Goal: Information Seeking & Learning: Learn about a topic

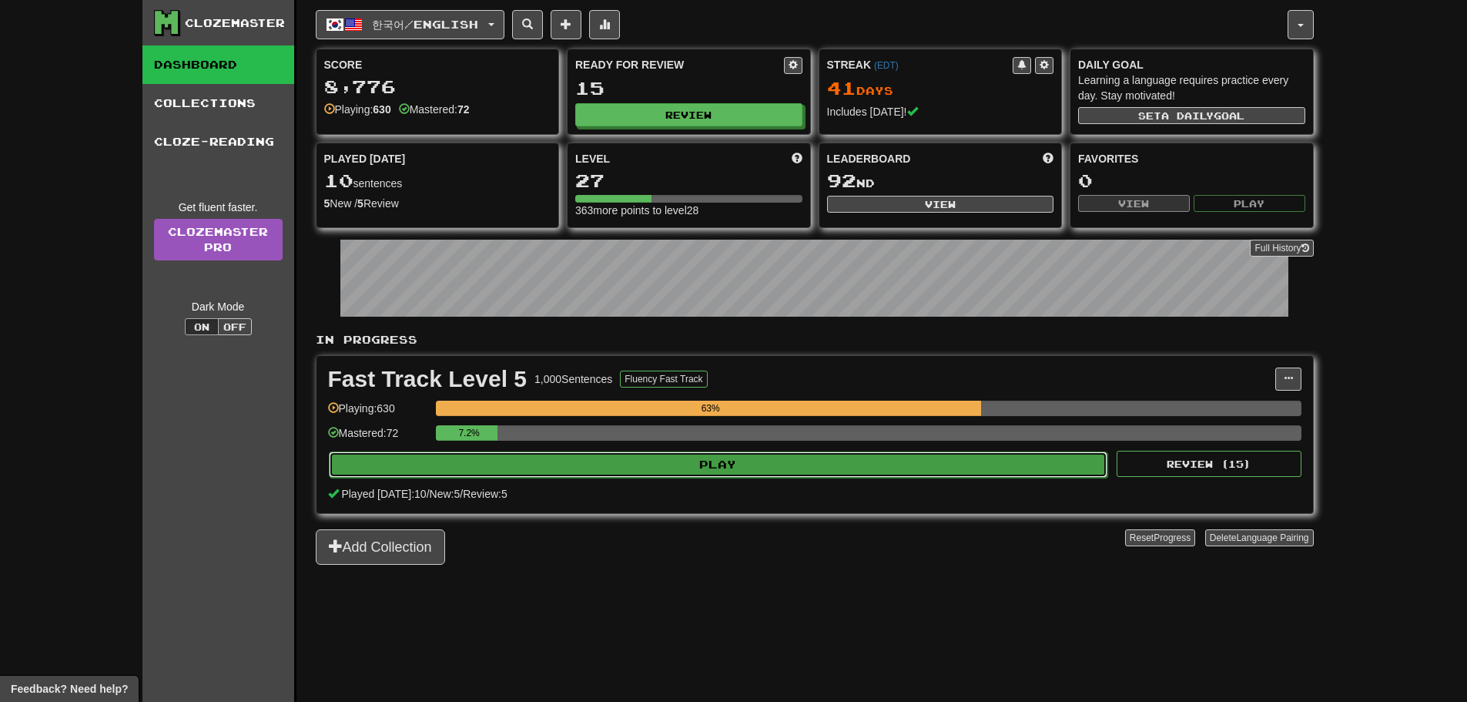
click at [513, 462] on button "Play" at bounding box center [718, 464] width 779 height 26
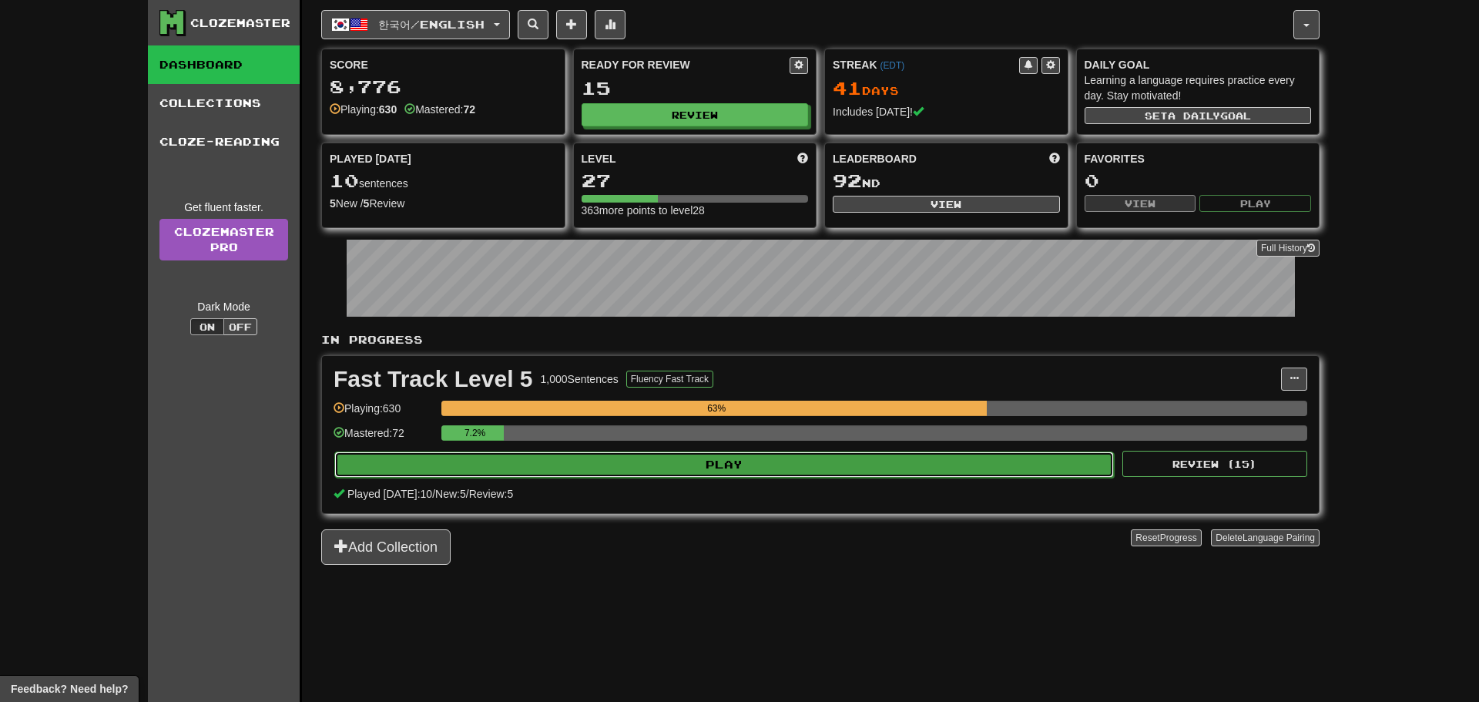
select select "**"
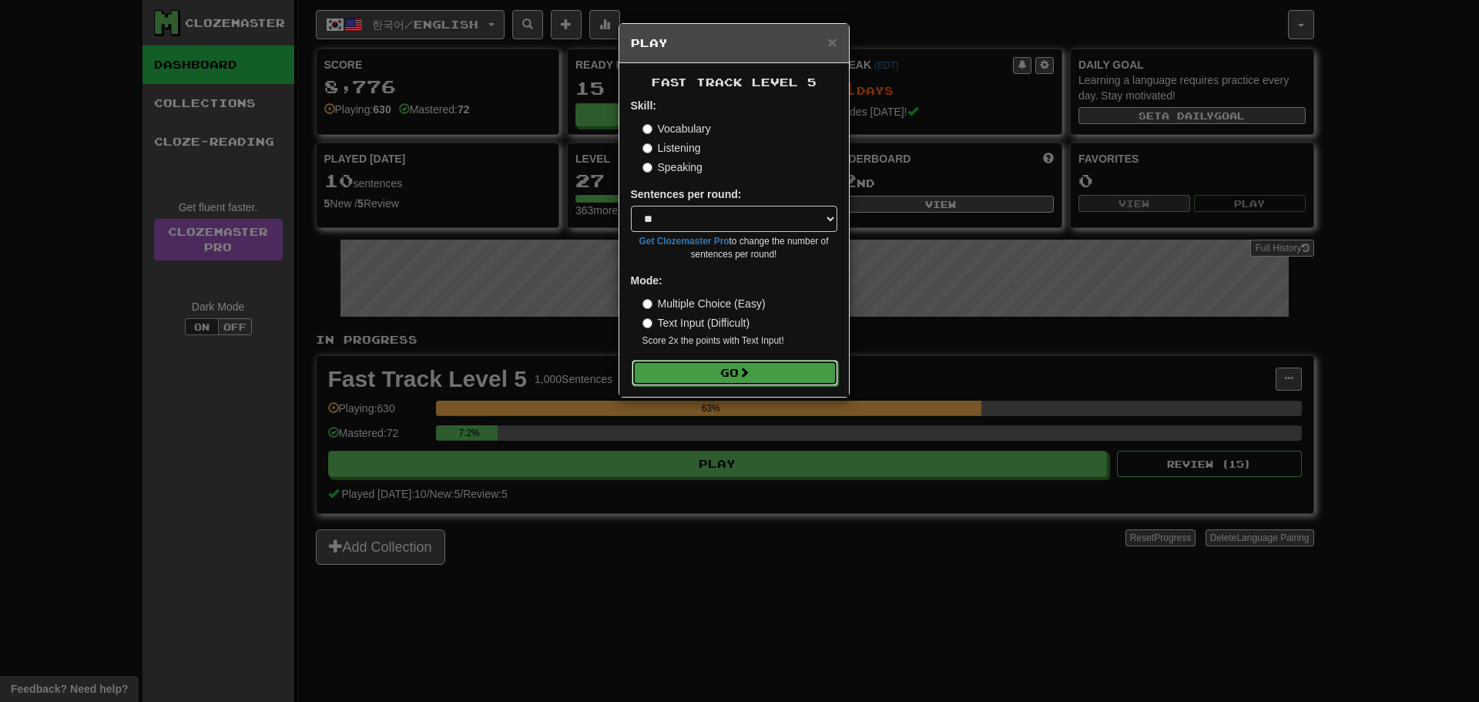
click at [685, 373] on button "Go" at bounding box center [734, 373] width 206 height 26
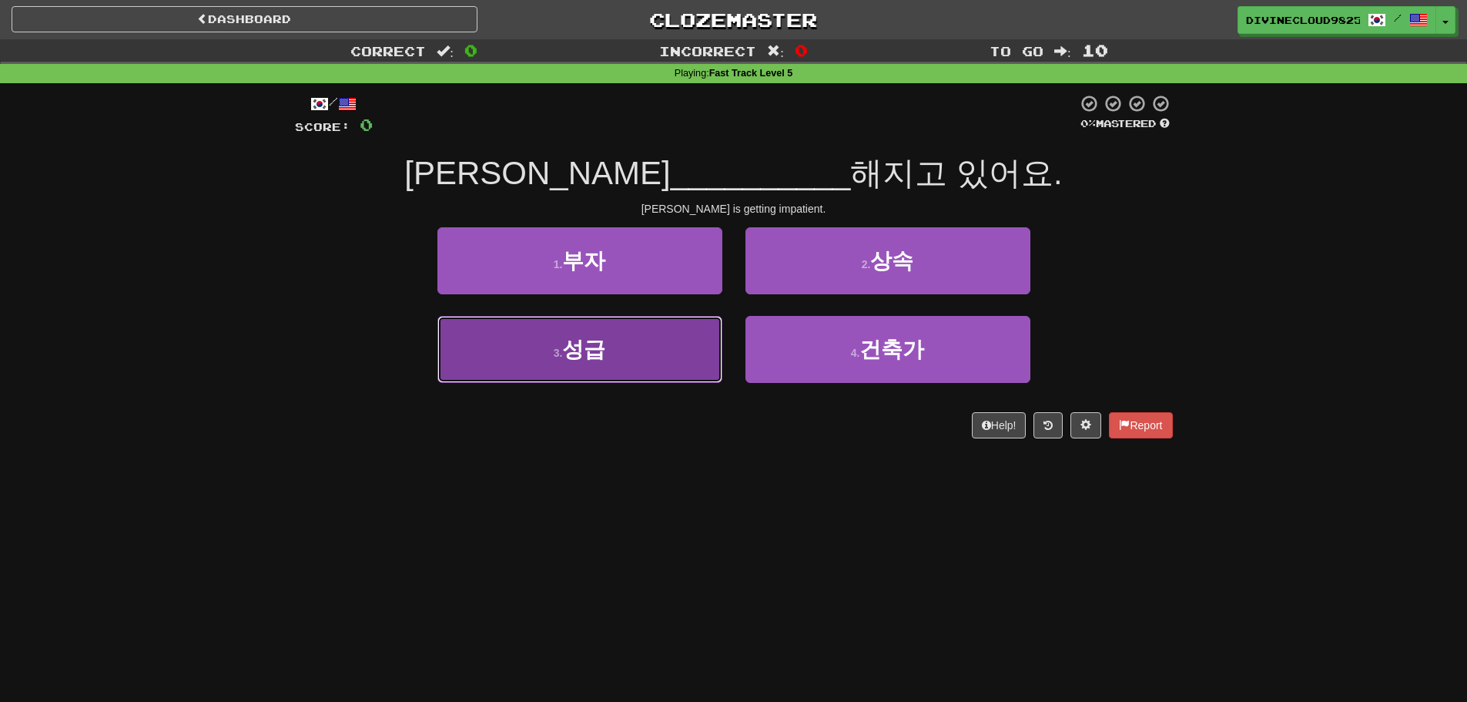
click at [625, 343] on button "3 . 성급" at bounding box center [579, 349] width 285 height 67
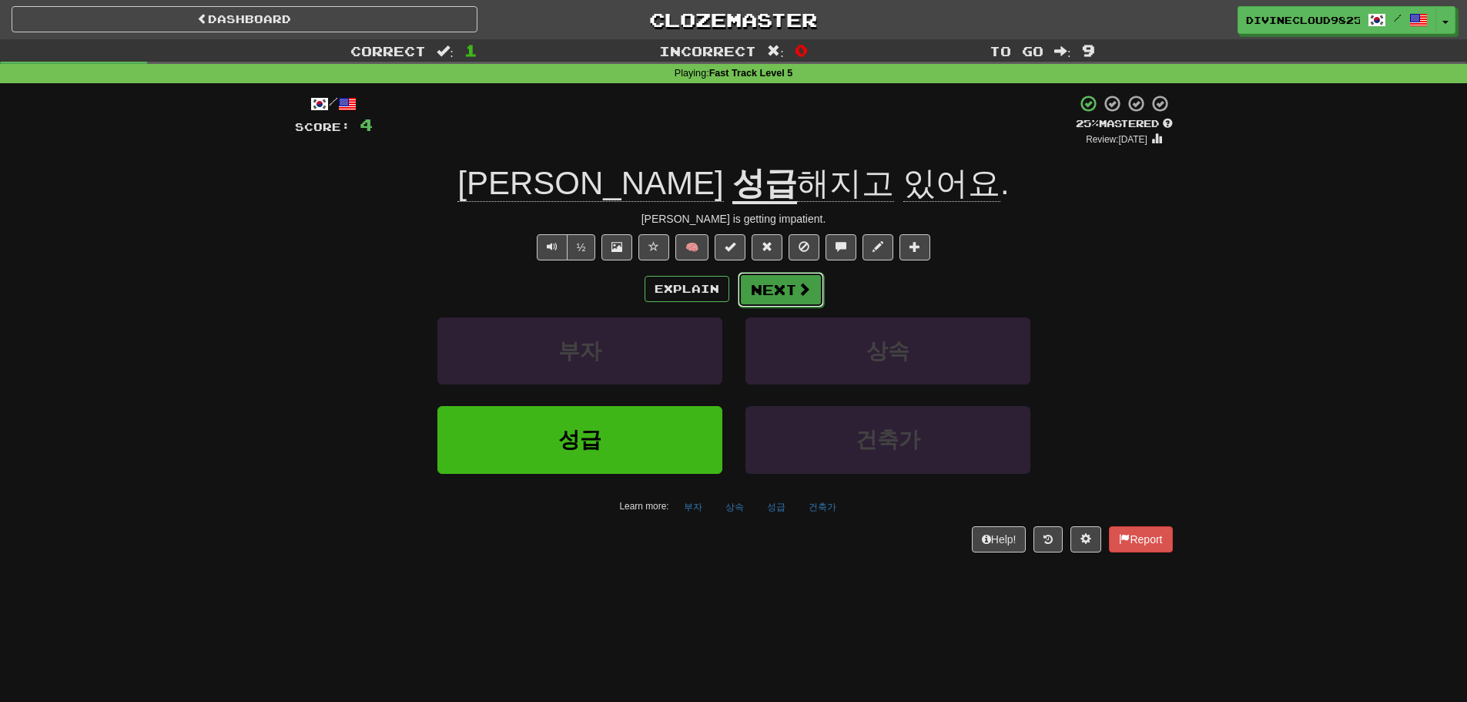
click at [802, 290] on span at bounding box center [804, 289] width 14 height 14
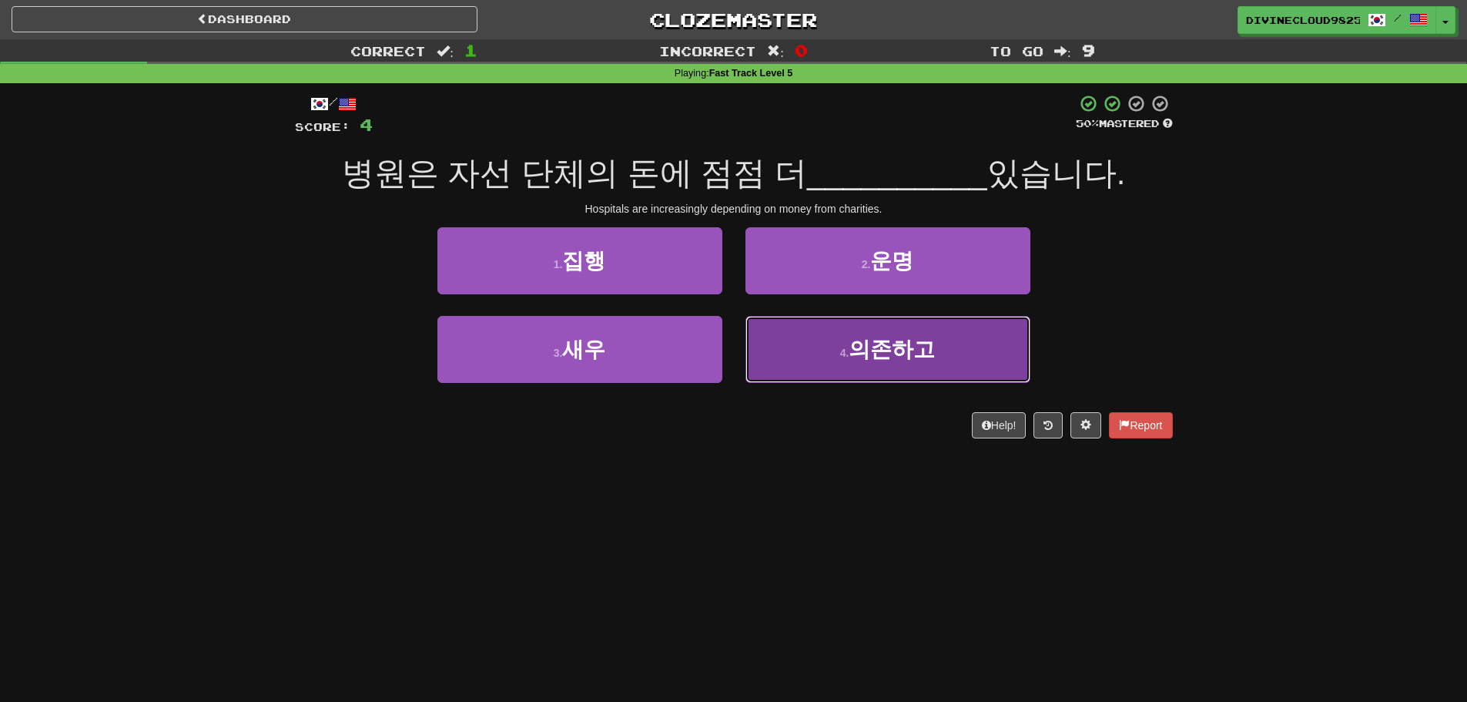
click at [963, 365] on button "4 . 의존하고" at bounding box center [887, 349] width 285 height 67
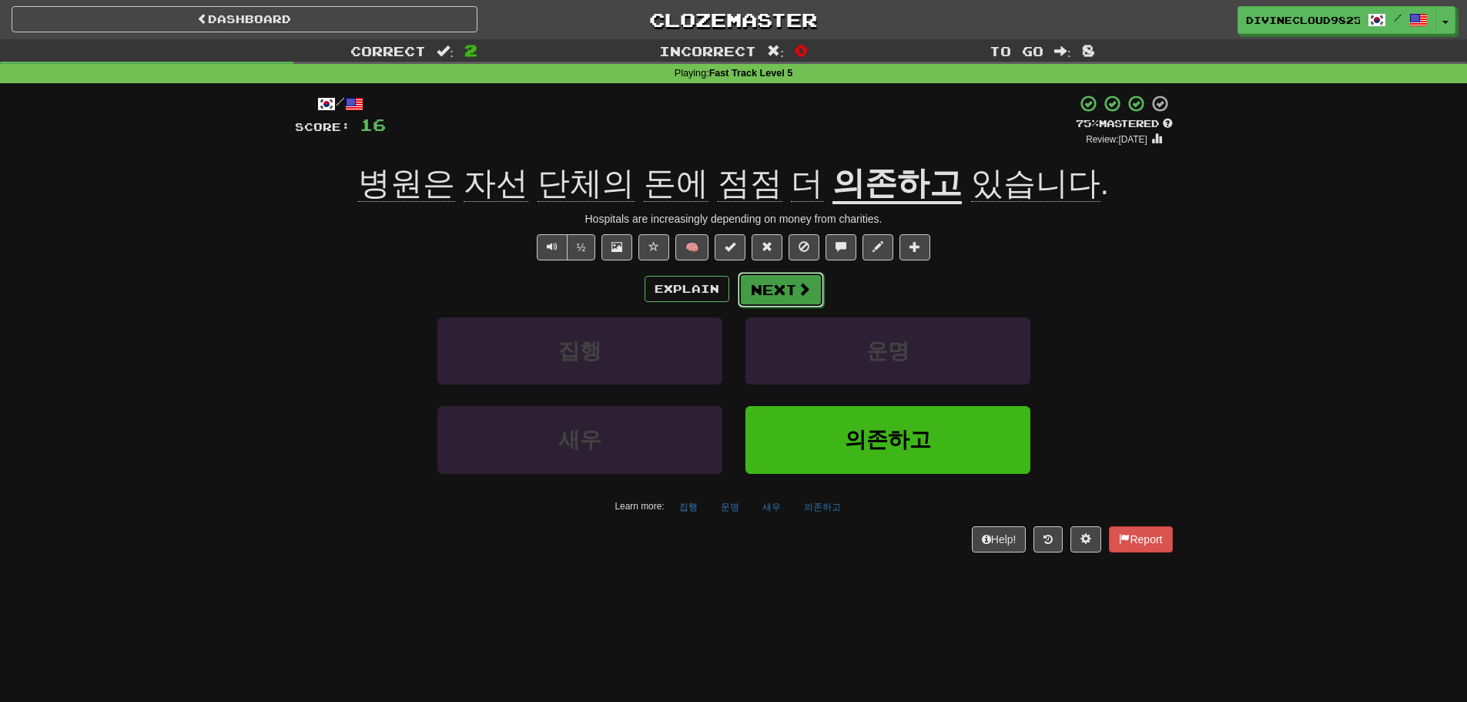
click at [794, 290] on button "Next" at bounding box center [781, 289] width 86 height 35
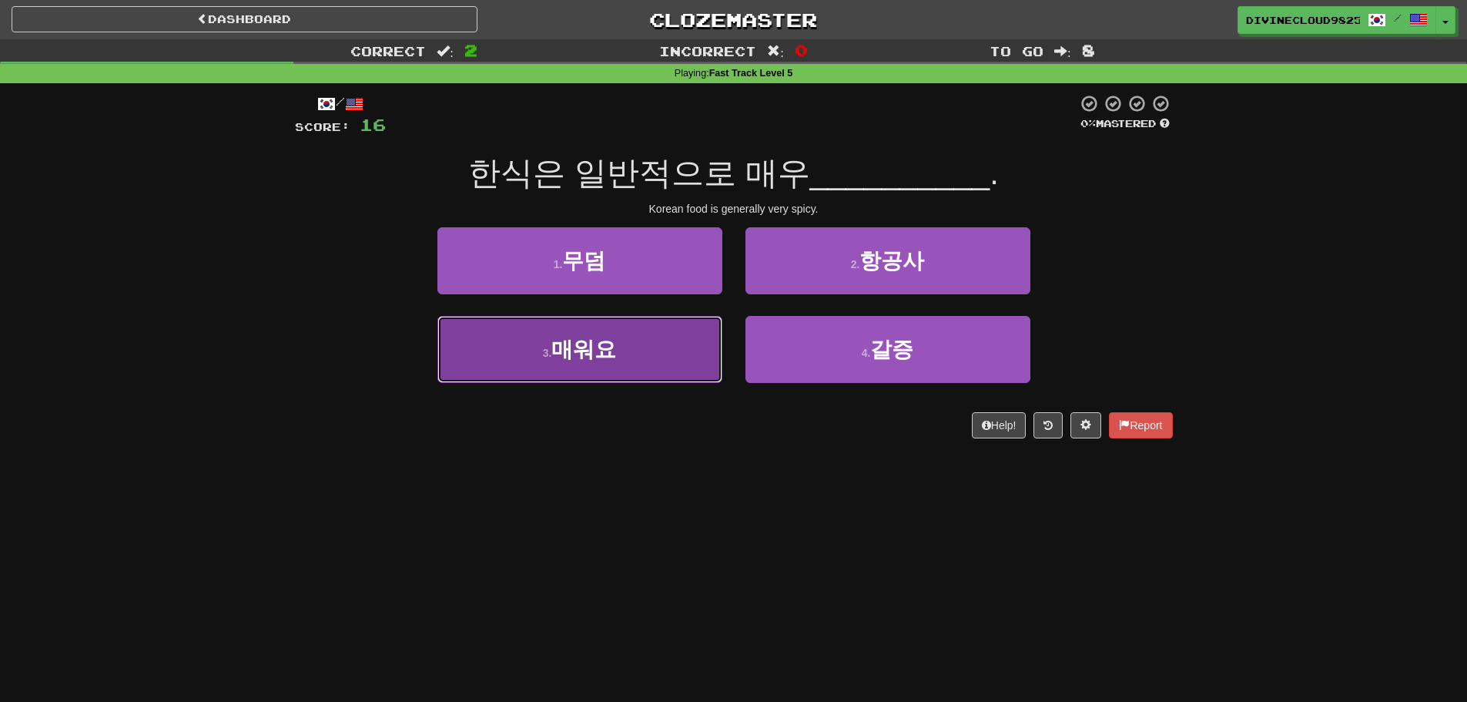
click at [687, 363] on button "3 . 매워요" at bounding box center [579, 349] width 285 height 67
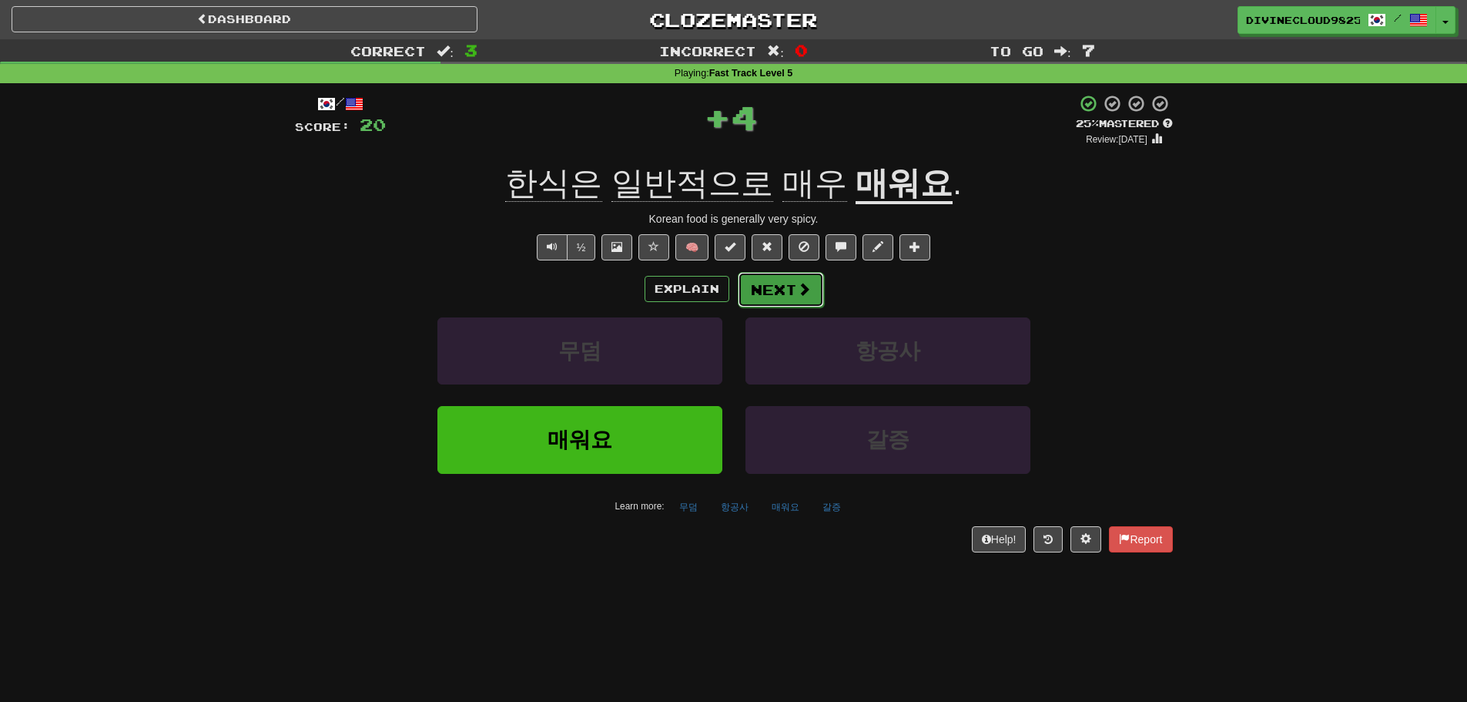
click at [786, 293] on button "Next" at bounding box center [781, 289] width 86 height 35
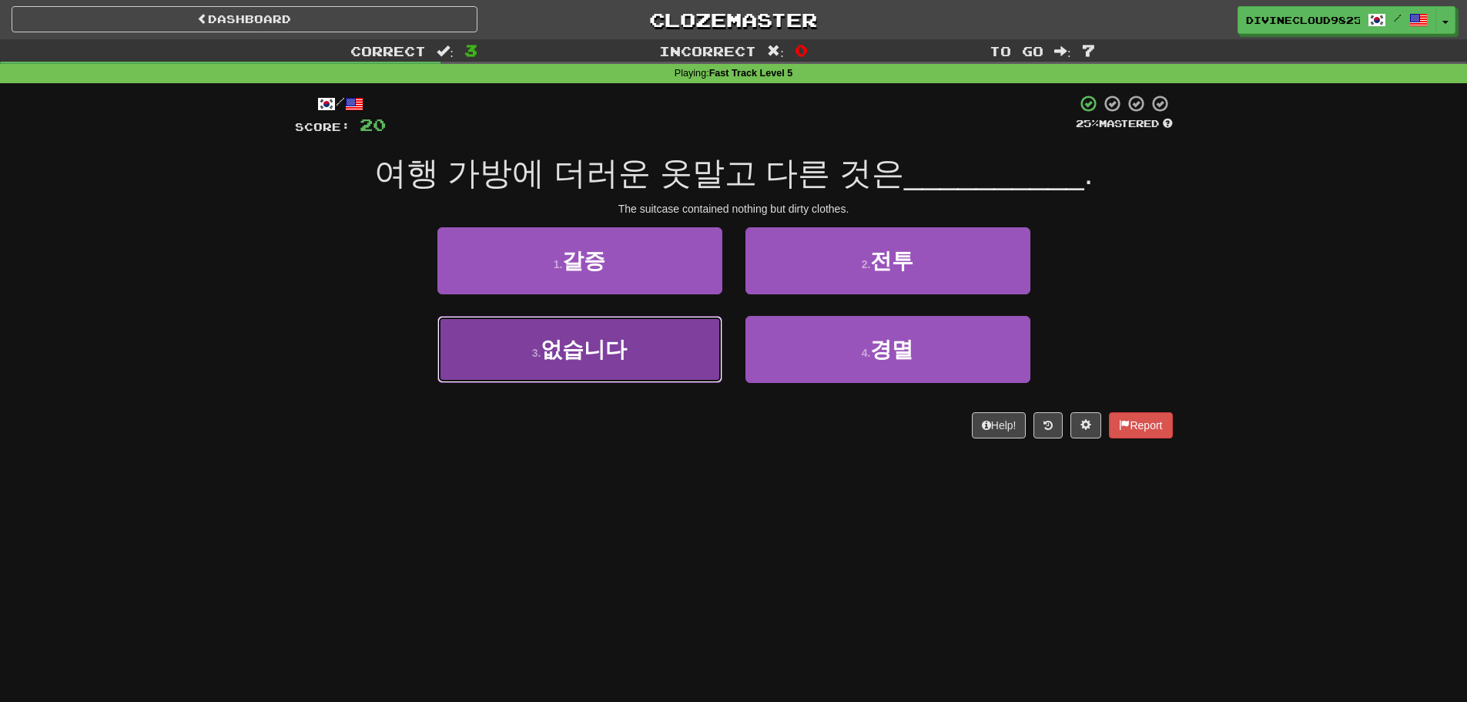
click at [460, 381] on button "3 . 없습니다" at bounding box center [579, 349] width 285 height 67
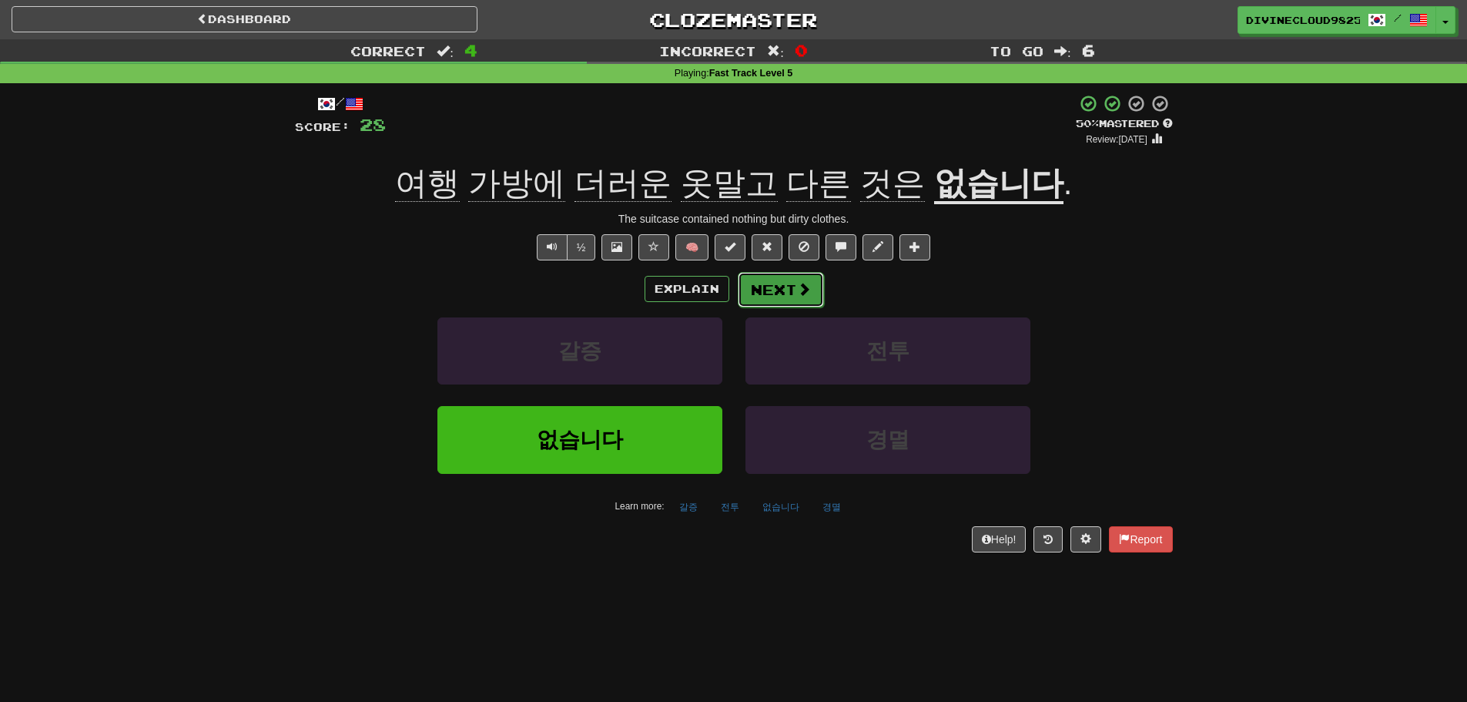
click at [802, 288] on span at bounding box center [804, 289] width 14 height 14
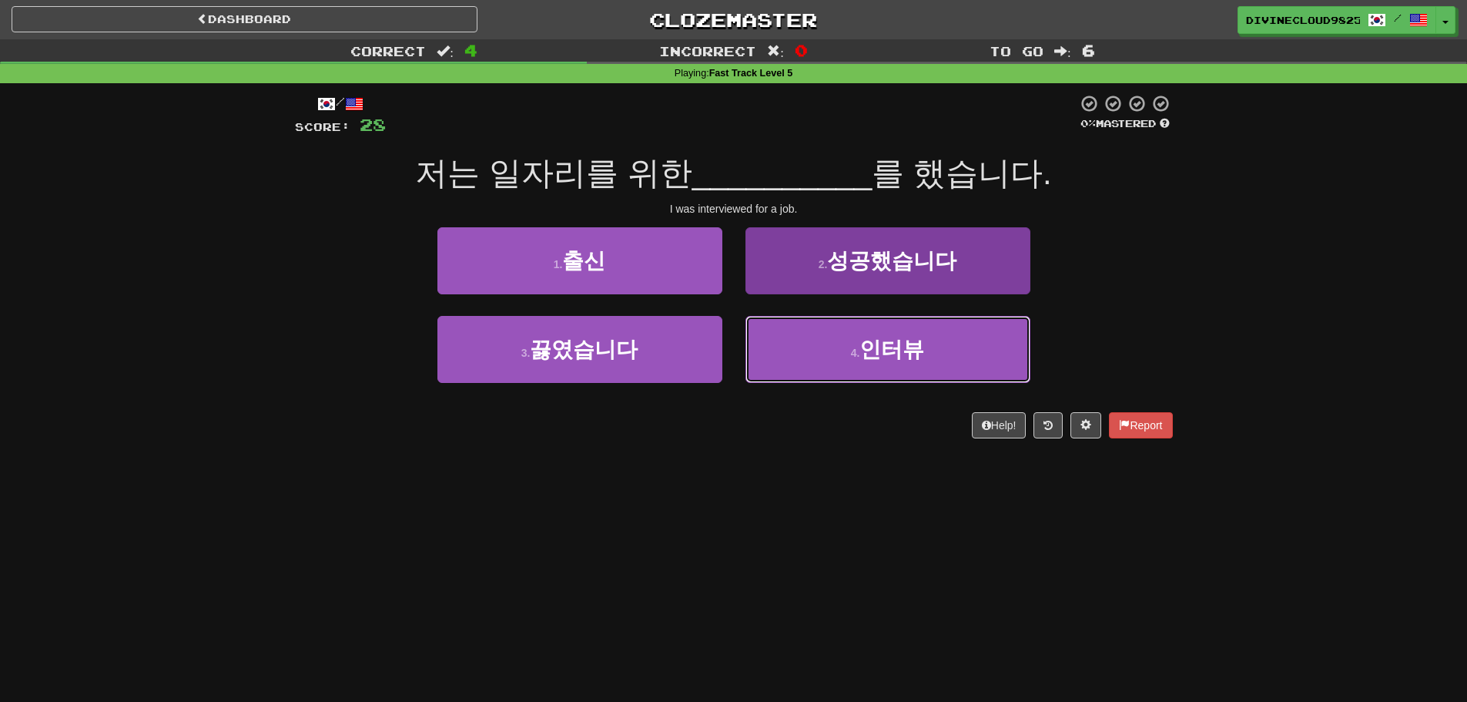
click at [972, 332] on button "4 . 인터뷰" at bounding box center [887, 349] width 285 height 67
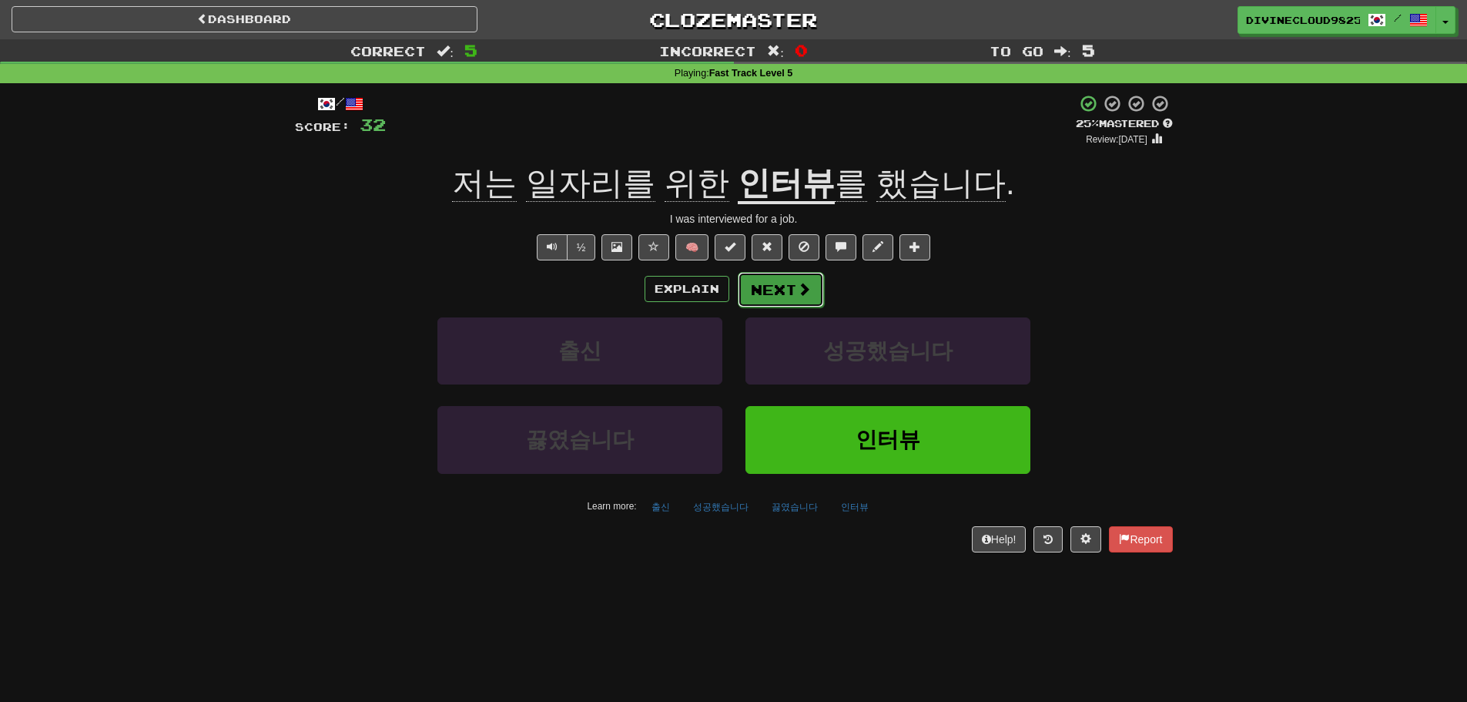
click at [769, 290] on button "Next" at bounding box center [781, 289] width 86 height 35
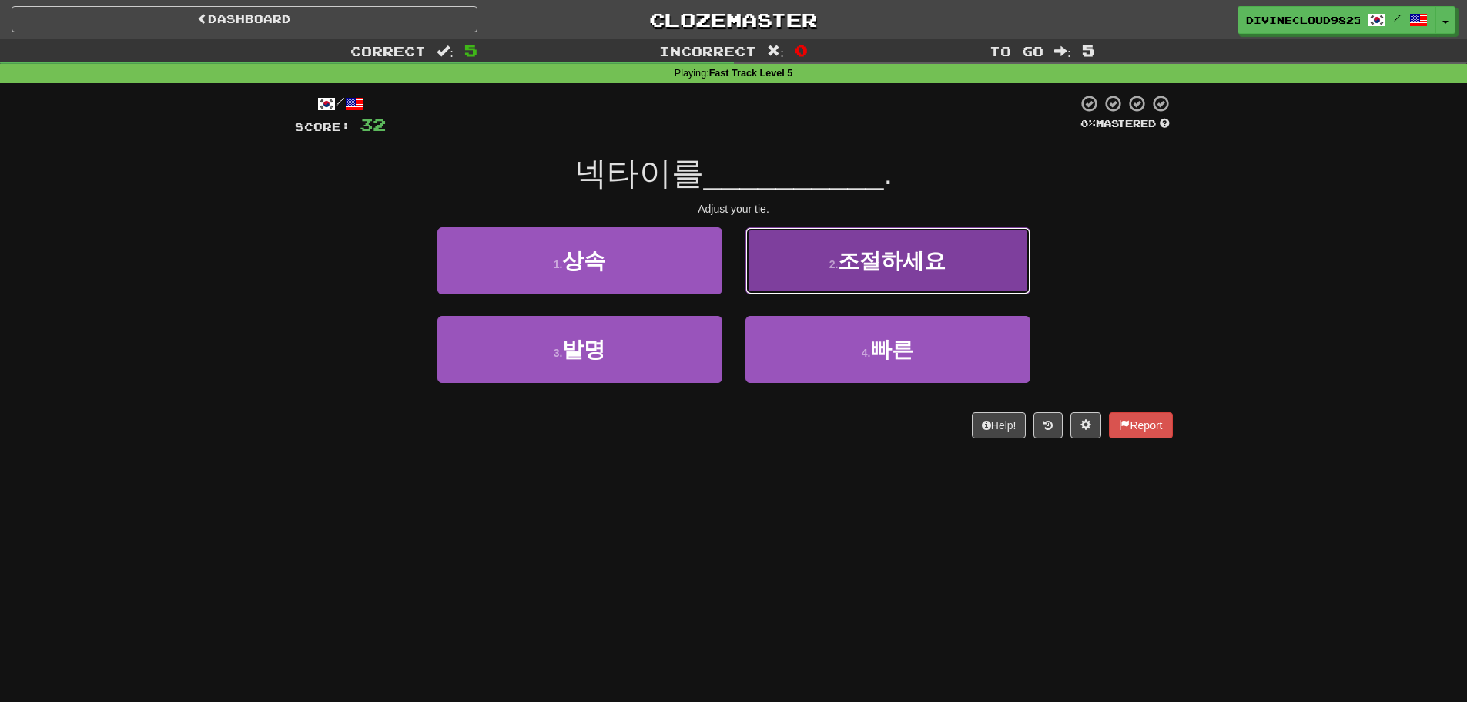
click at [990, 266] on button "2 . 조절하세요" at bounding box center [887, 260] width 285 height 67
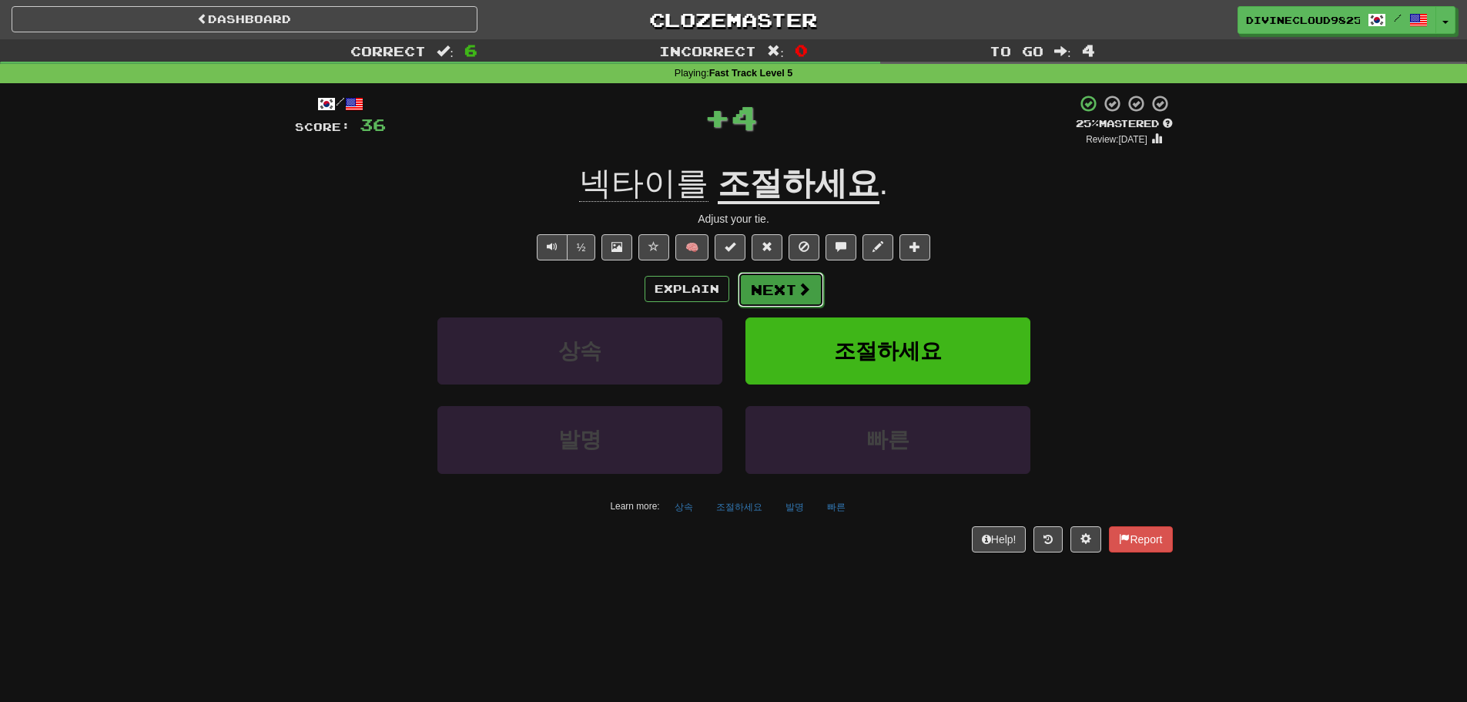
click at [781, 296] on button "Next" at bounding box center [781, 289] width 86 height 35
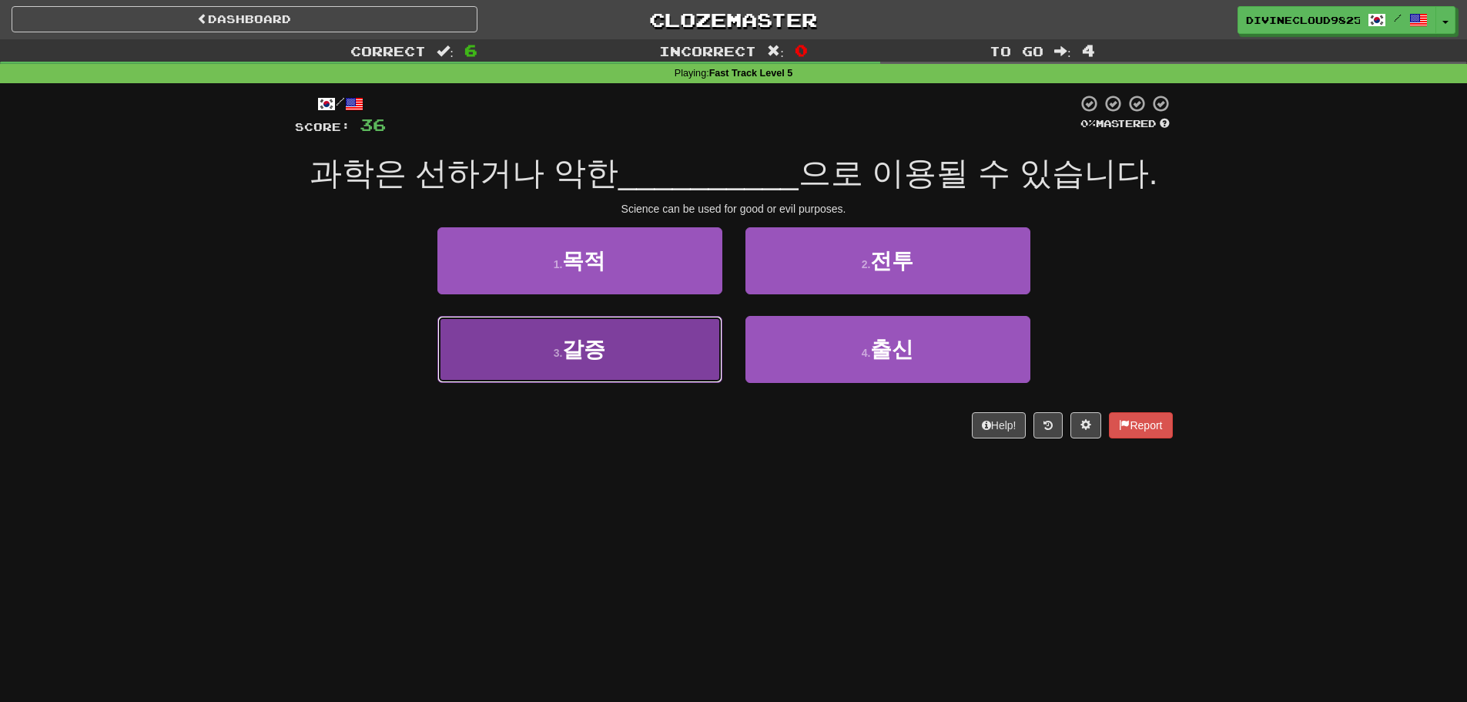
click at [629, 332] on button "3 . 갈증" at bounding box center [579, 349] width 285 height 67
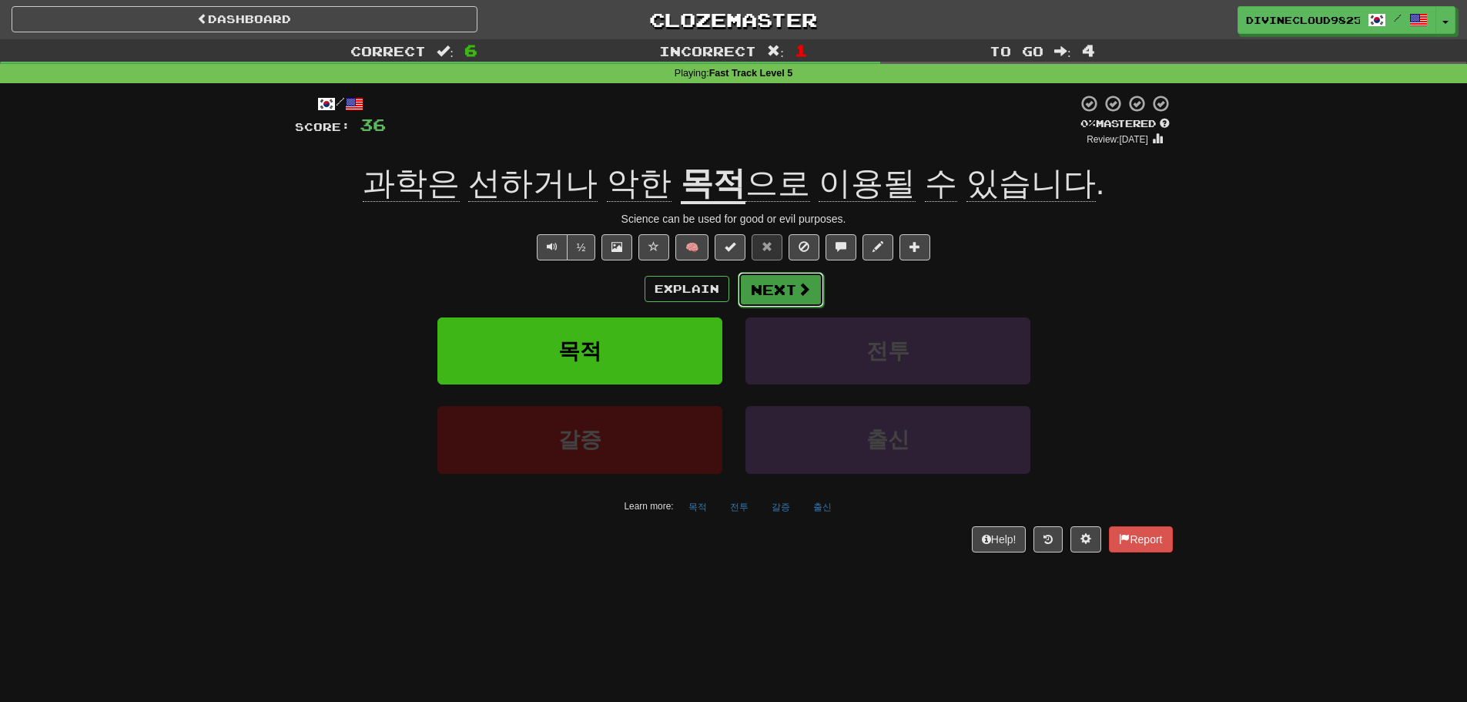
click at [794, 292] on button "Next" at bounding box center [781, 289] width 86 height 35
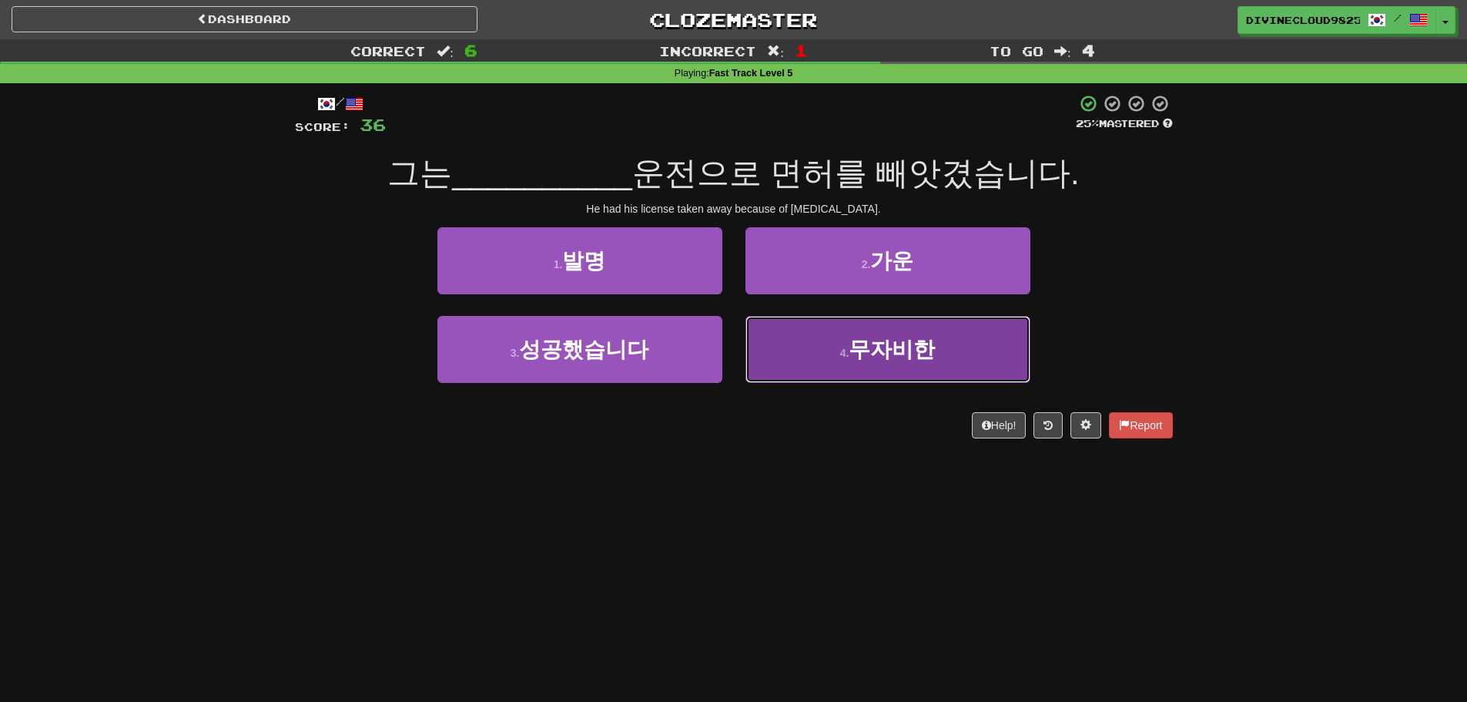
click at [980, 357] on button "4 . 무자비한" at bounding box center [887, 349] width 285 height 67
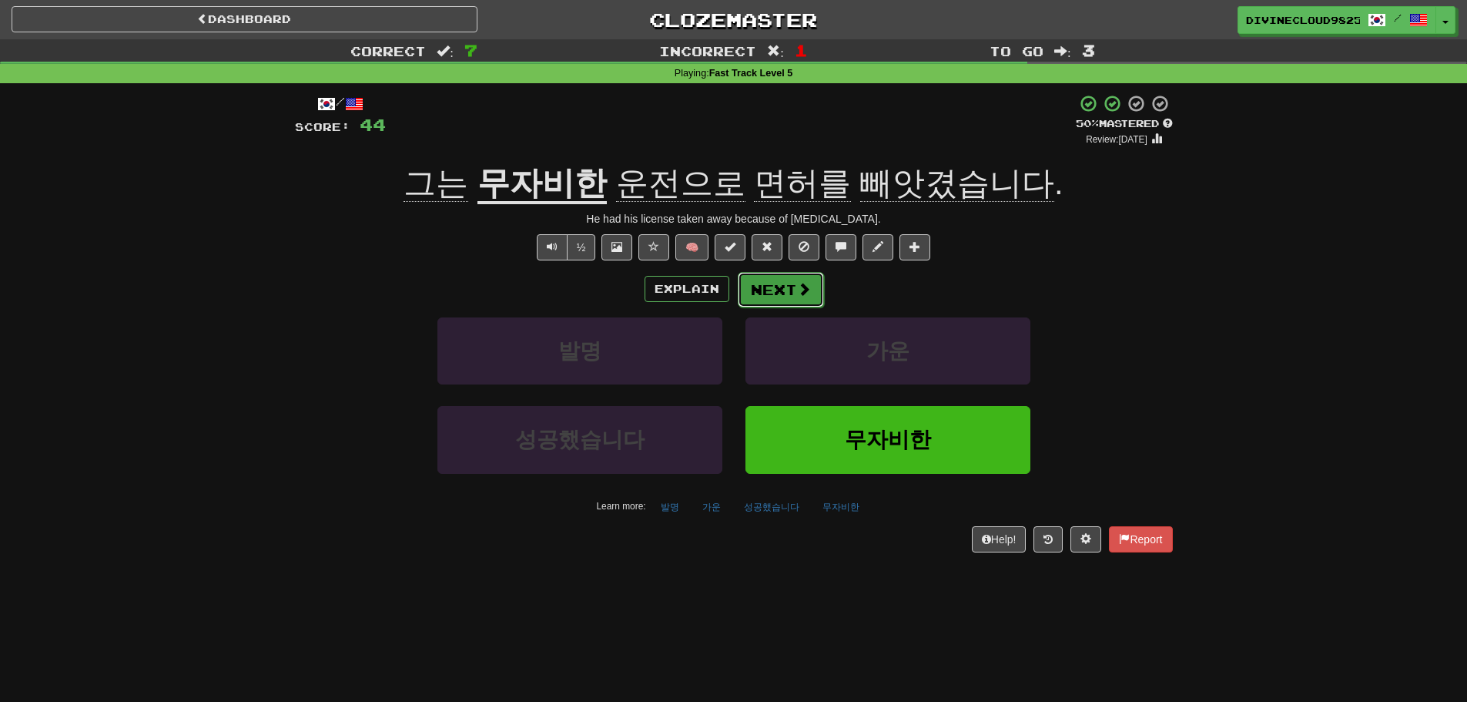
click at [792, 295] on button "Next" at bounding box center [781, 289] width 86 height 35
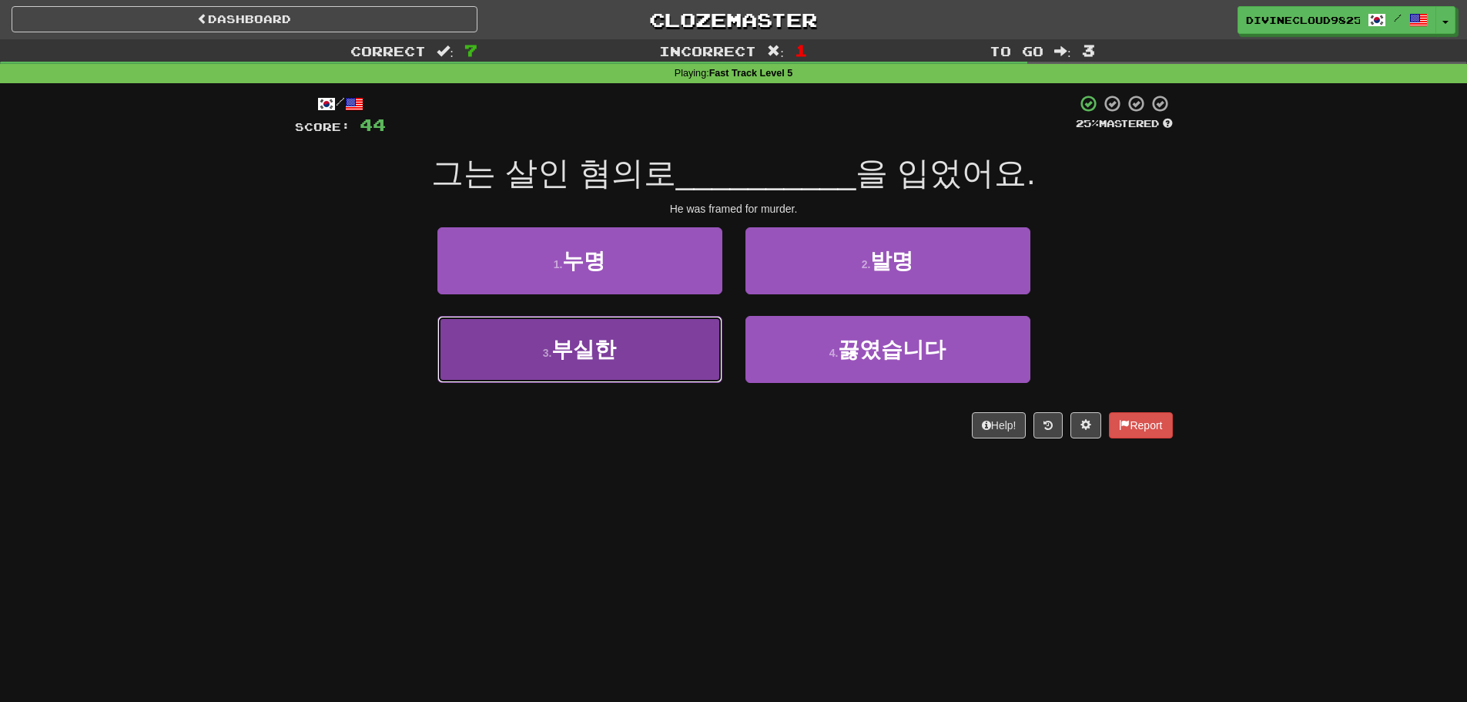
click at [565, 346] on span "부실한" at bounding box center [583, 349] width 65 height 24
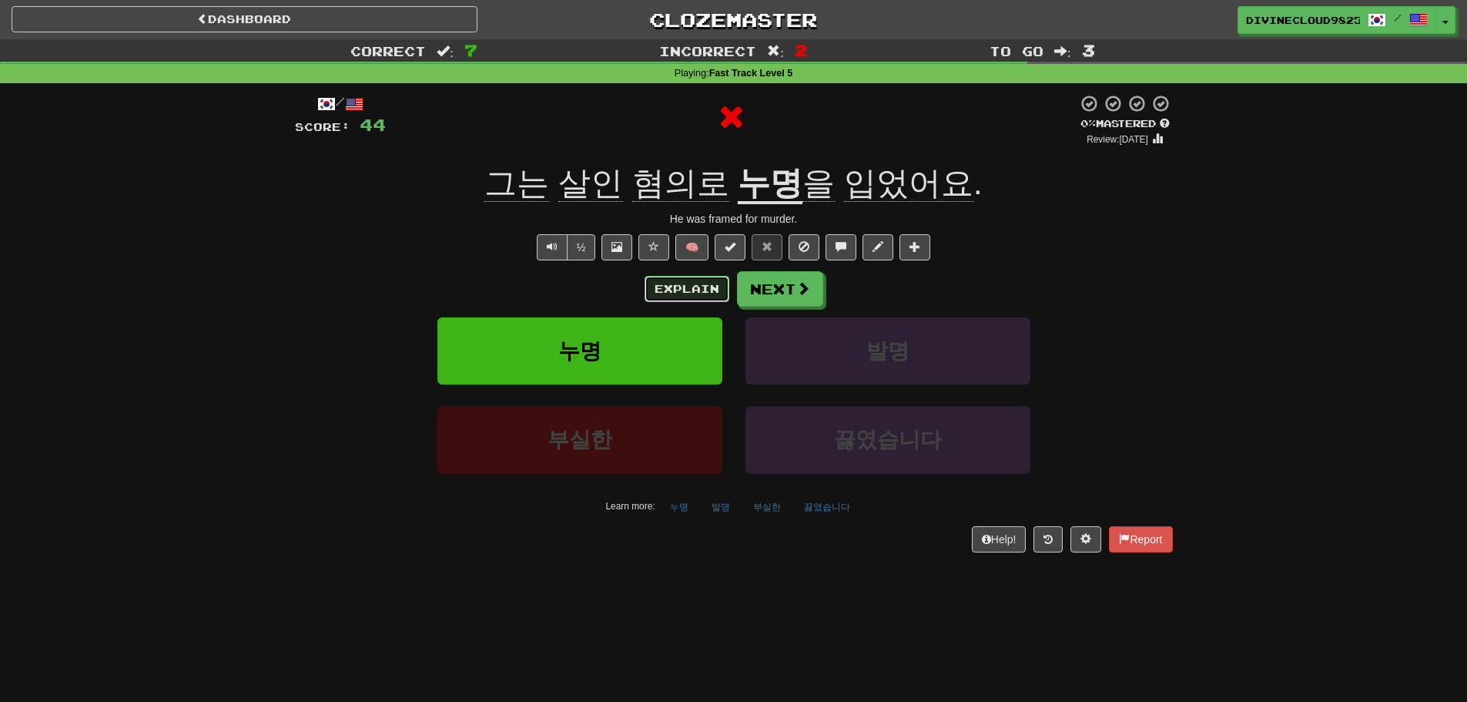
click at [668, 281] on button "Explain" at bounding box center [687, 289] width 85 height 26
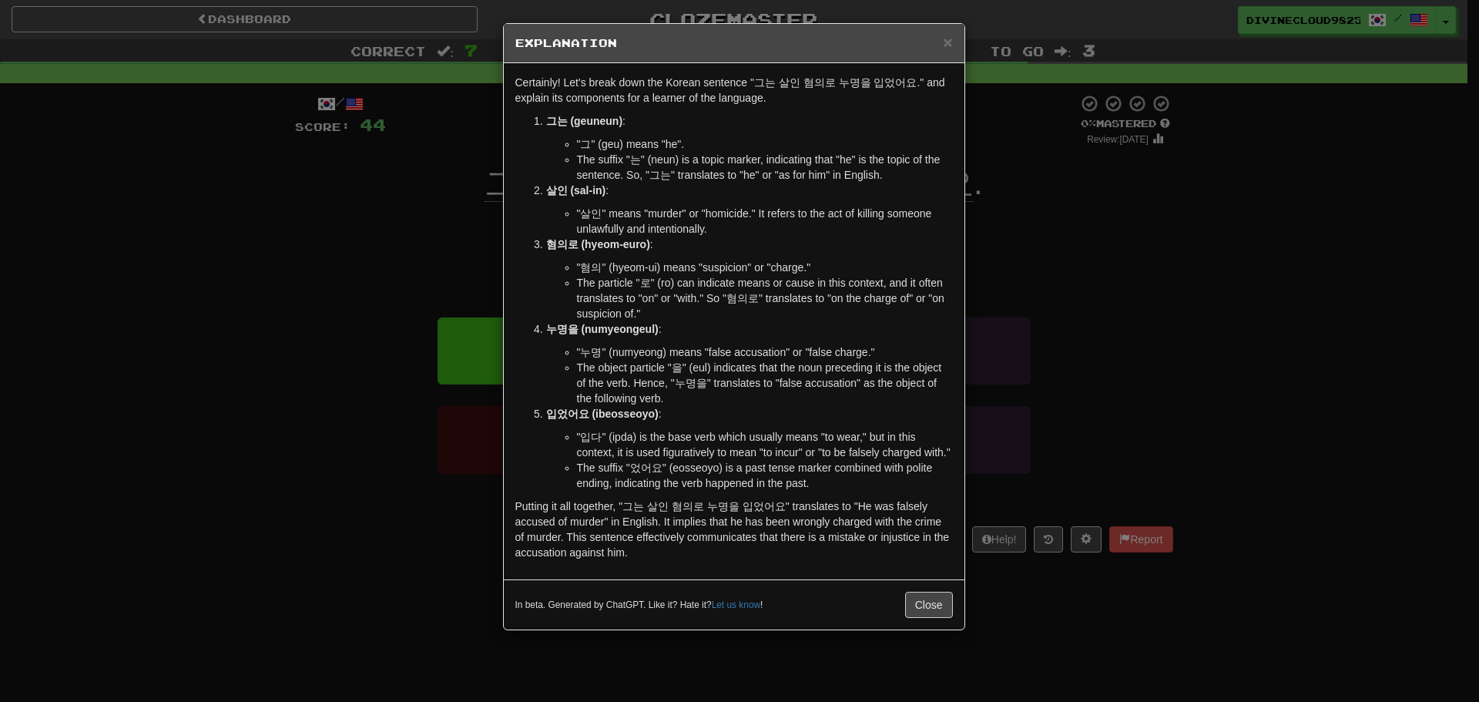
click at [1082, 282] on div "× Explanation Certainly! Let's break down the Korean sentence "그는 살인 혐의로 누명을 입었…" at bounding box center [739, 351] width 1479 height 702
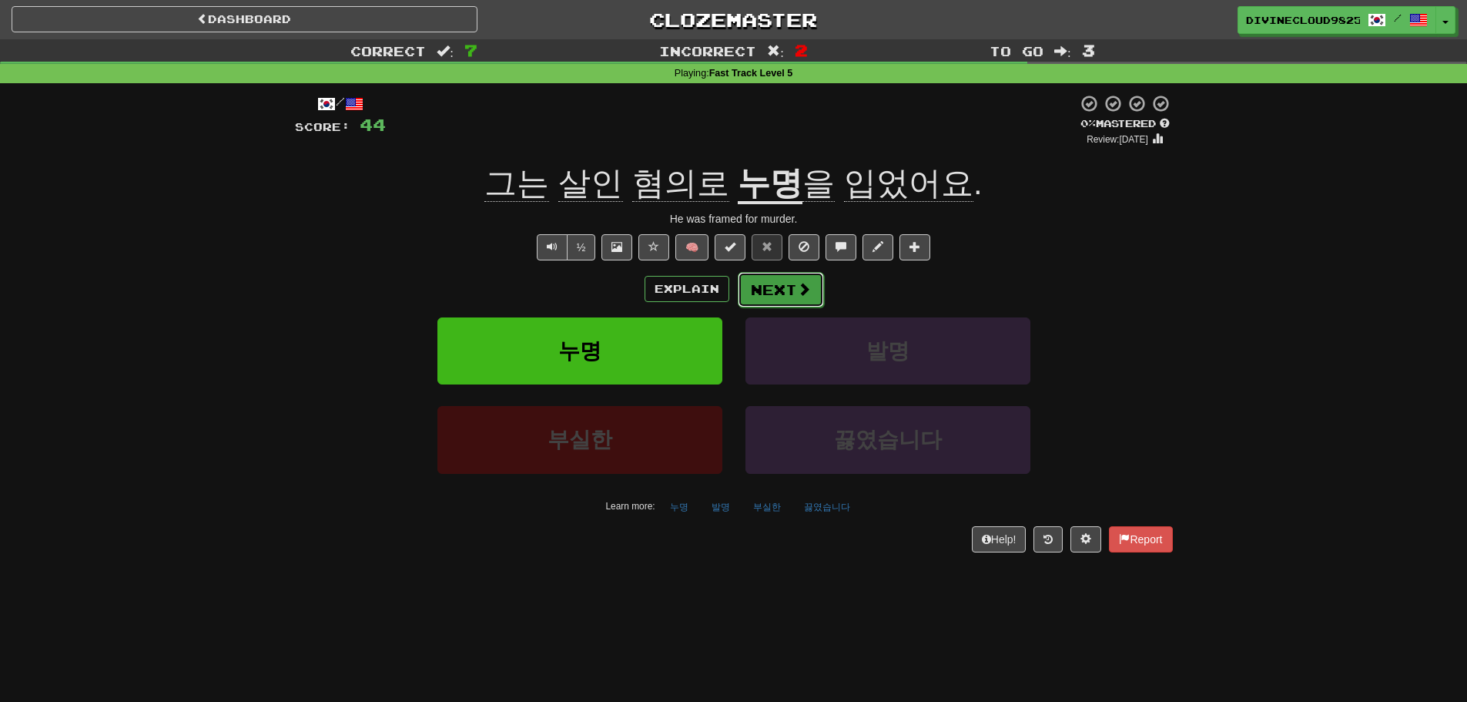
click at [792, 293] on button "Next" at bounding box center [781, 289] width 86 height 35
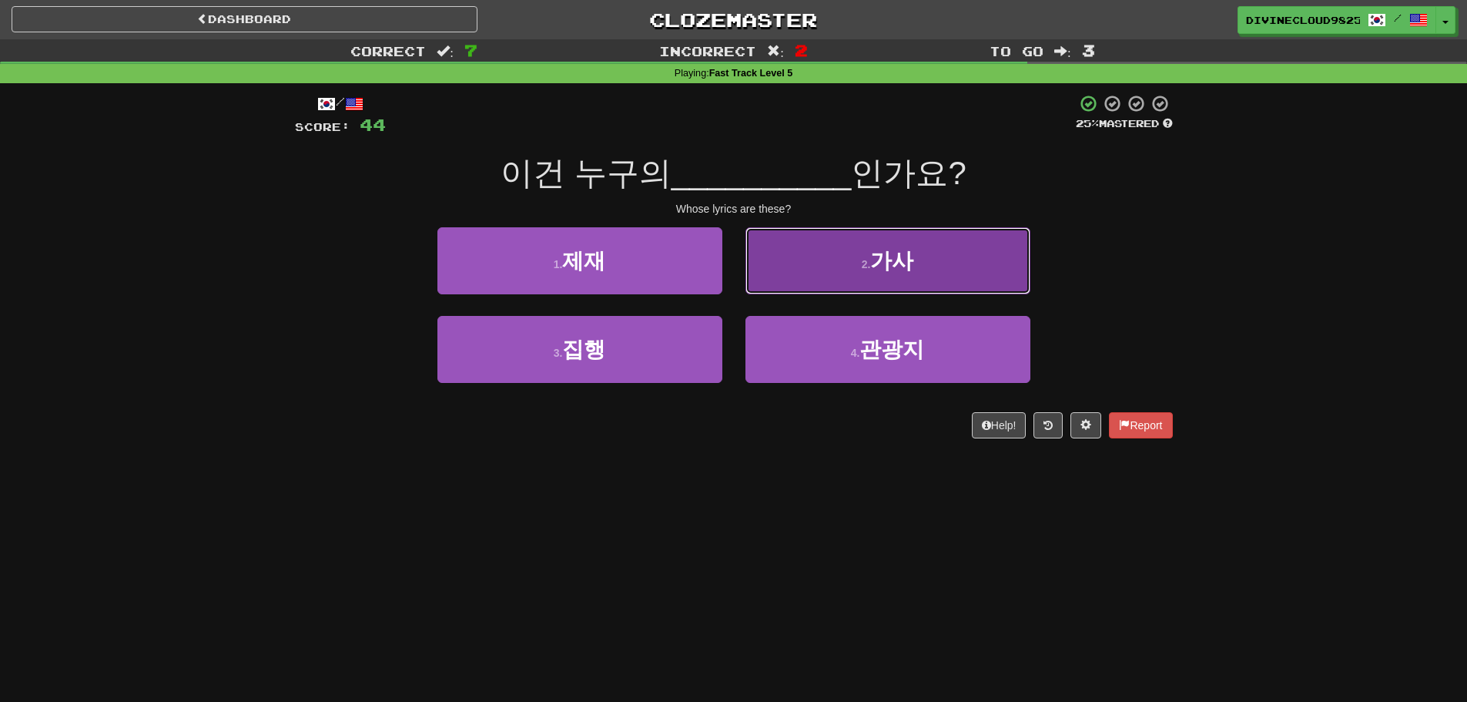
click at [970, 282] on button "2 . 가사" at bounding box center [887, 260] width 285 height 67
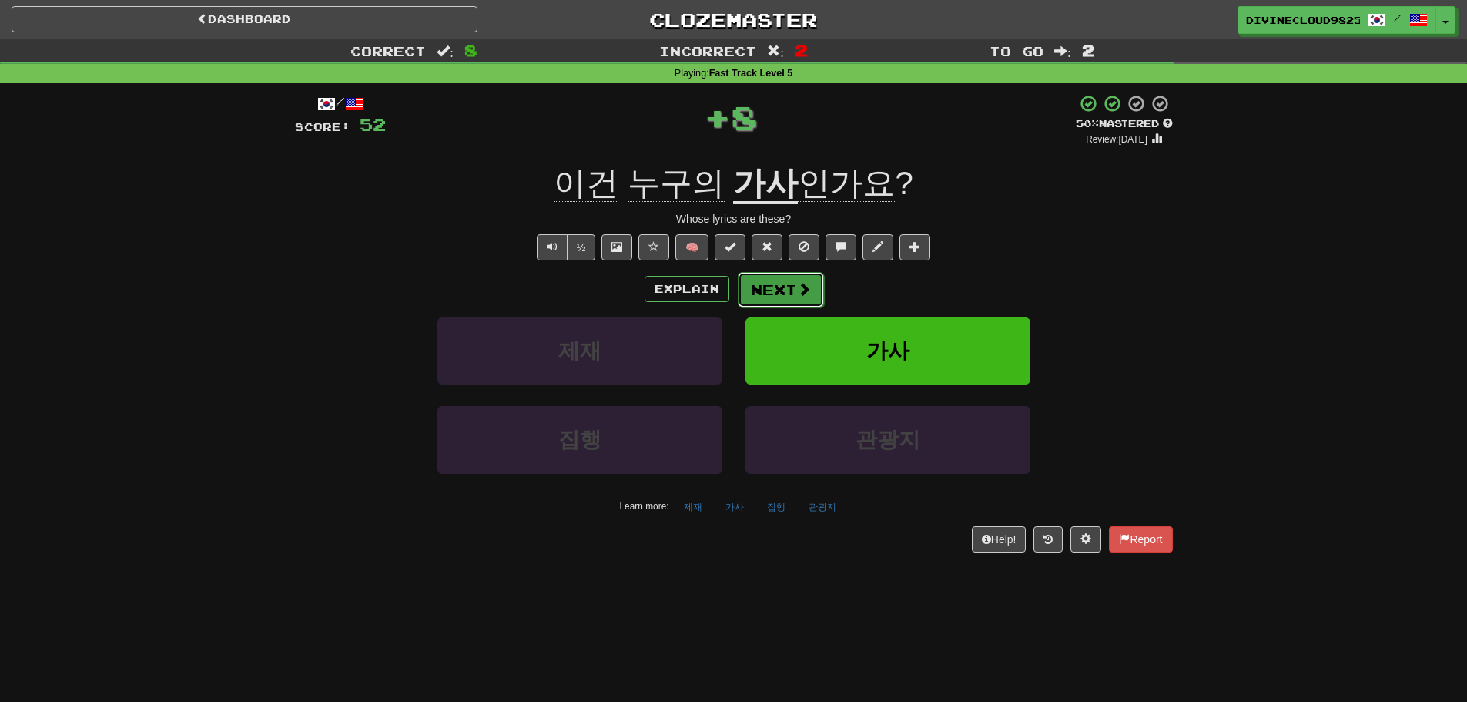
click at [767, 299] on button "Next" at bounding box center [781, 289] width 86 height 35
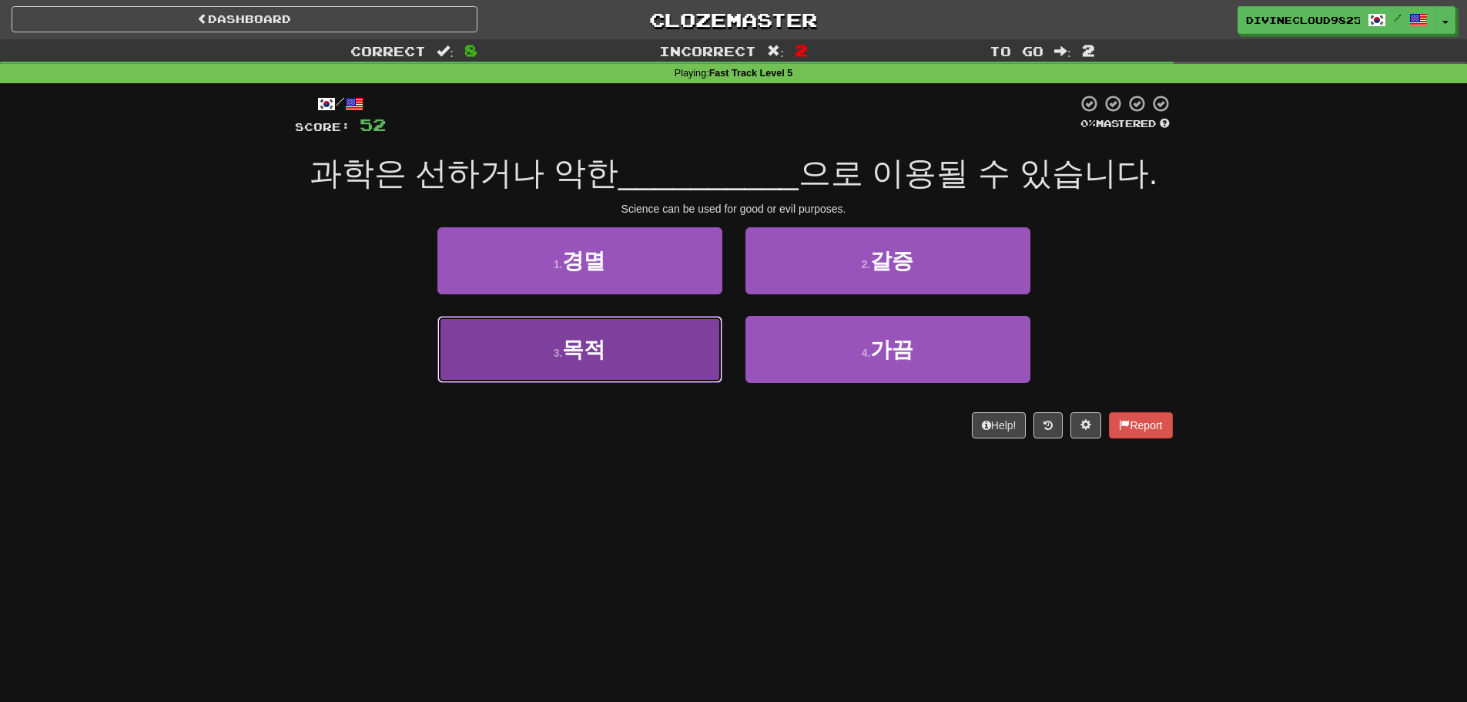
click at [591, 363] on button "3 . 목적" at bounding box center [579, 349] width 285 height 67
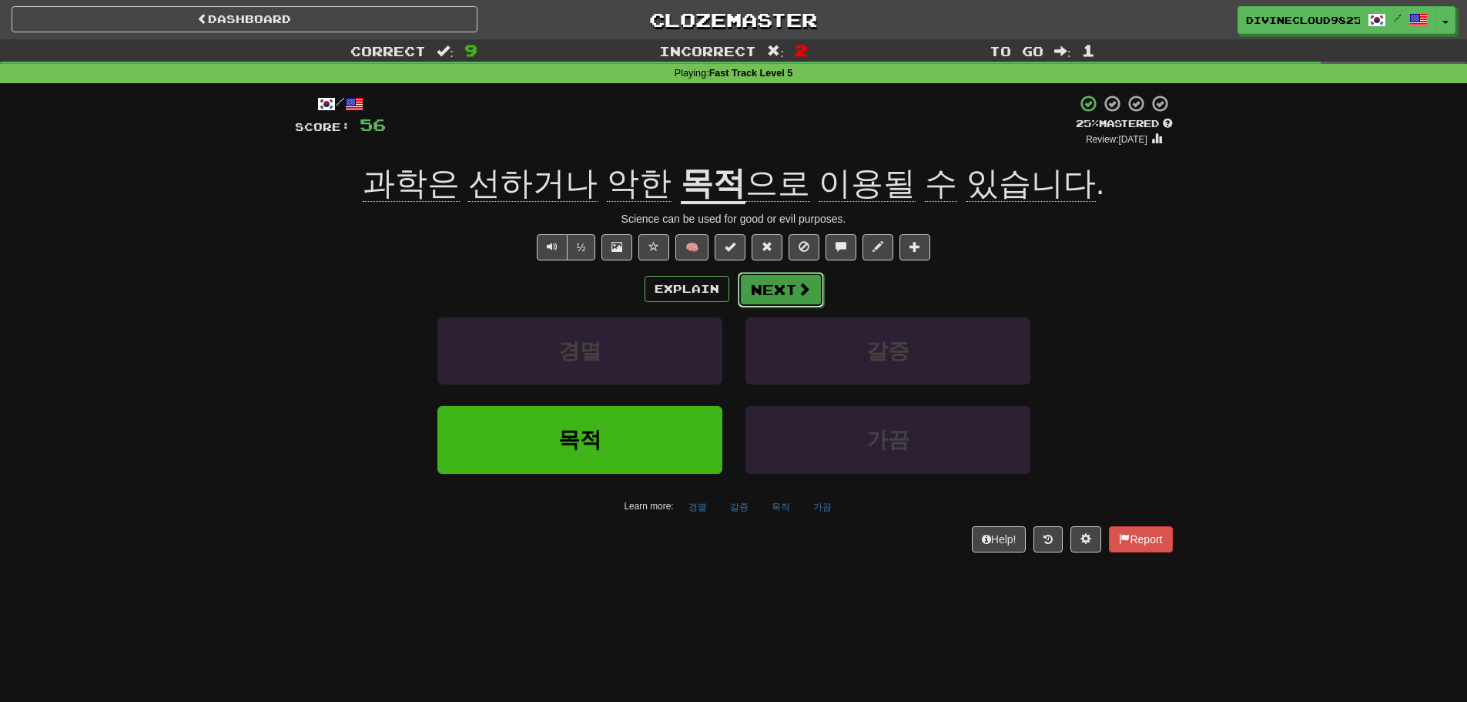
click at [799, 296] on span at bounding box center [804, 289] width 14 height 14
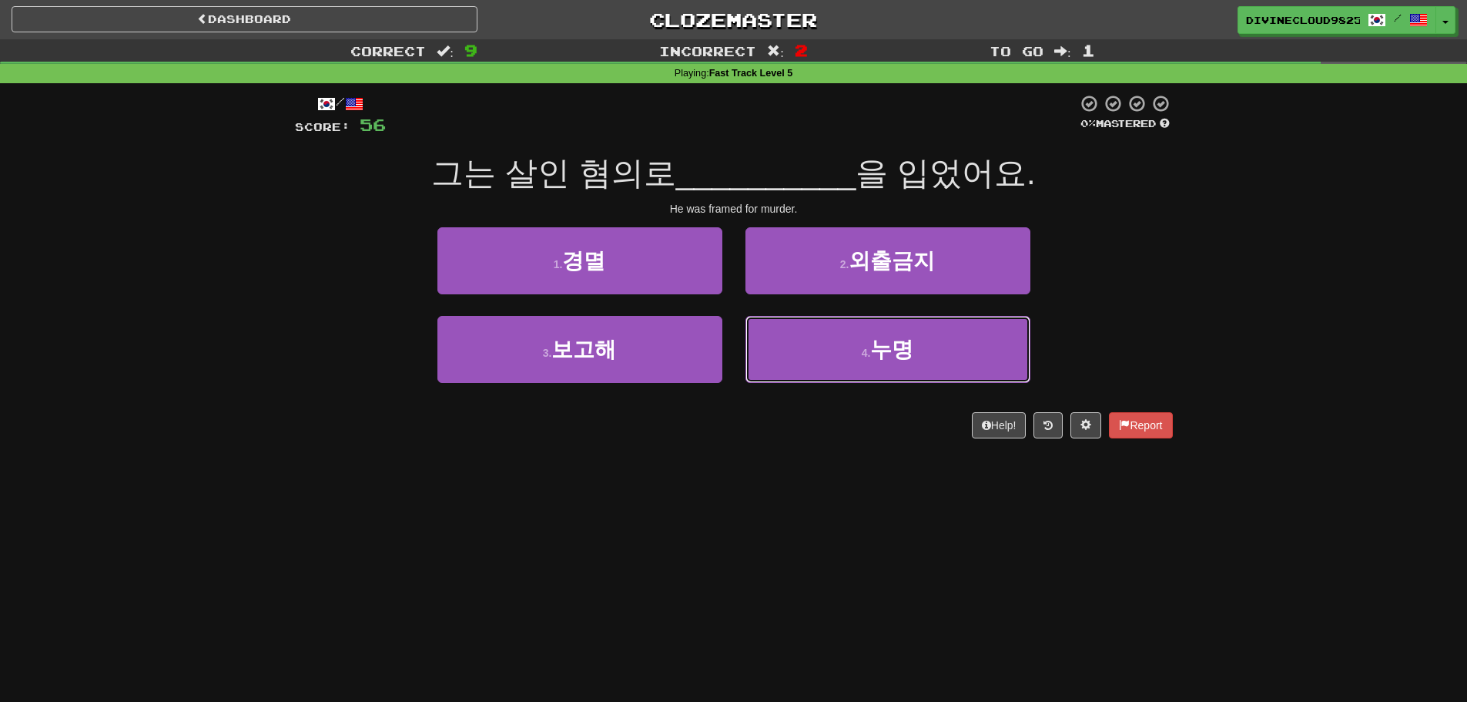
drag, startPoint x: 893, startPoint y: 357, endPoint x: 1142, endPoint y: 243, distance: 274.6
click at [893, 357] on span "누명" at bounding box center [891, 349] width 43 height 24
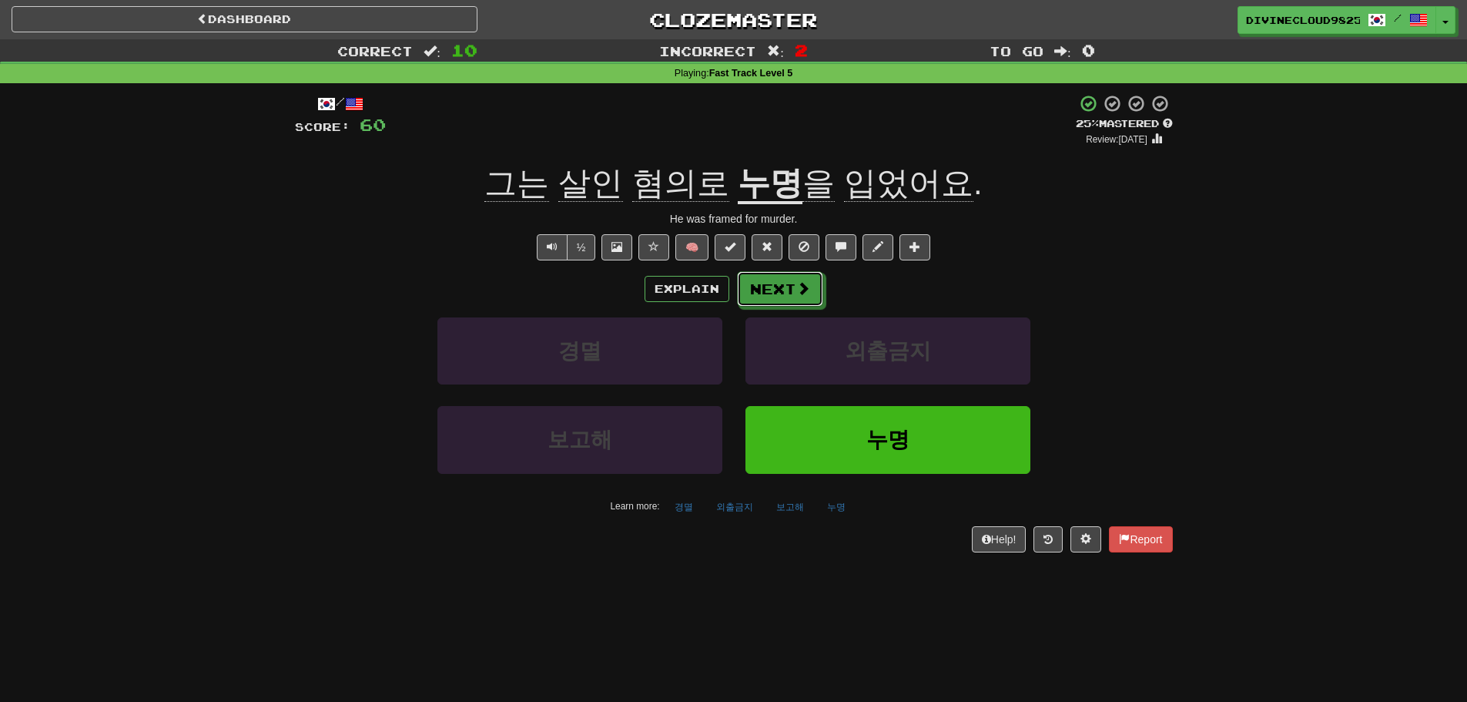
drag, startPoint x: 802, startPoint y: 287, endPoint x: 785, endPoint y: 289, distance: 17.0
click at [802, 291] on span at bounding box center [803, 288] width 14 height 14
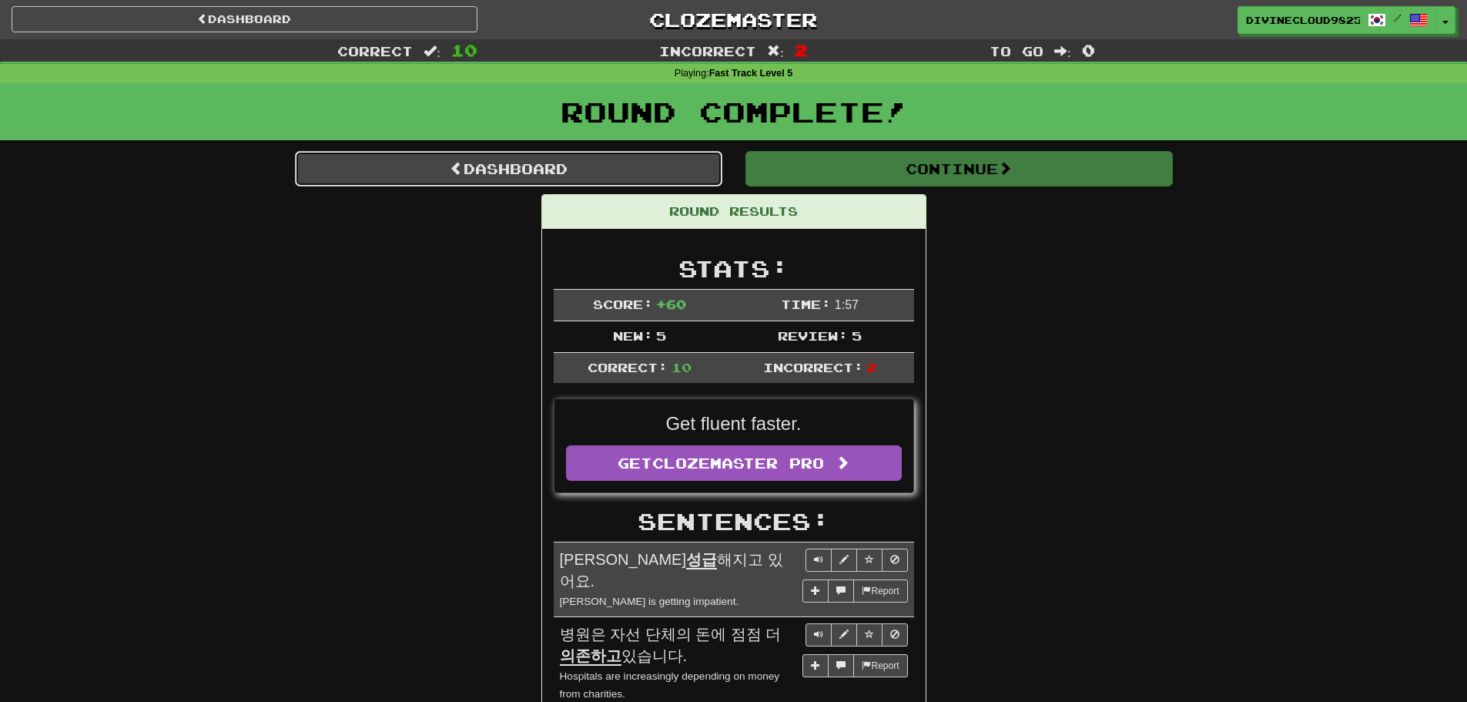
click at [358, 179] on link "Dashboard" at bounding box center [508, 168] width 427 height 35
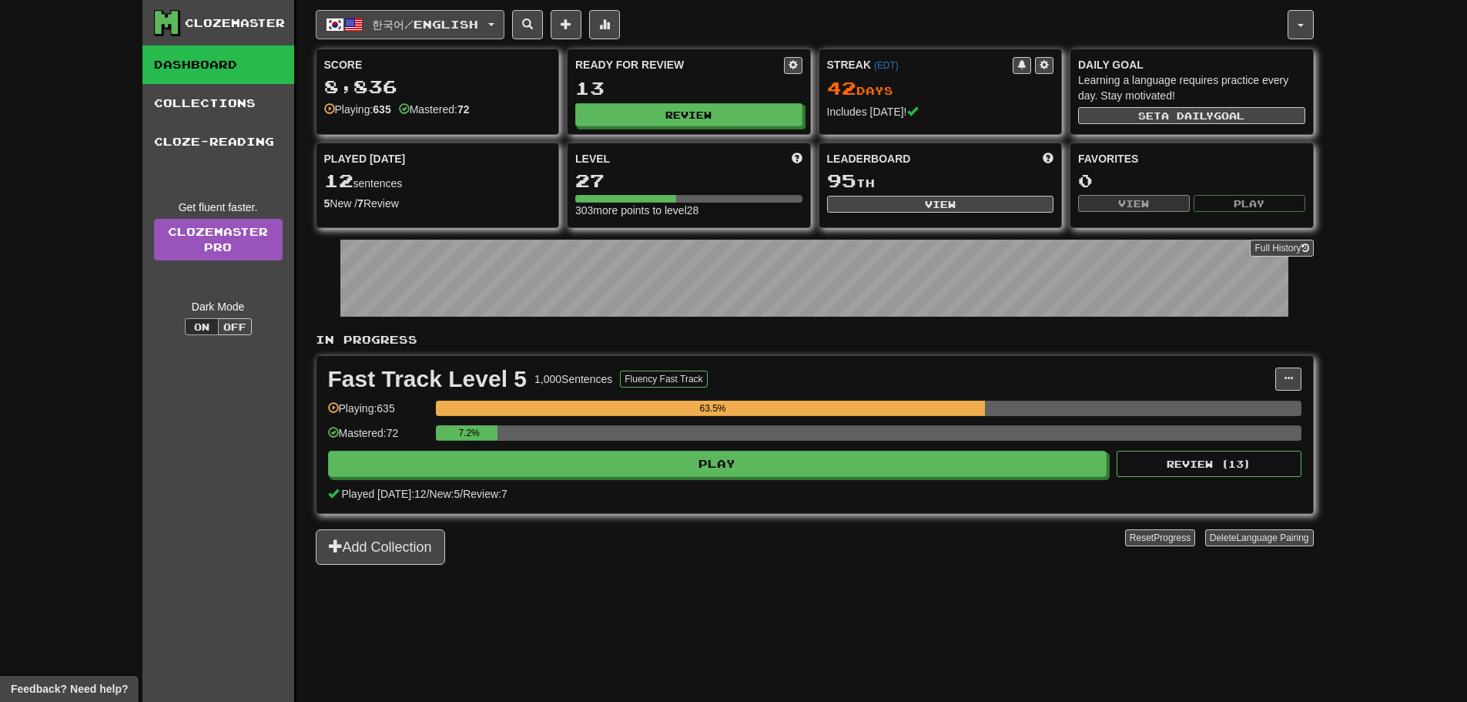
click at [407, 26] on span "한국어 / English" at bounding box center [425, 24] width 106 height 13
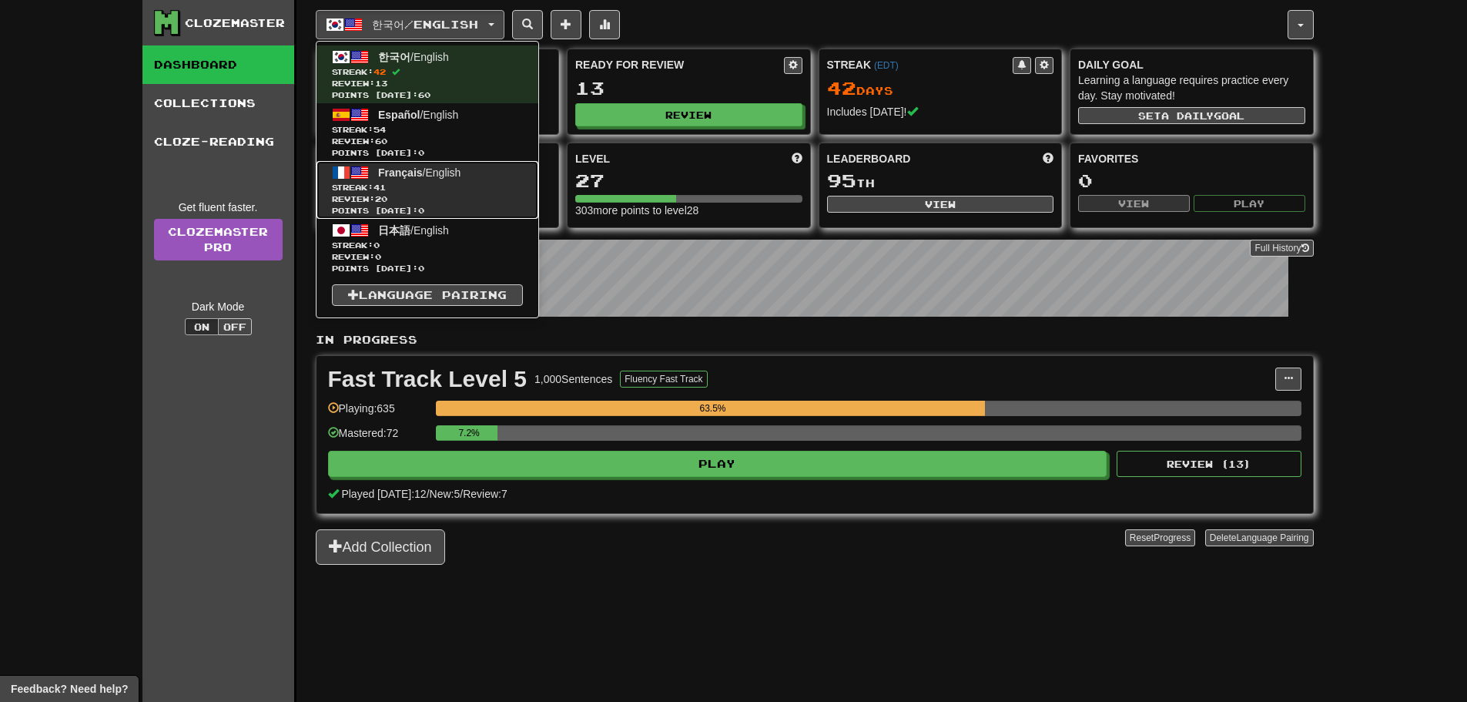
click at [407, 179] on link "Français / English Streak: 41 Review: 20 Points today: 0" at bounding box center [427, 190] width 222 height 58
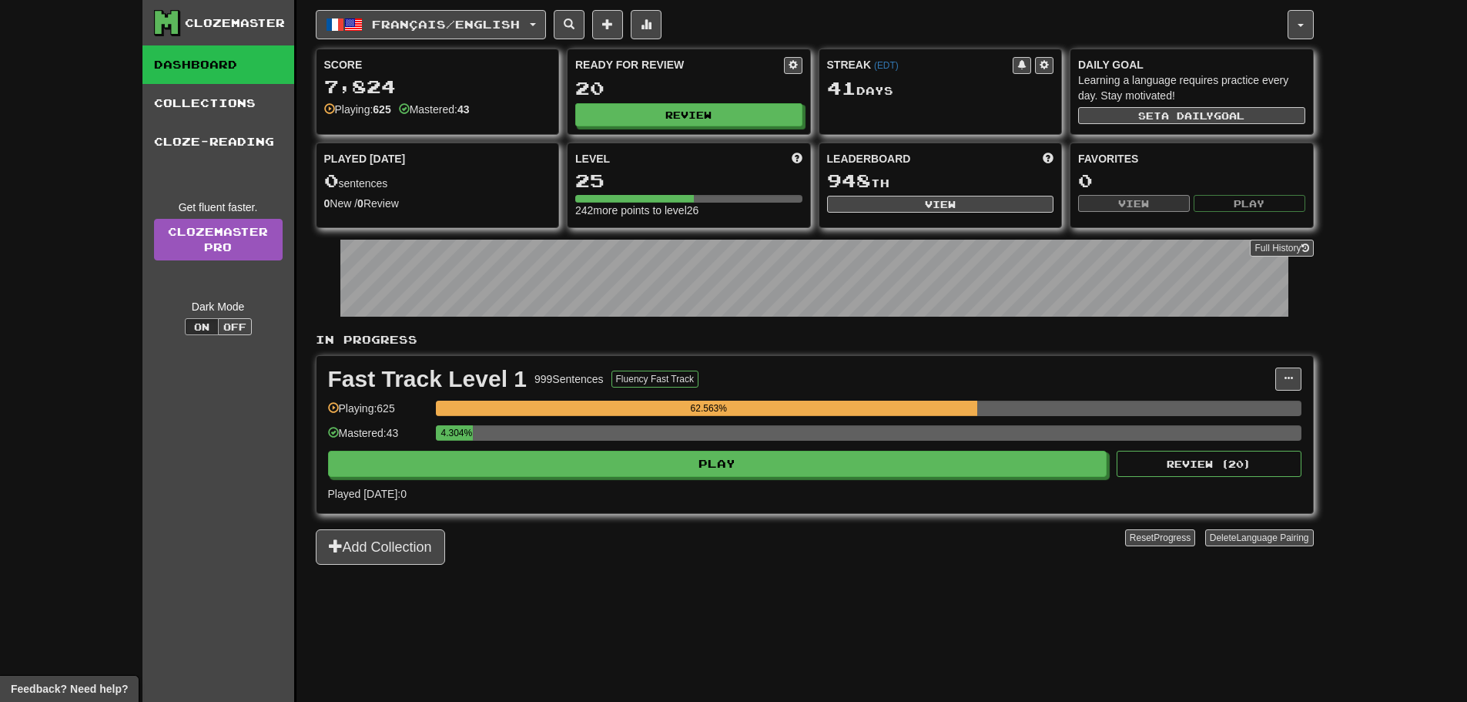
click at [640, 478] on div "Fast Track Level 1 999 Sentences Fluency Fast Track Manage Sentences Unpin from…" at bounding box center [814, 434] width 996 height 157
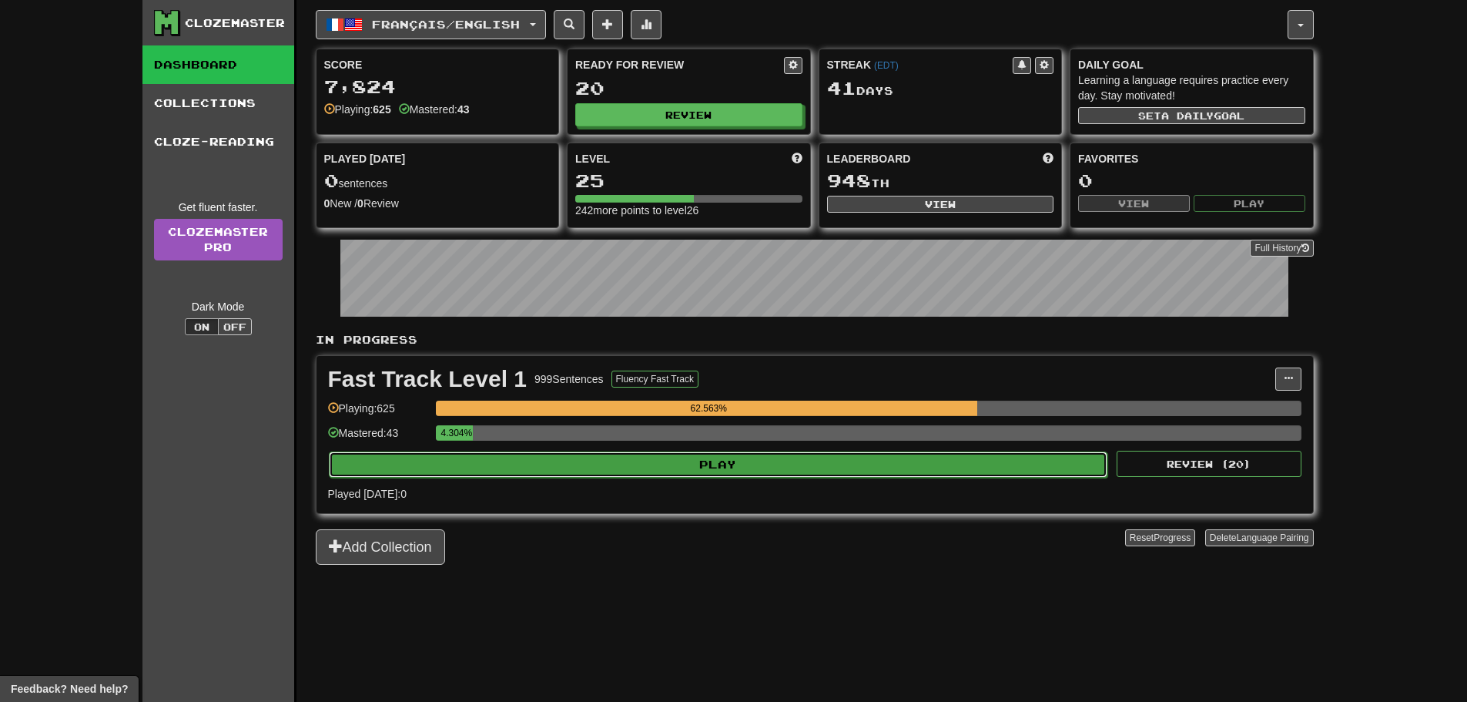
click at [641, 474] on button "Play" at bounding box center [718, 464] width 779 height 26
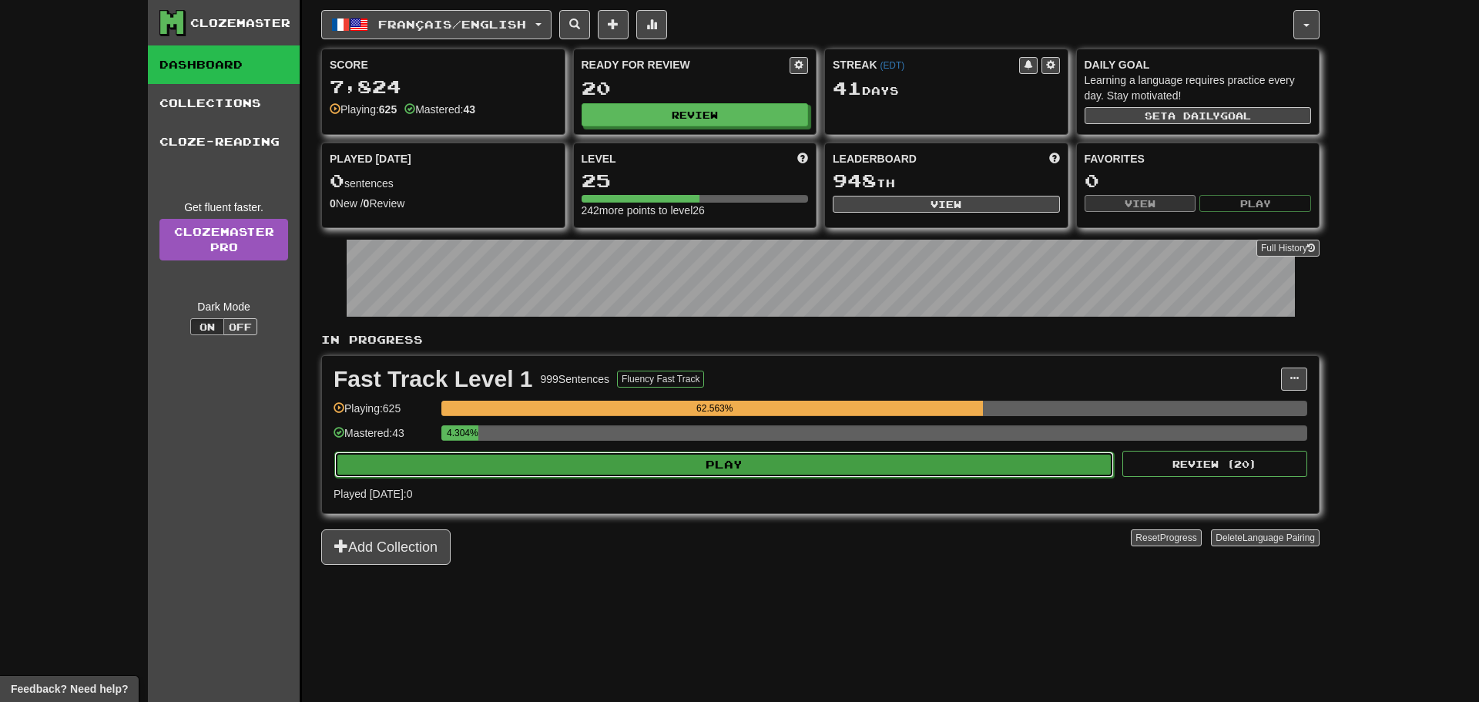
select select "**"
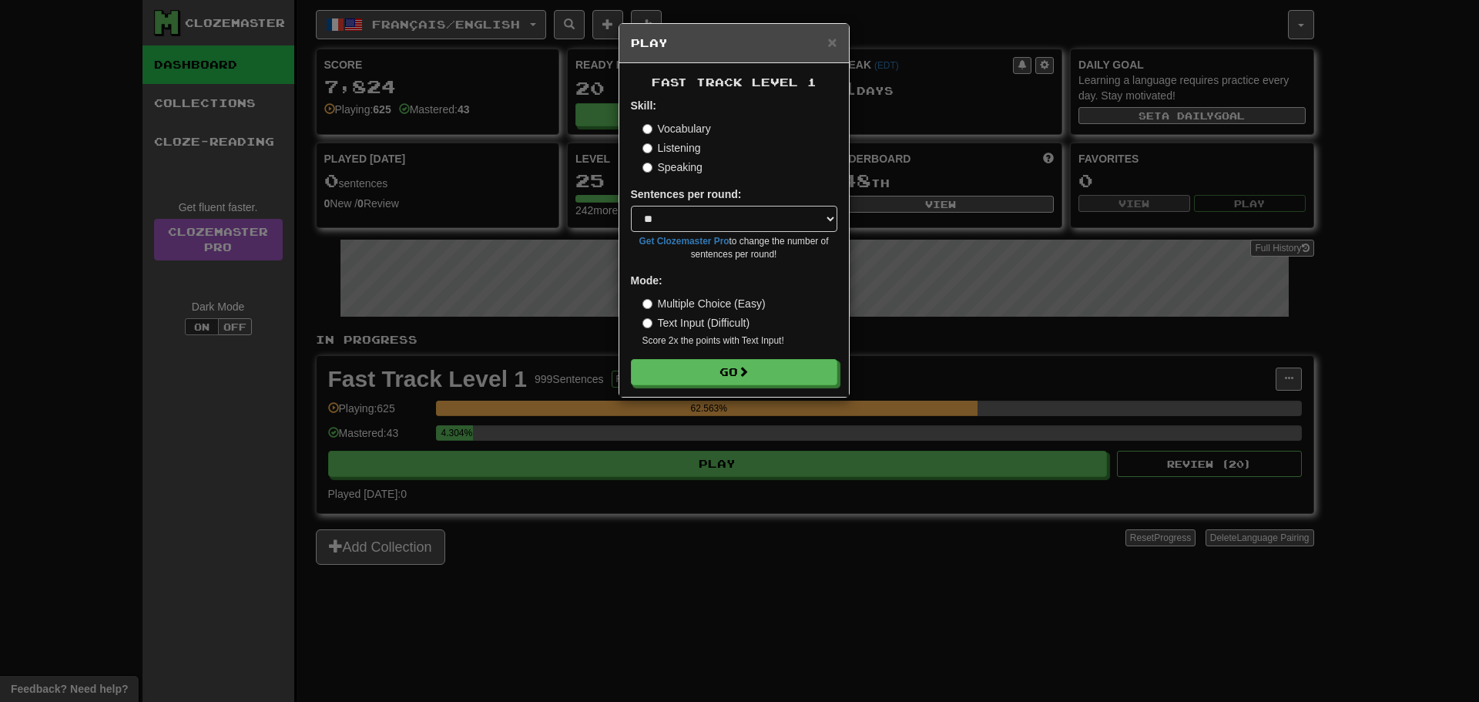
click at [769, 386] on div "Fast Track Level 1 Skill: Vocabulary Listening Speaking Sentences per round: * …" at bounding box center [733, 229] width 229 height 333
click at [782, 381] on button "Go" at bounding box center [734, 373] width 206 height 26
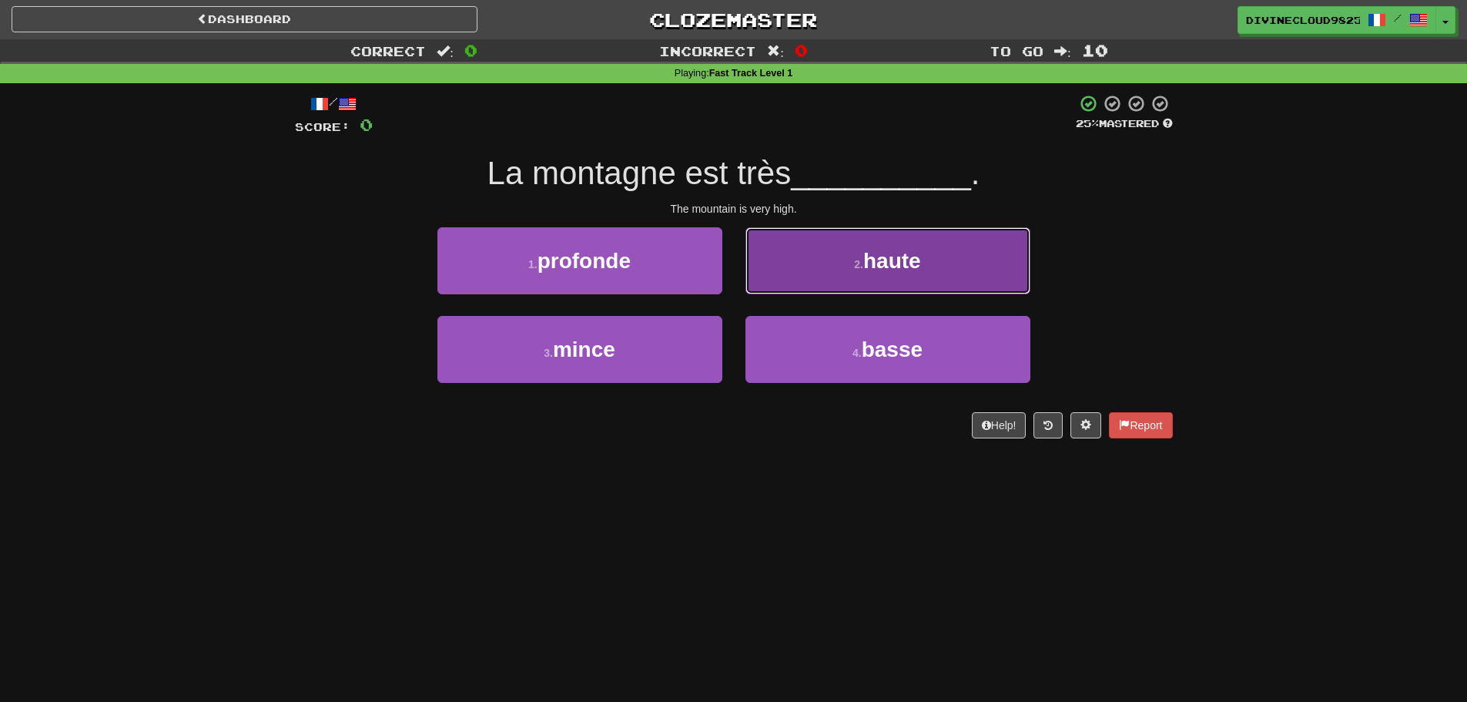
click at [938, 235] on button "2 . haute" at bounding box center [887, 260] width 285 height 67
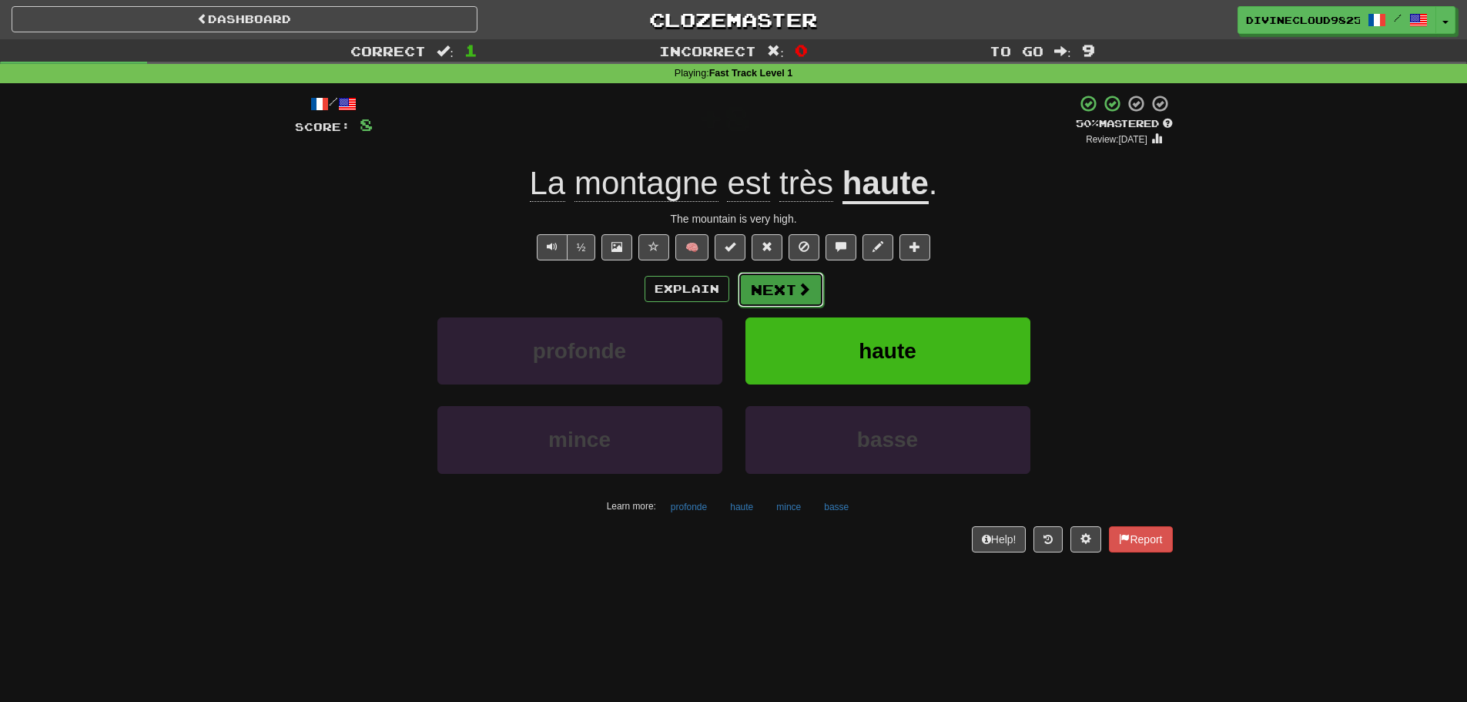
click at [802, 294] on span at bounding box center [804, 289] width 14 height 14
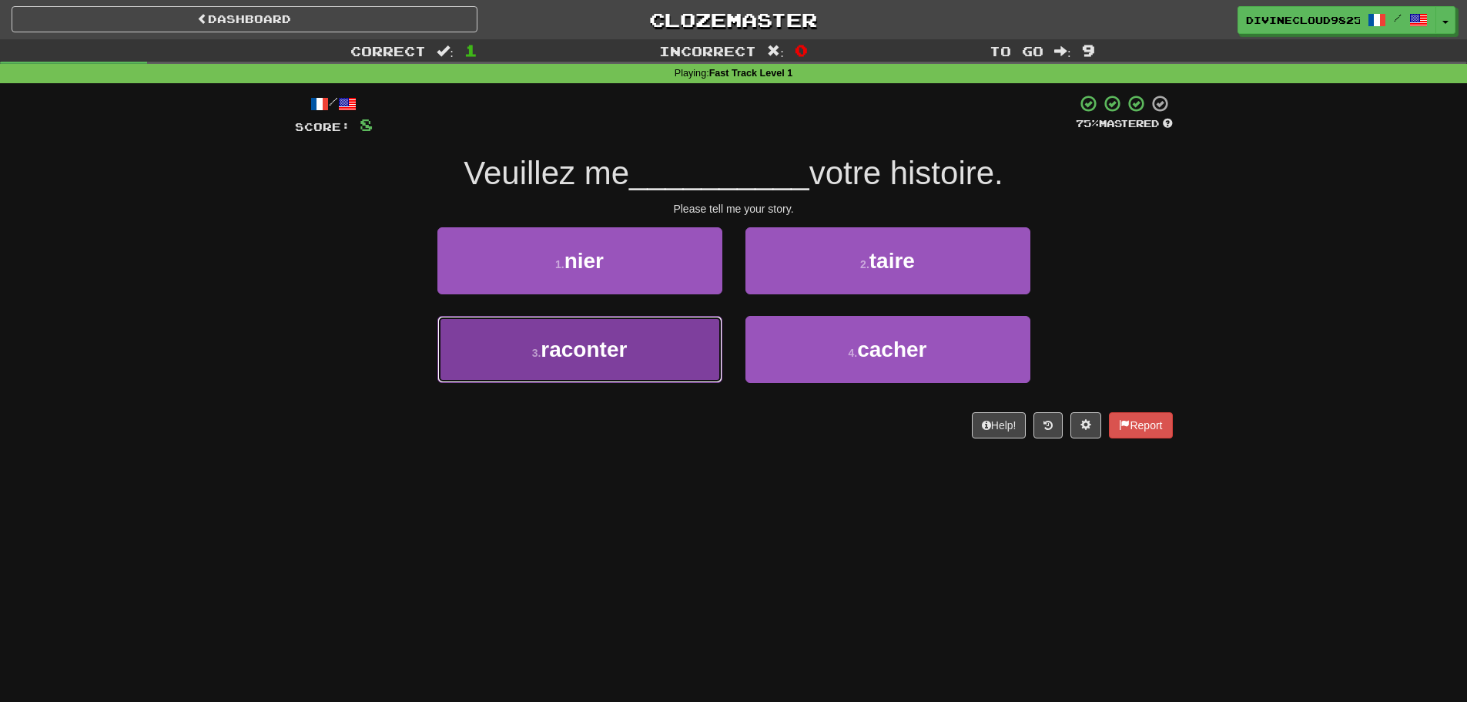
click at [526, 347] on button "3 . raconter" at bounding box center [579, 349] width 285 height 67
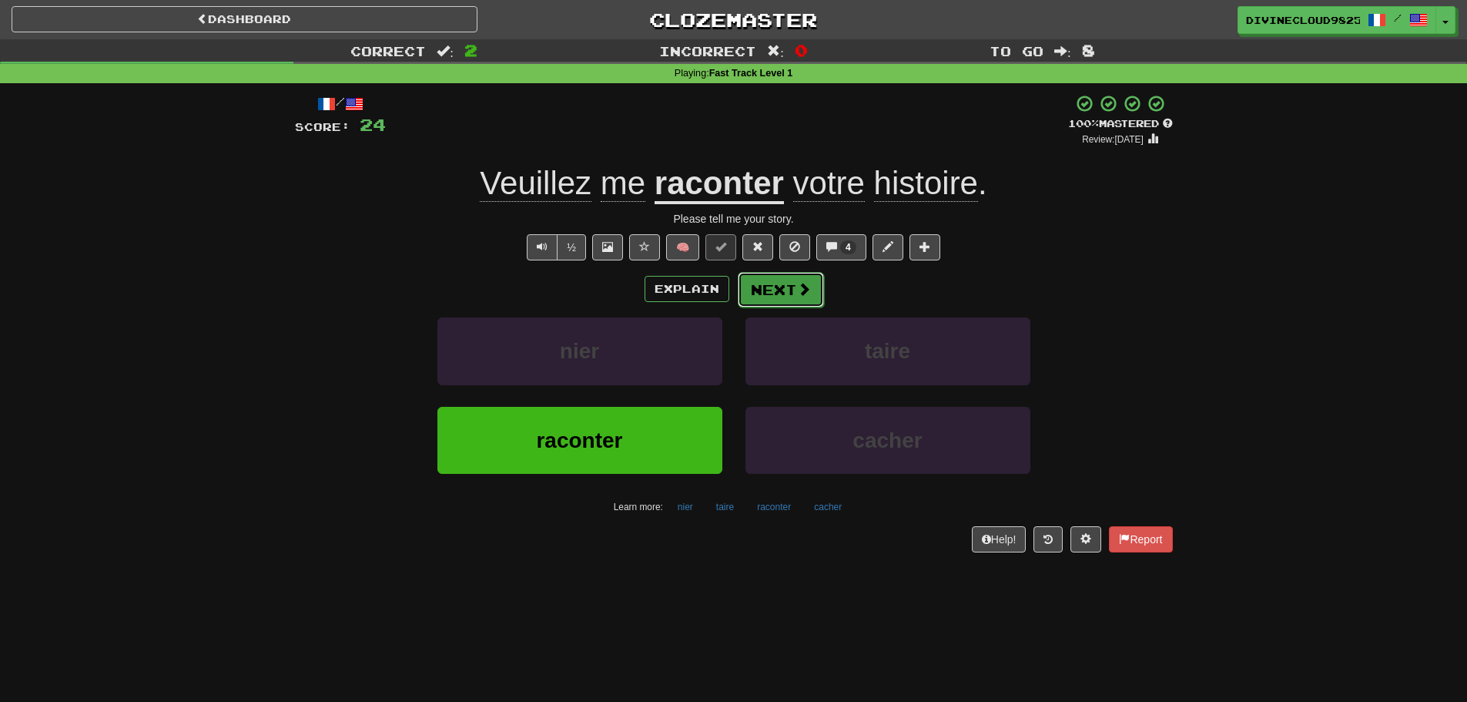
click at [819, 283] on button "Next" at bounding box center [781, 289] width 86 height 35
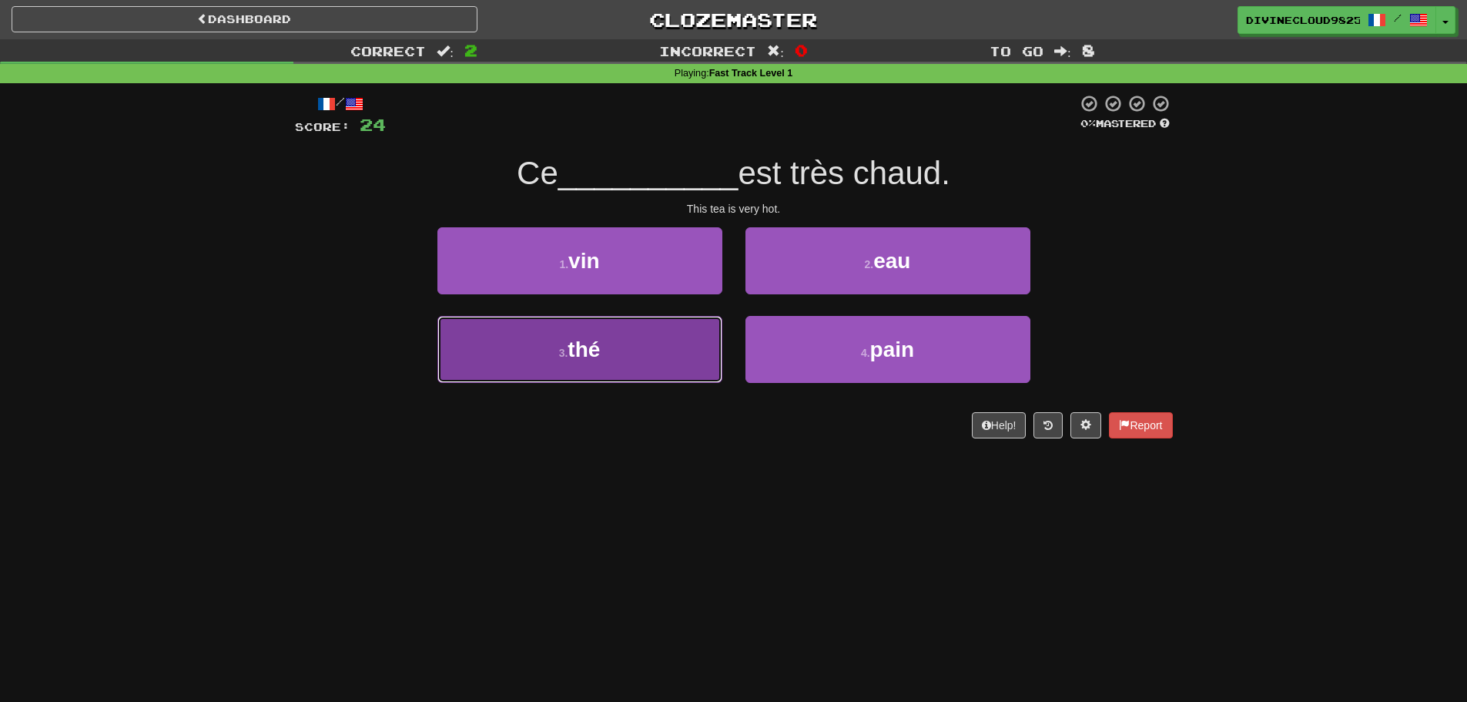
click at [668, 367] on button "3 . thé" at bounding box center [579, 349] width 285 height 67
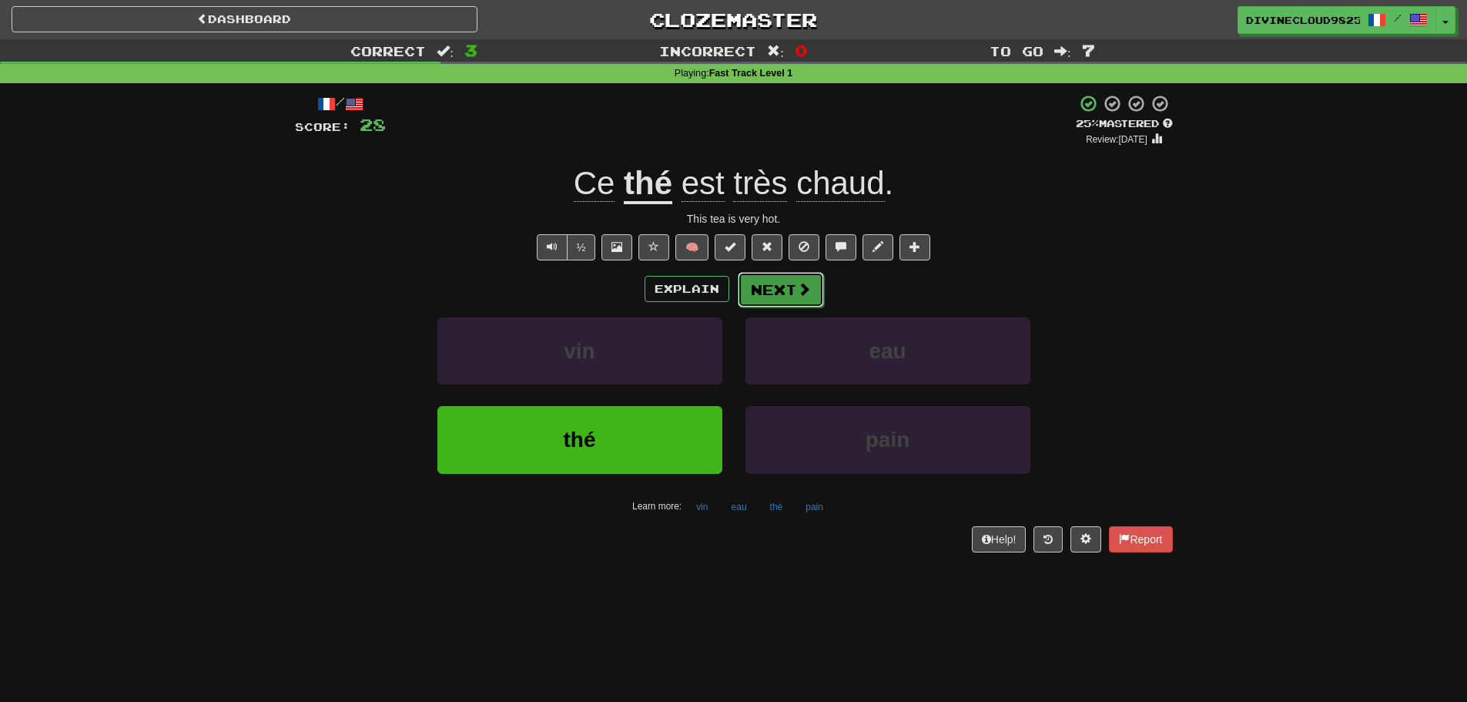
click at [809, 289] on button "Next" at bounding box center [781, 289] width 86 height 35
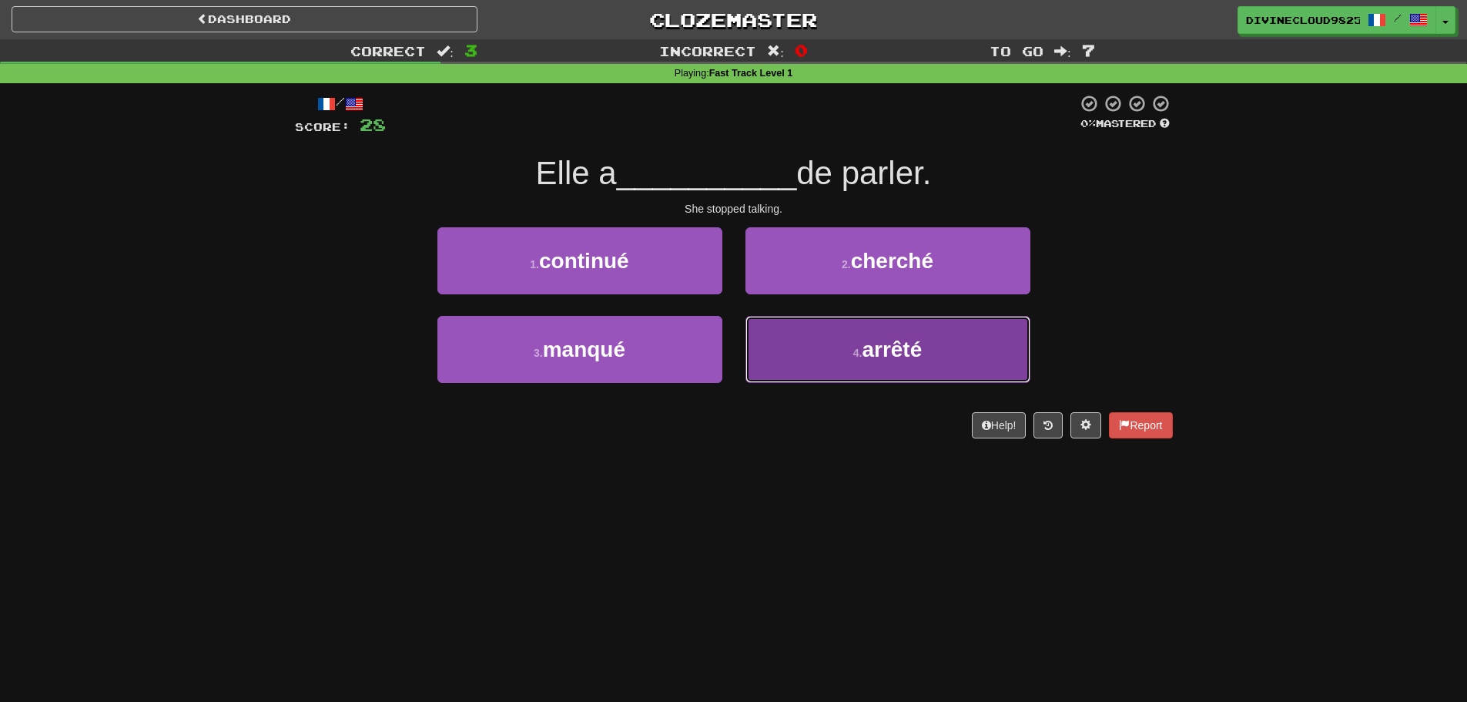
click at [964, 343] on button "4 . arrêté" at bounding box center [887, 349] width 285 height 67
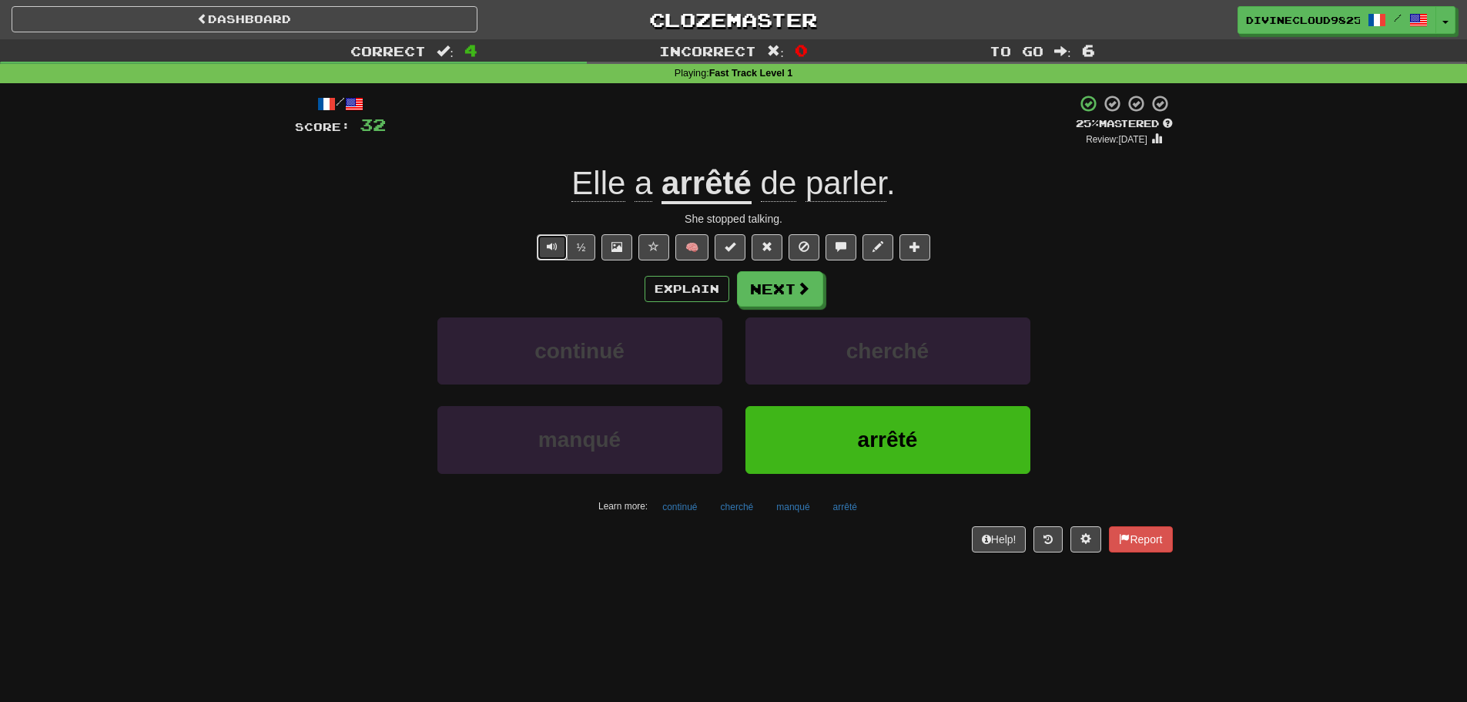
click at [551, 256] on button "Text-to-speech controls" at bounding box center [552, 247] width 31 height 26
click at [781, 289] on button "Next" at bounding box center [781, 289] width 86 height 35
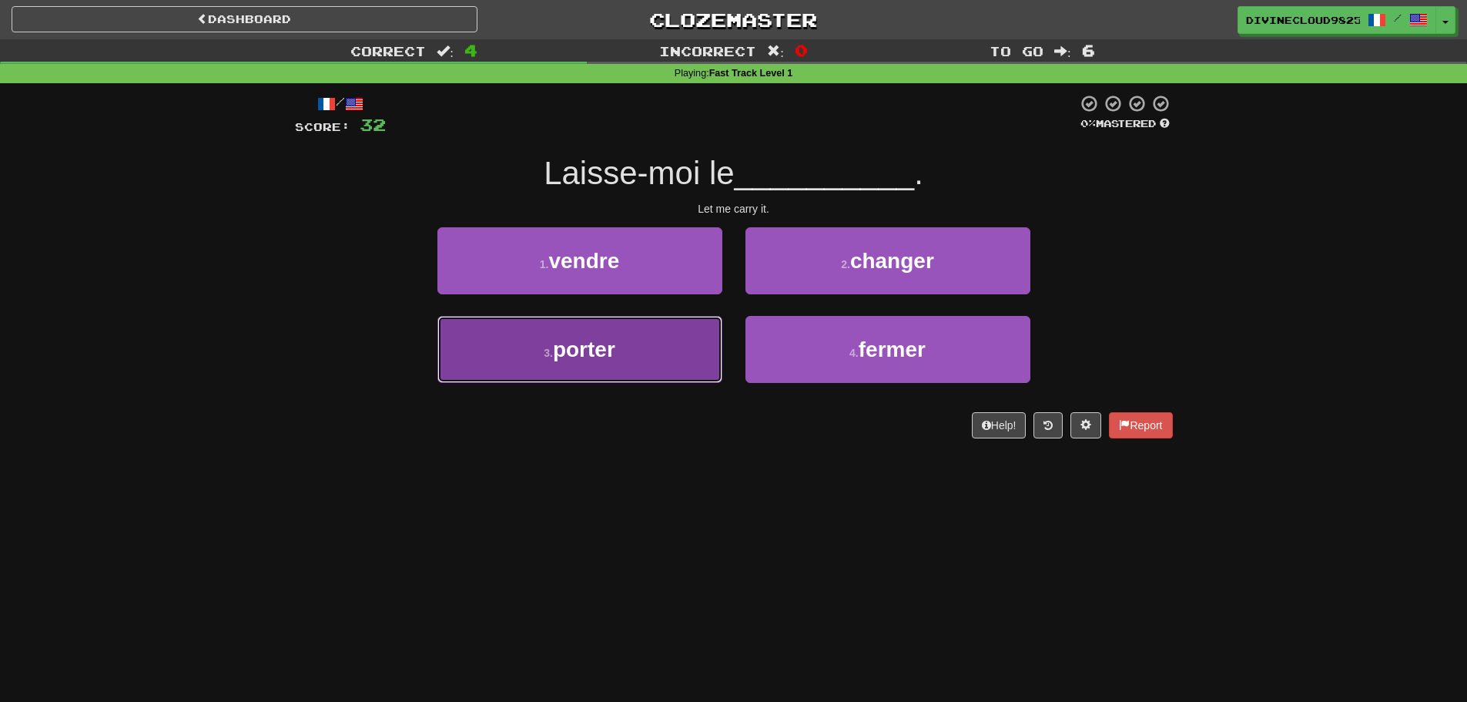
click at [515, 340] on button "3 . porter" at bounding box center [579, 349] width 285 height 67
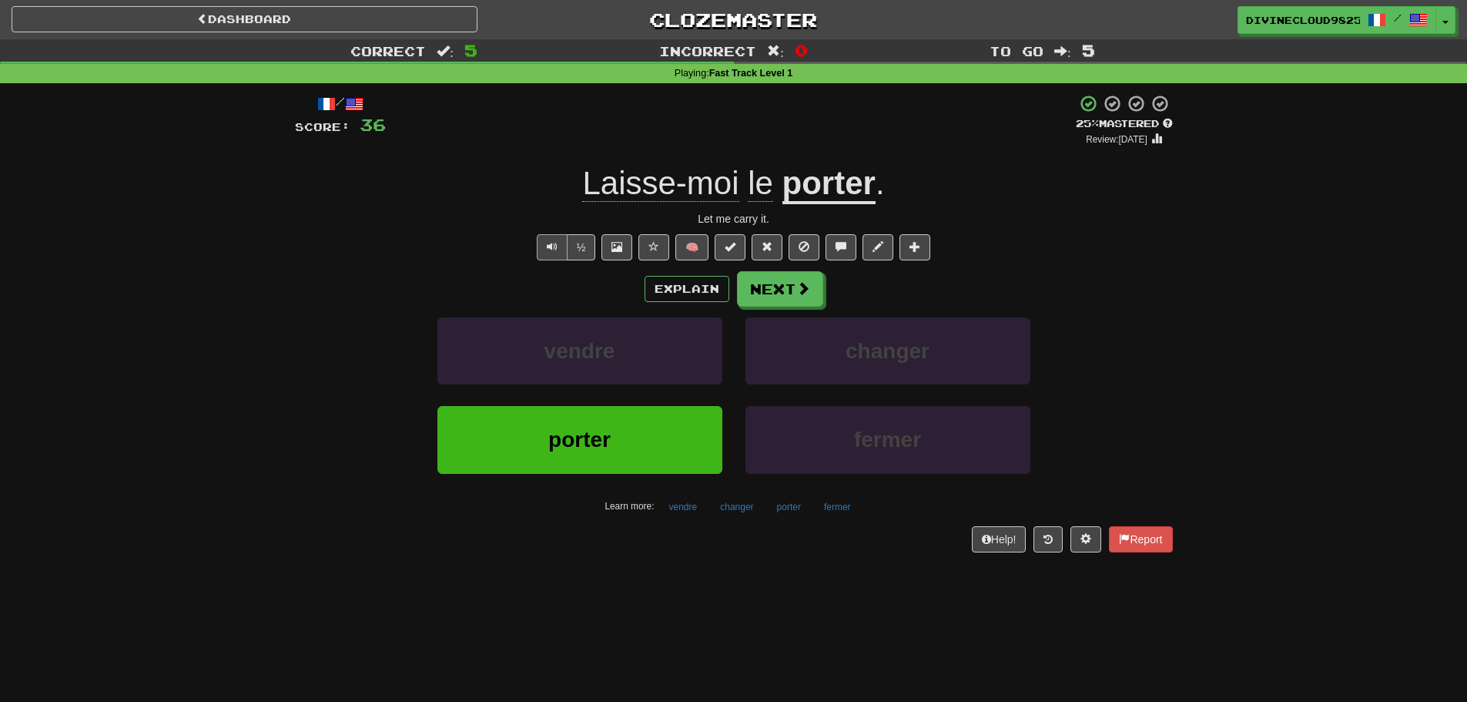
click at [534, 250] on div "½" at bounding box center [565, 247] width 62 height 26
click at [543, 249] on button "Text-to-speech controls" at bounding box center [552, 247] width 31 height 26
click at [786, 293] on button "Next" at bounding box center [781, 289] width 86 height 35
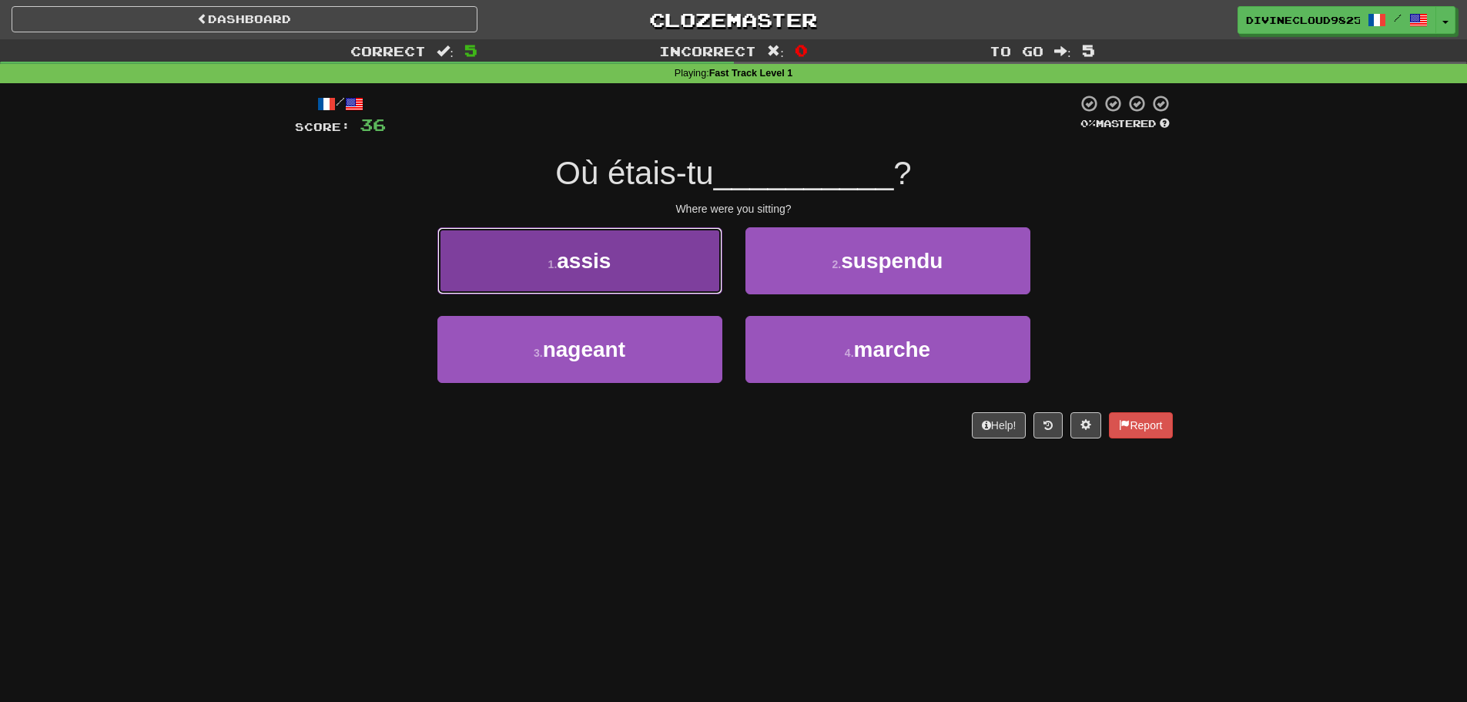
click at [610, 275] on button "1 . assis" at bounding box center [579, 260] width 285 height 67
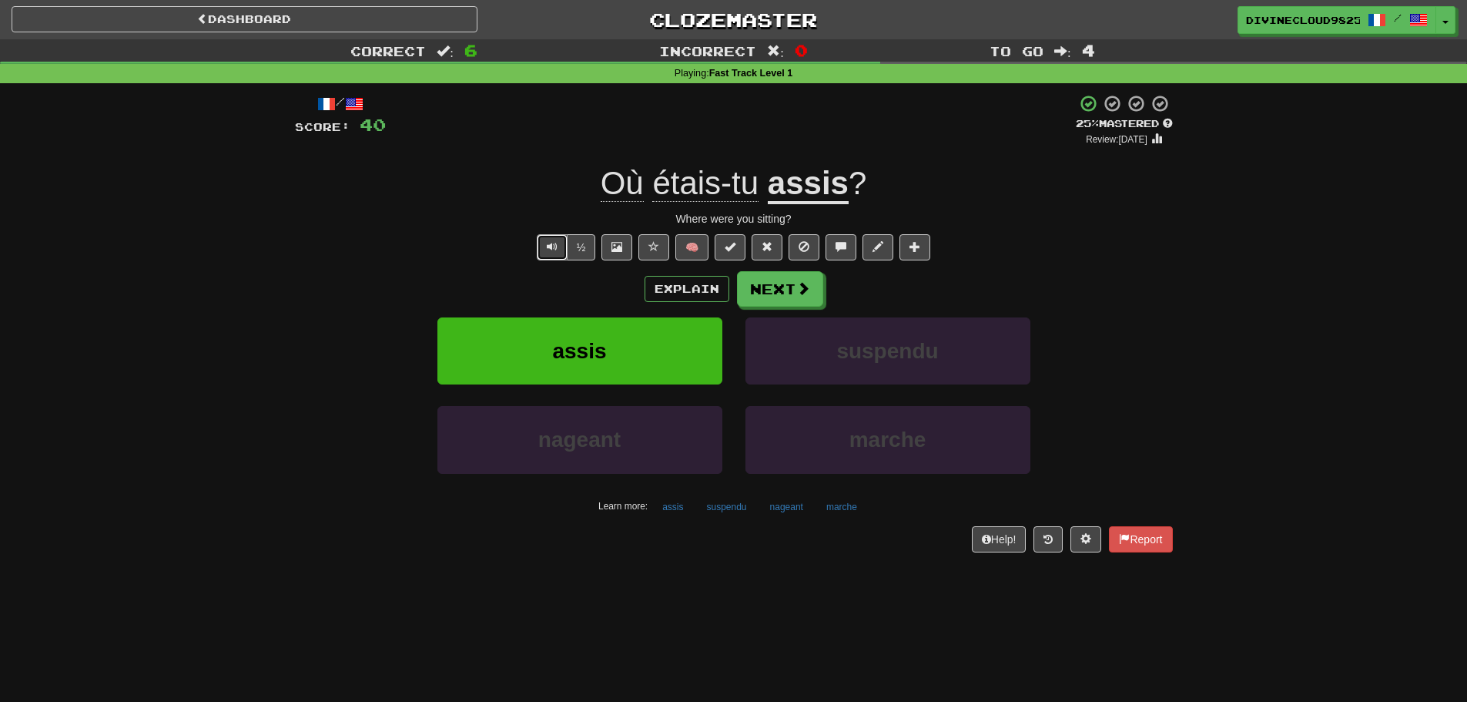
click at [553, 250] on span "Text-to-speech controls" at bounding box center [552, 246] width 11 height 11
click at [786, 295] on button "Next" at bounding box center [781, 289] width 86 height 35
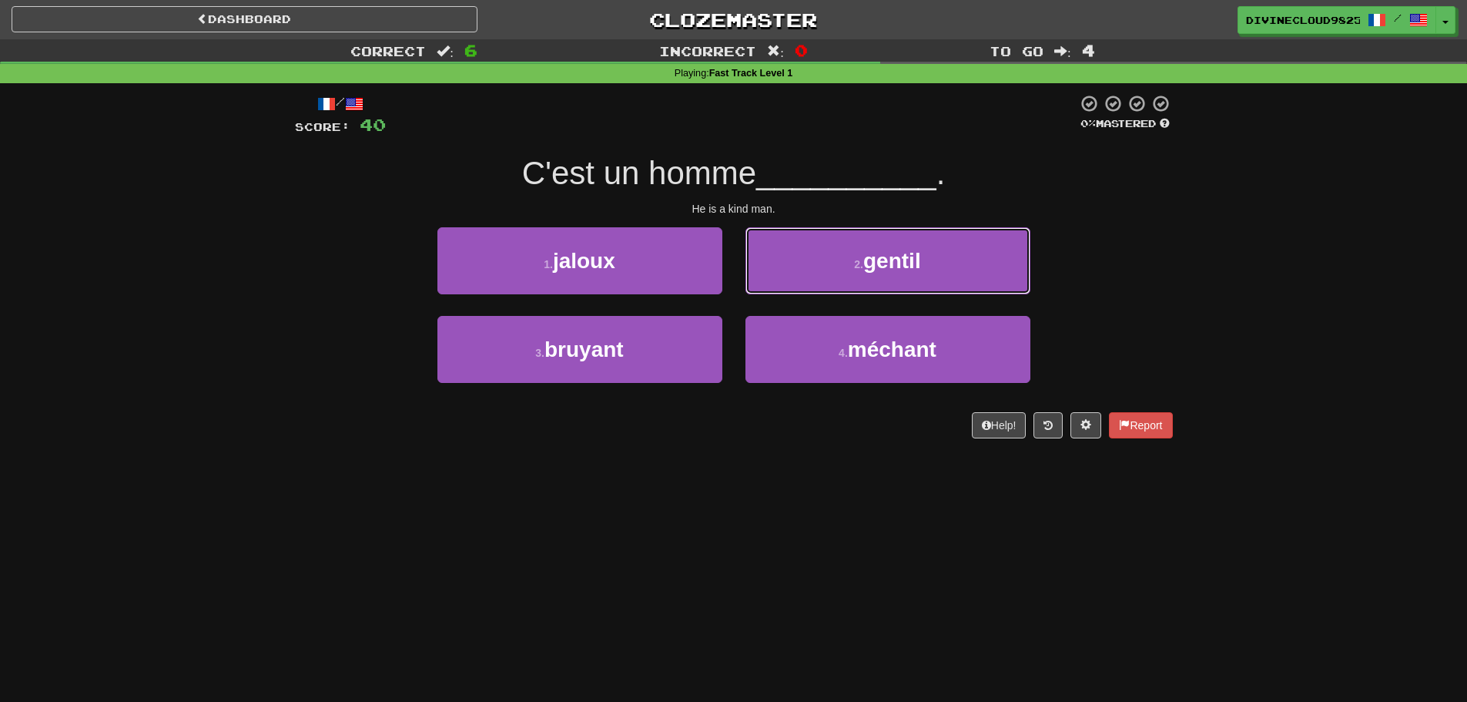
click at [990, 260] on button "2 . gentil" at bounding box center [887, 260] width 285 height 67
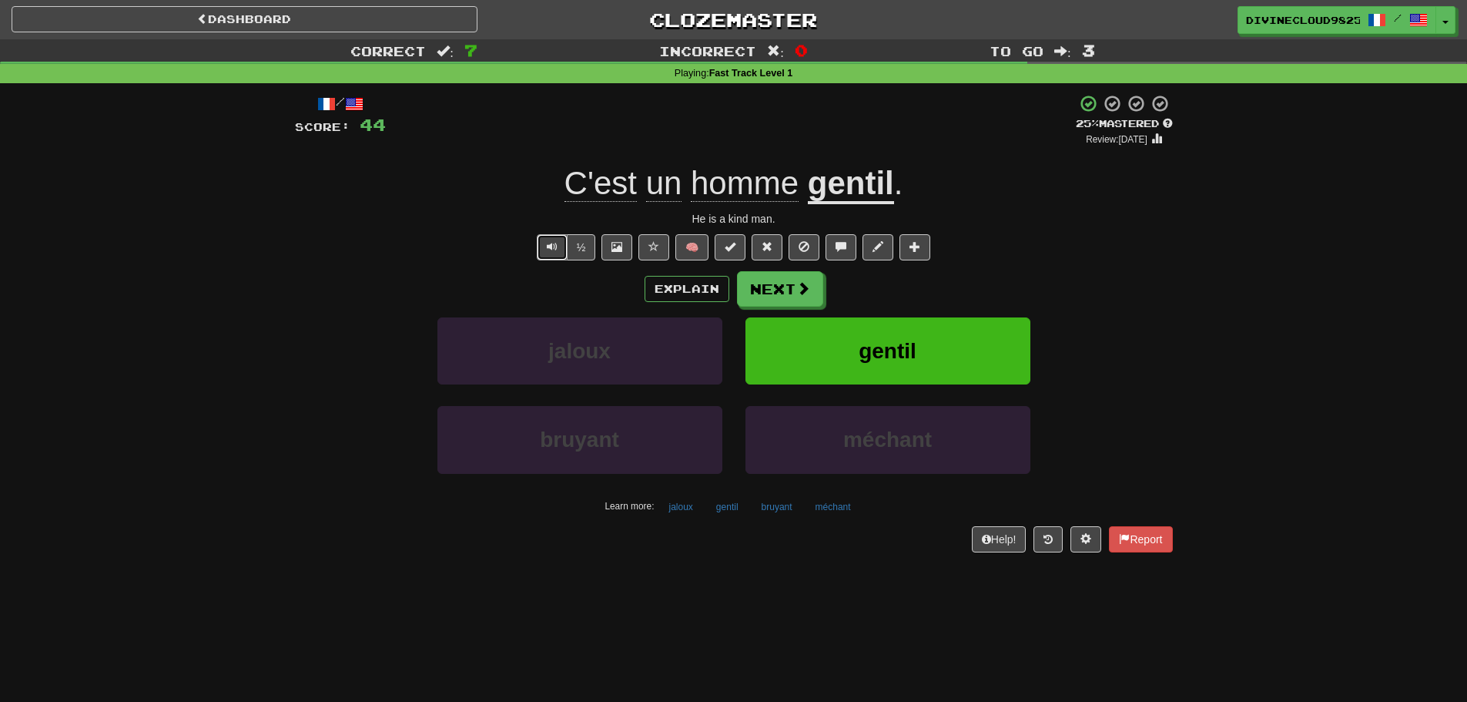
click at [552, 245] on span "Text-to-speech controls" at bounding box center [552, 246] width 11 height 11
click at [789, 292] on button "Next" at bounding box center [781, 289] width 86 height 35
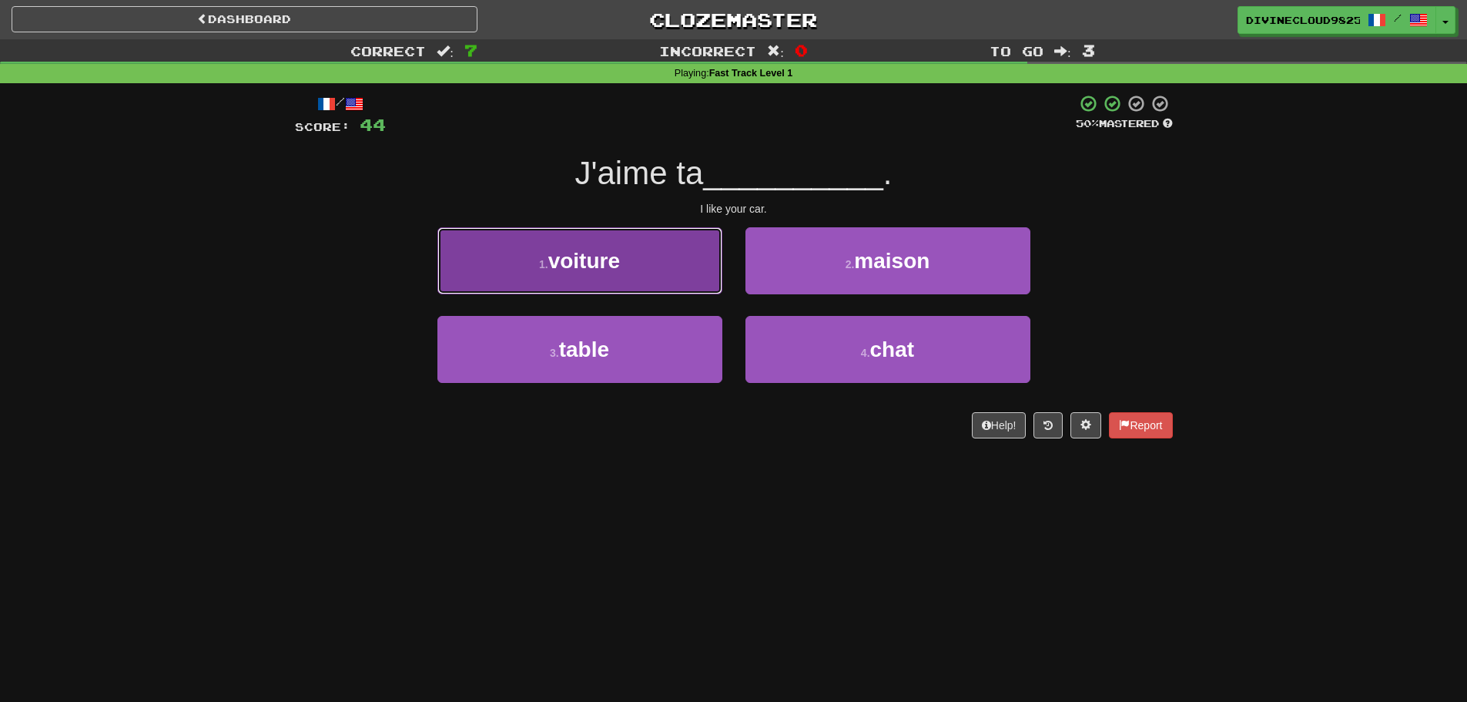
click at [566, 274] on button "1 . voiture" at bounding box center [579, 260] width 285 height 67
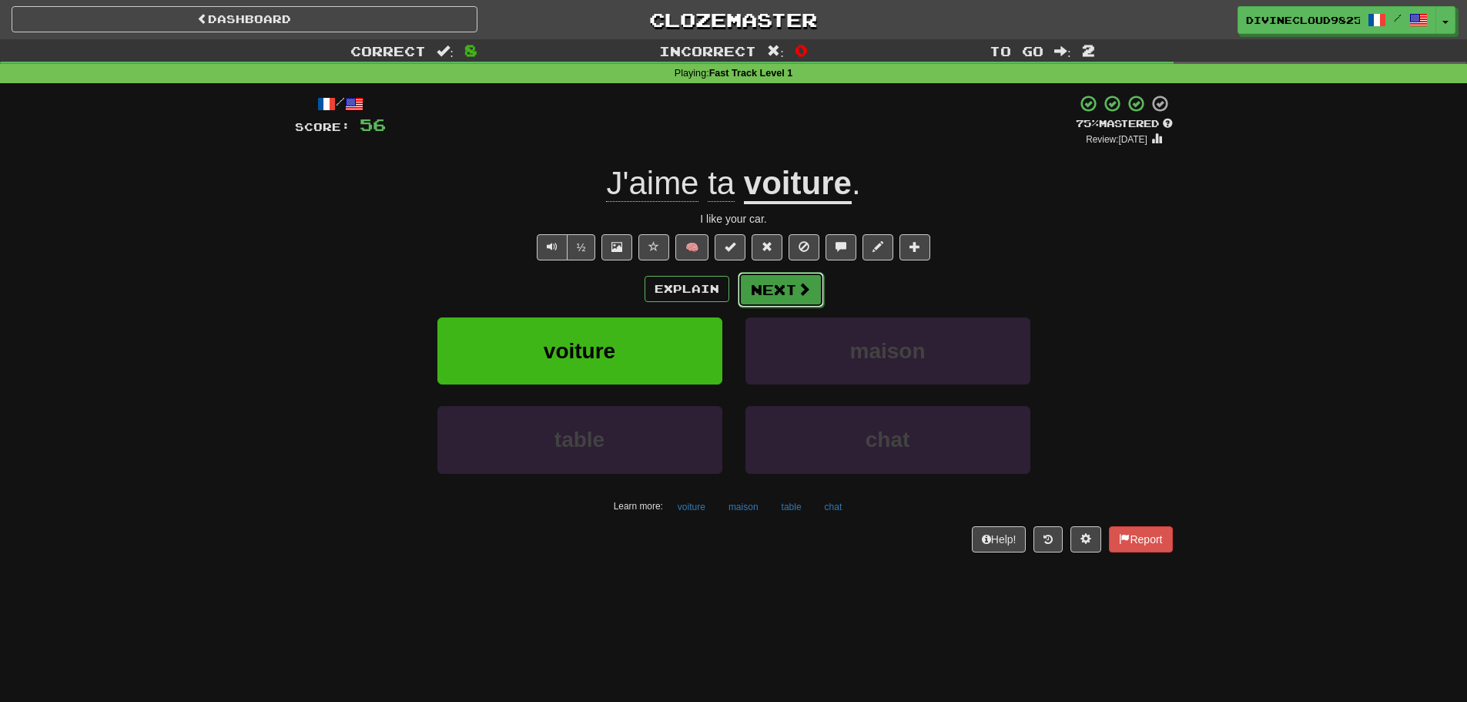
click at [779, 286] on button "Next" at bounding box center [781, 289] width 86 height 35
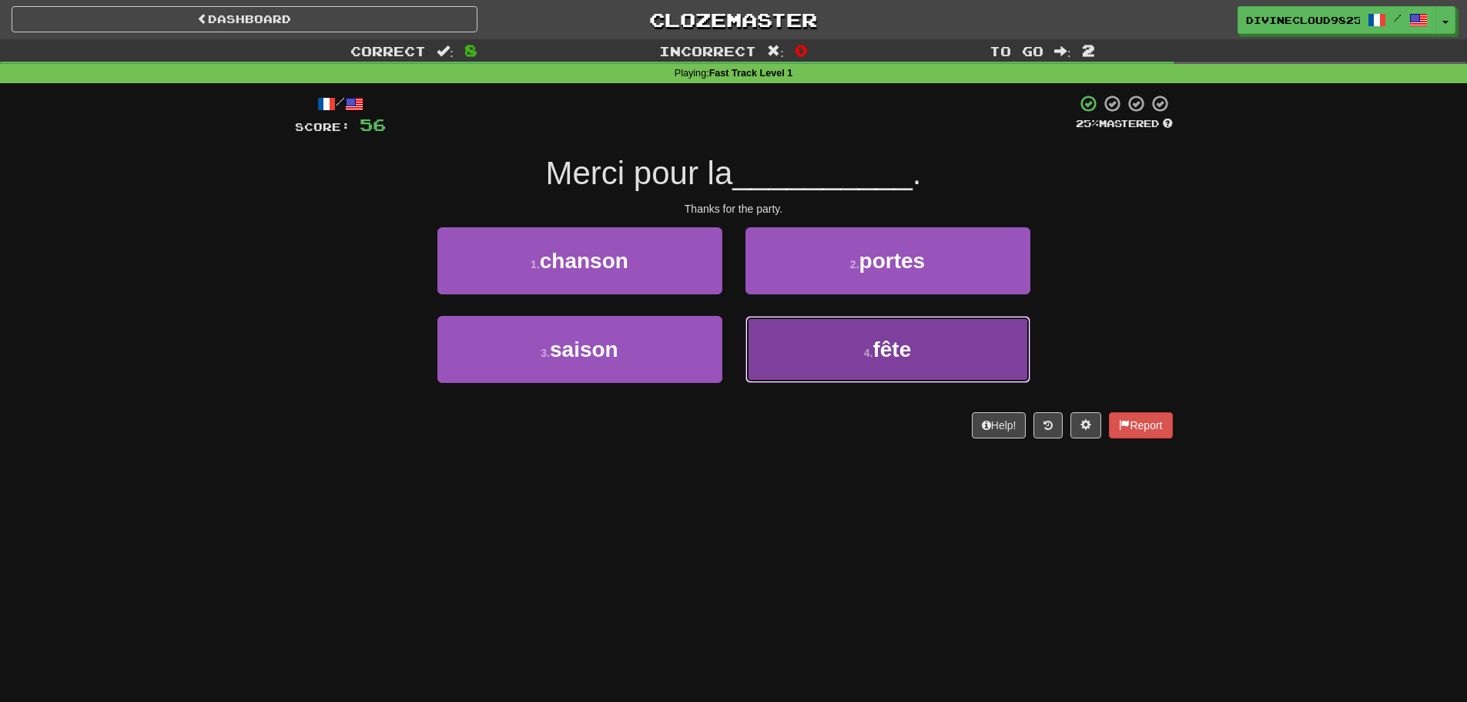
click at [1010, 363] on button "4 . fête" at bounding box center [887, 349] width 285 height 67
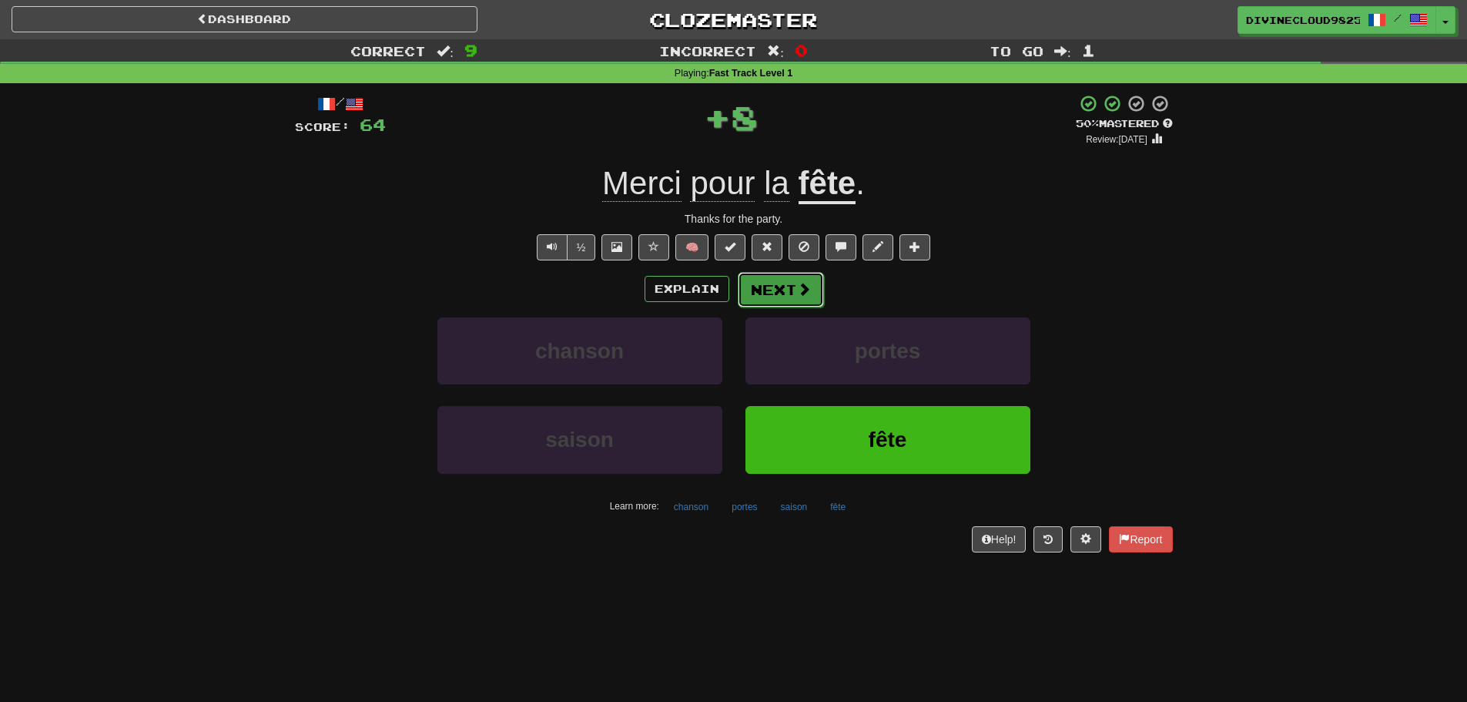
click at [776, 278] on button "Next" at bounding box center [781, 289] width 86 height 35
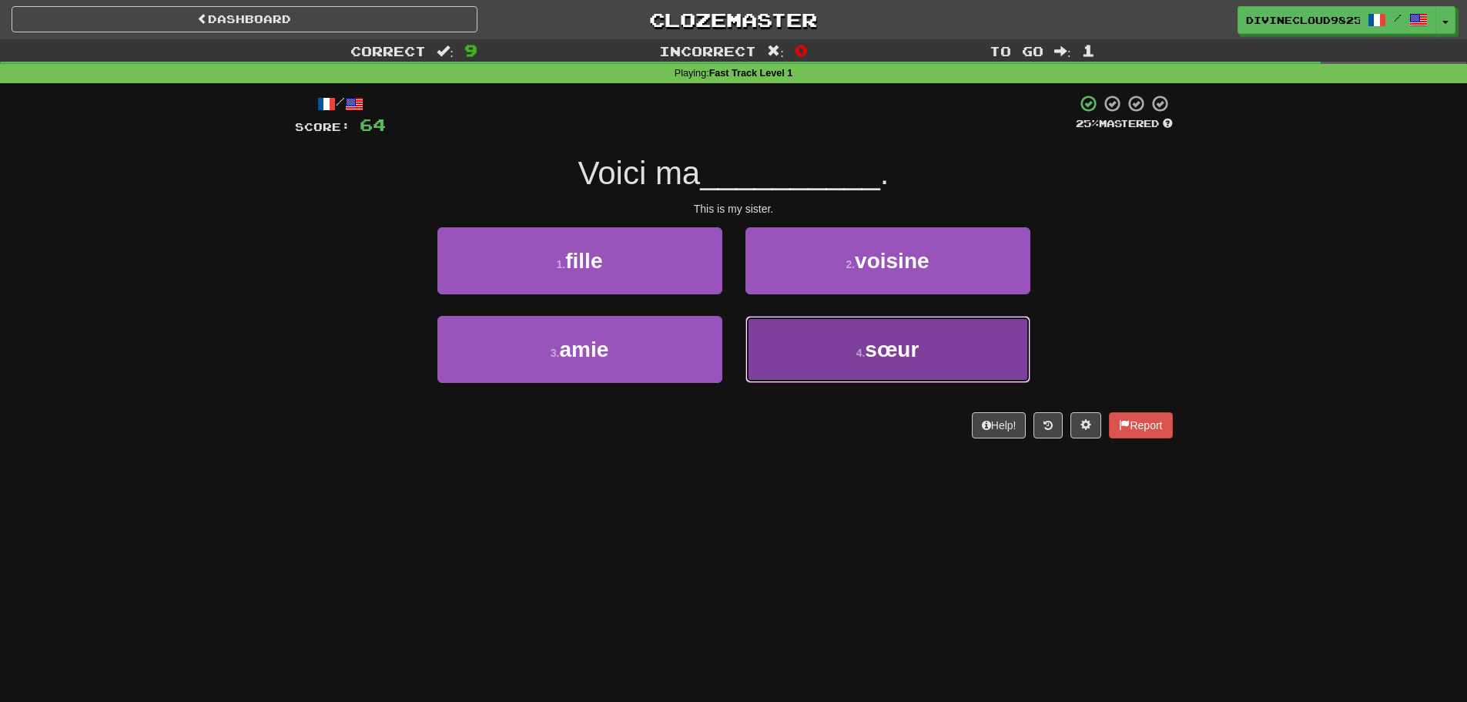
click at [992, 330] on button "4 . sœur" at bounding box center [887, 349] width 285 height 67
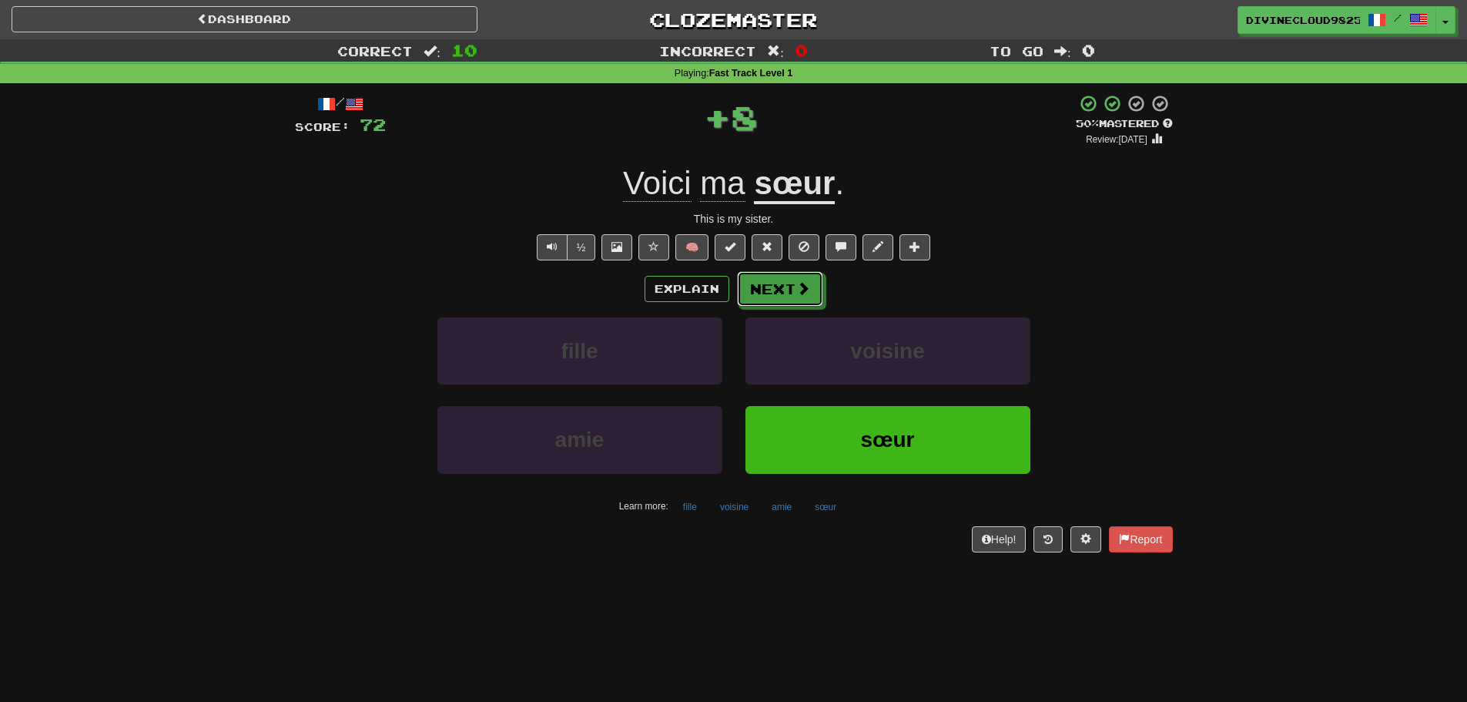
drag, startPoint x: 784, startPoint y: 286, endPoint x: 900, endPoint y: 295, distance: 116.6
click at [785, 286] on button "Next" at bounding box center [780, 288] width 86 height 35
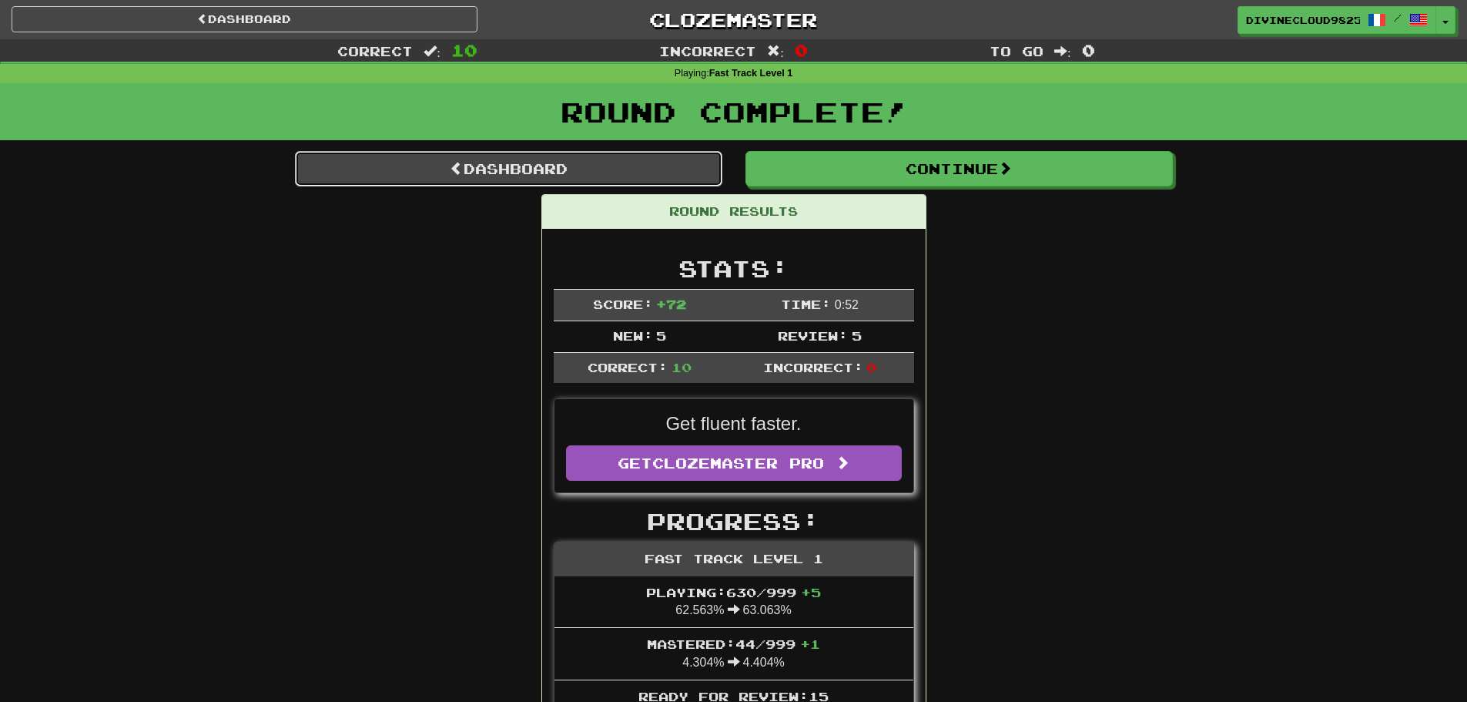
click at [473, 167] on link "Dashboard" at bounding box center [508, 168] width 427 height 35
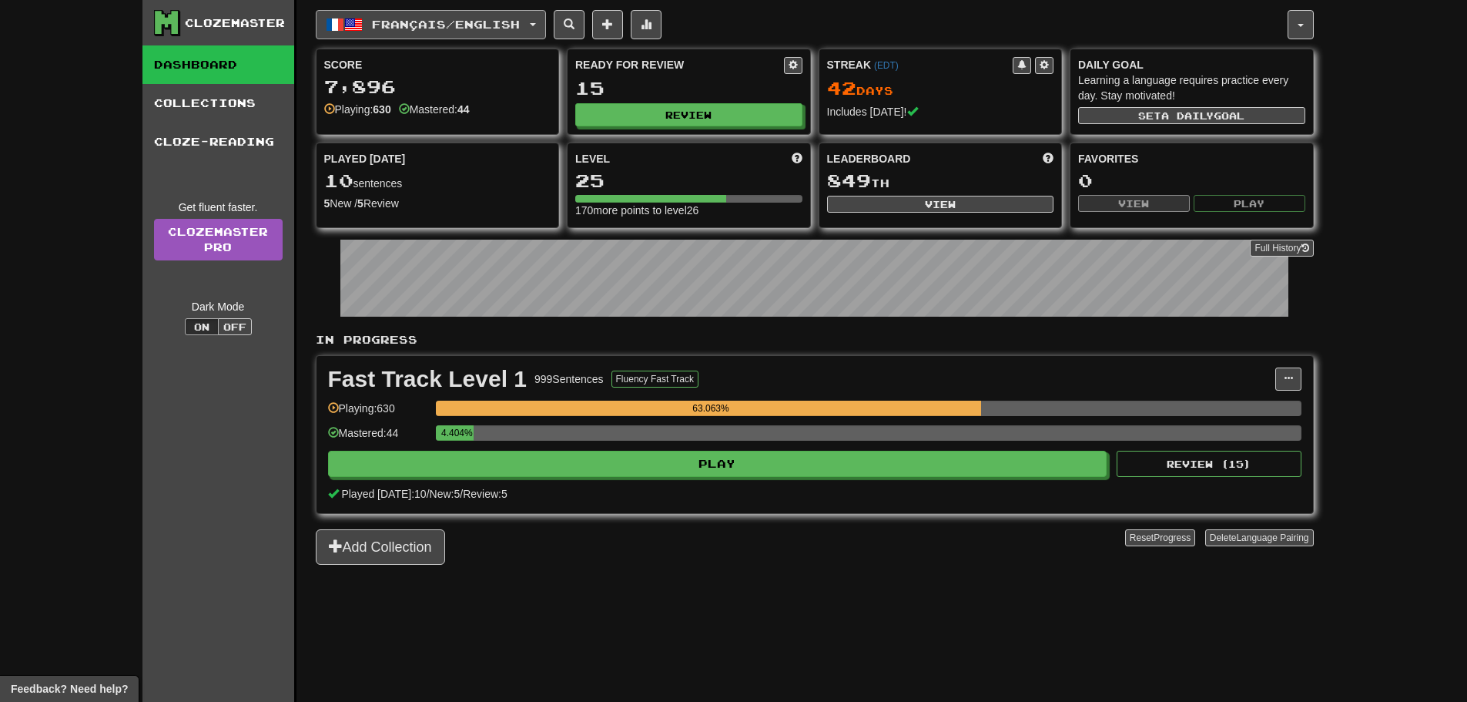
click at [432, 18] on span "Français / English" at bounding box center [446, 24] width 148 height 13
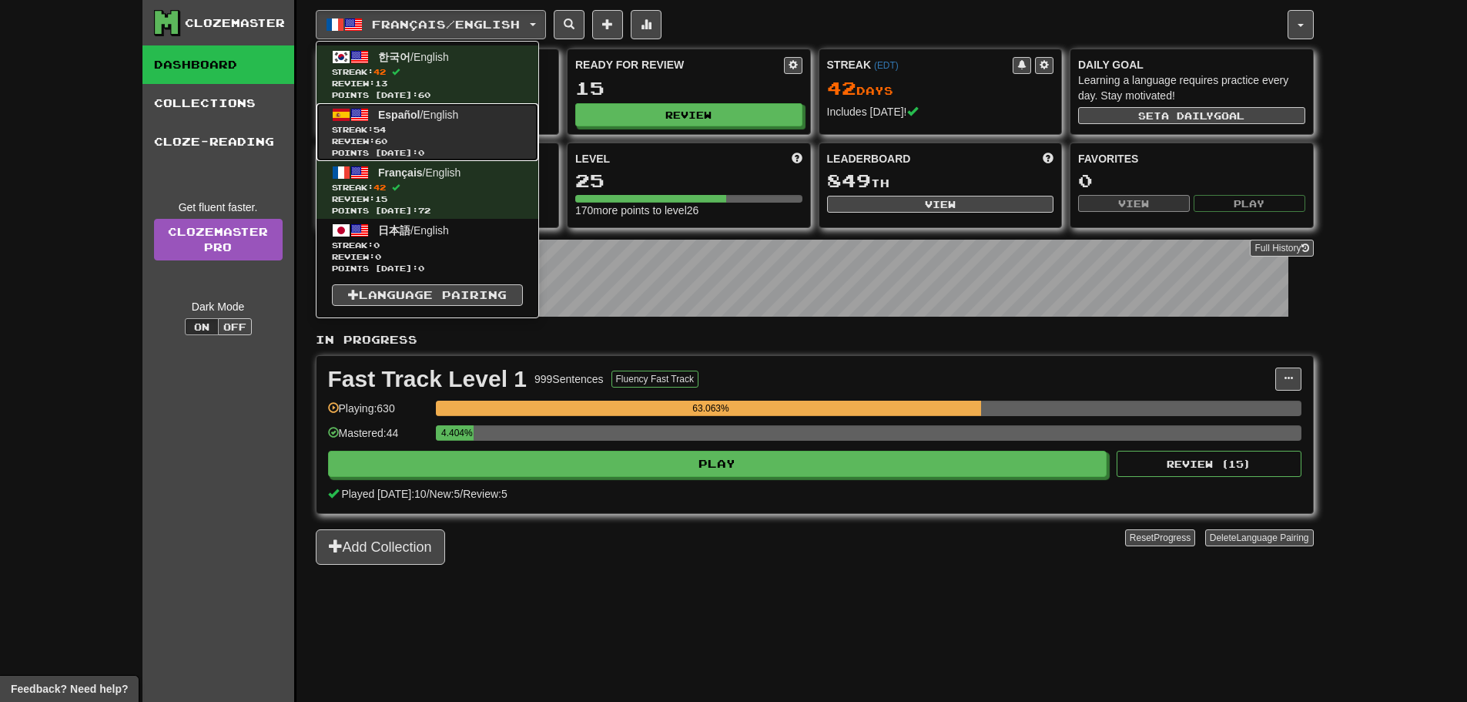
click at [434, 139] on span "Review: 60" at bounding box center [427, 142] width 191 height 12
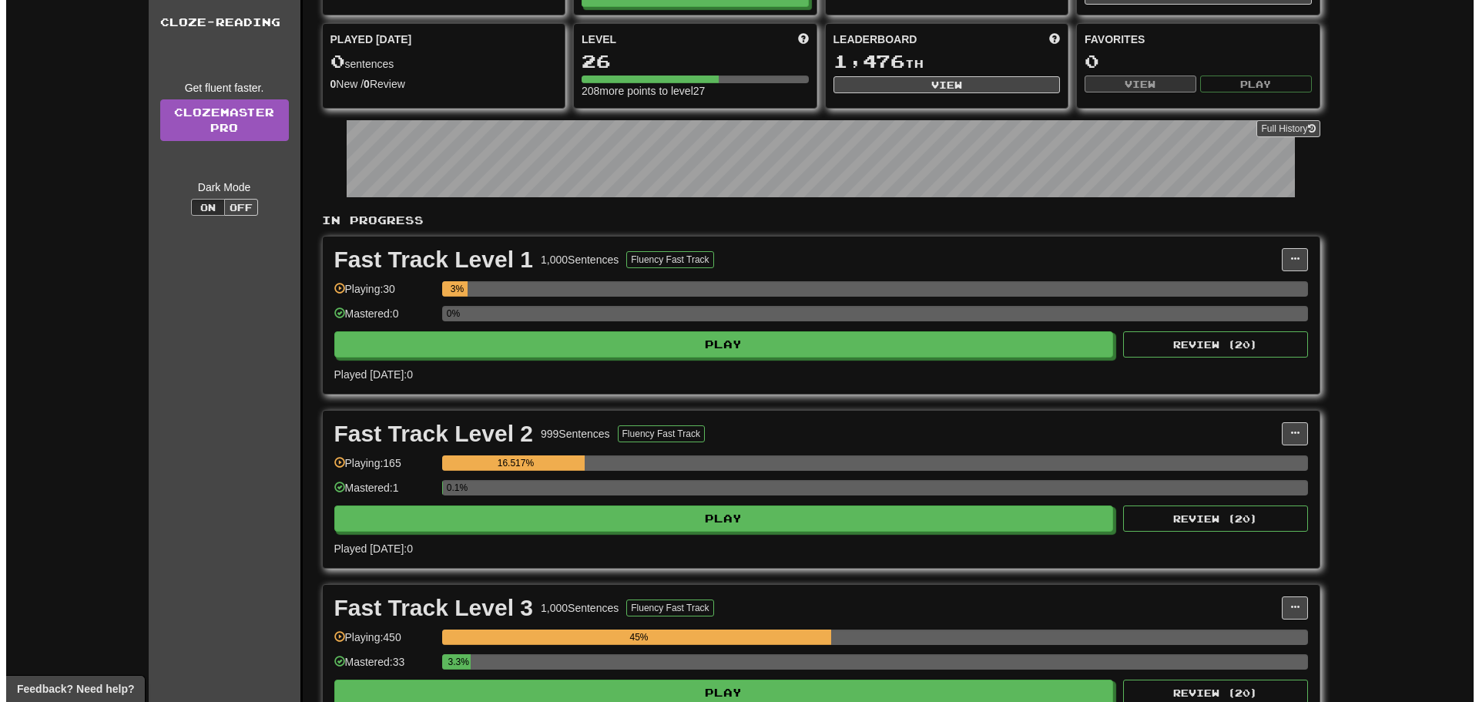
scroll to position [308, 0]
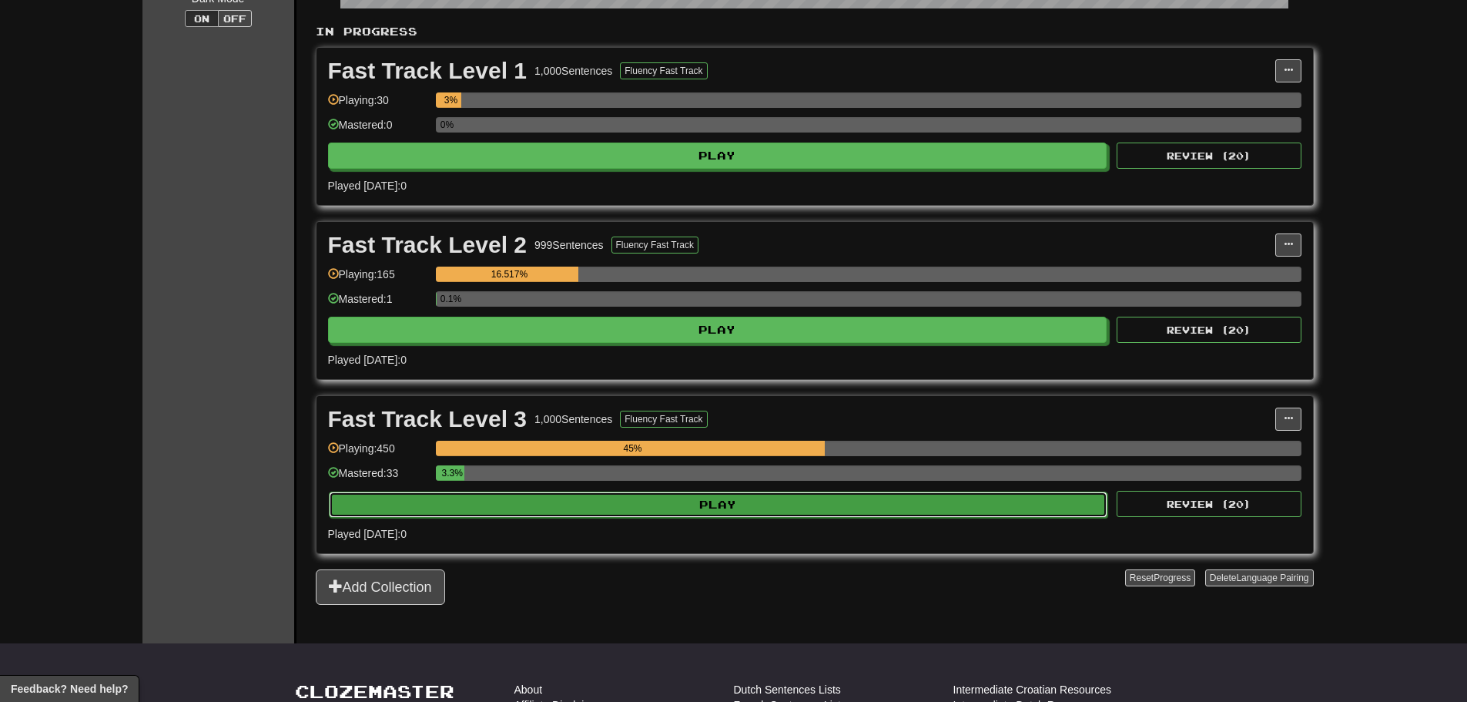
click at [701, 507] on button "Play" at bounding box center [718, 504] width 779 height 26
select select "**"
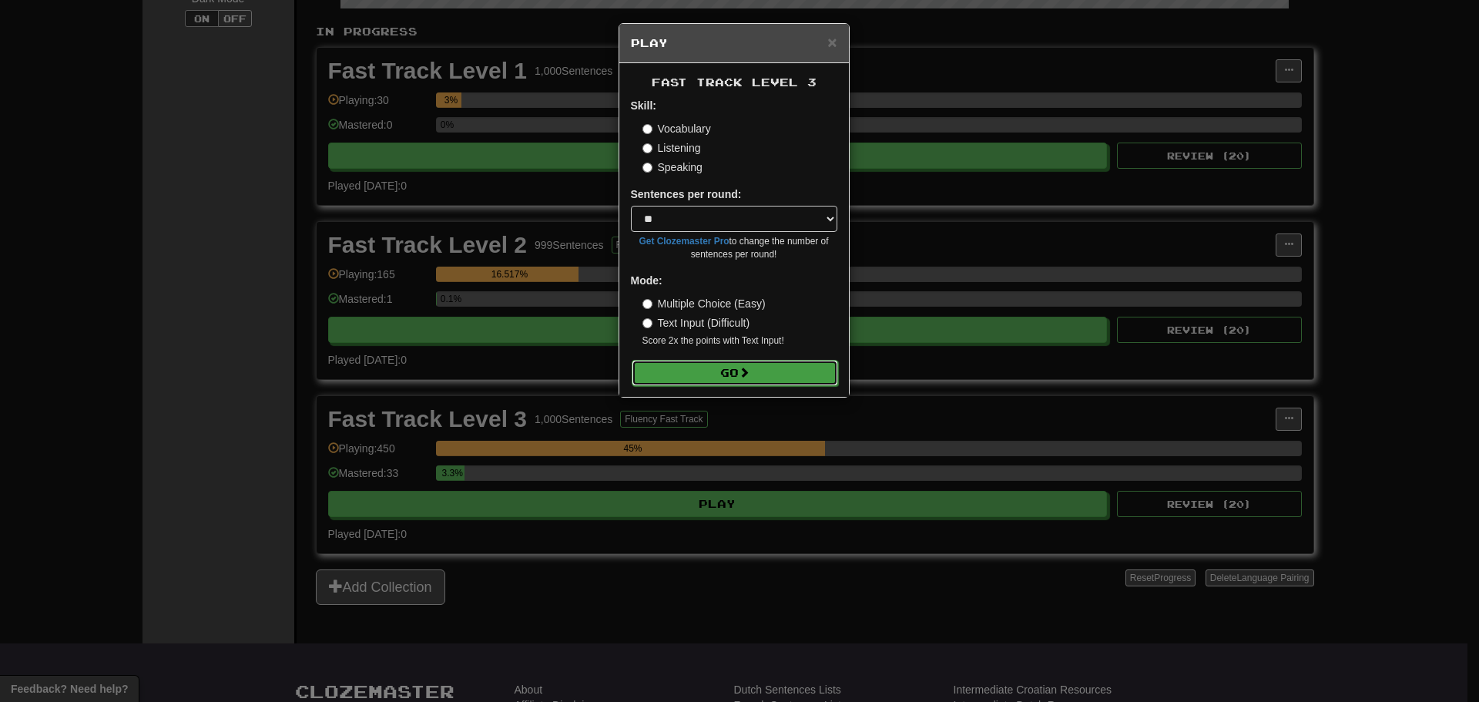
click at [691, 381] on button "Go" at bounding box center [734, 373] width 206 height 26
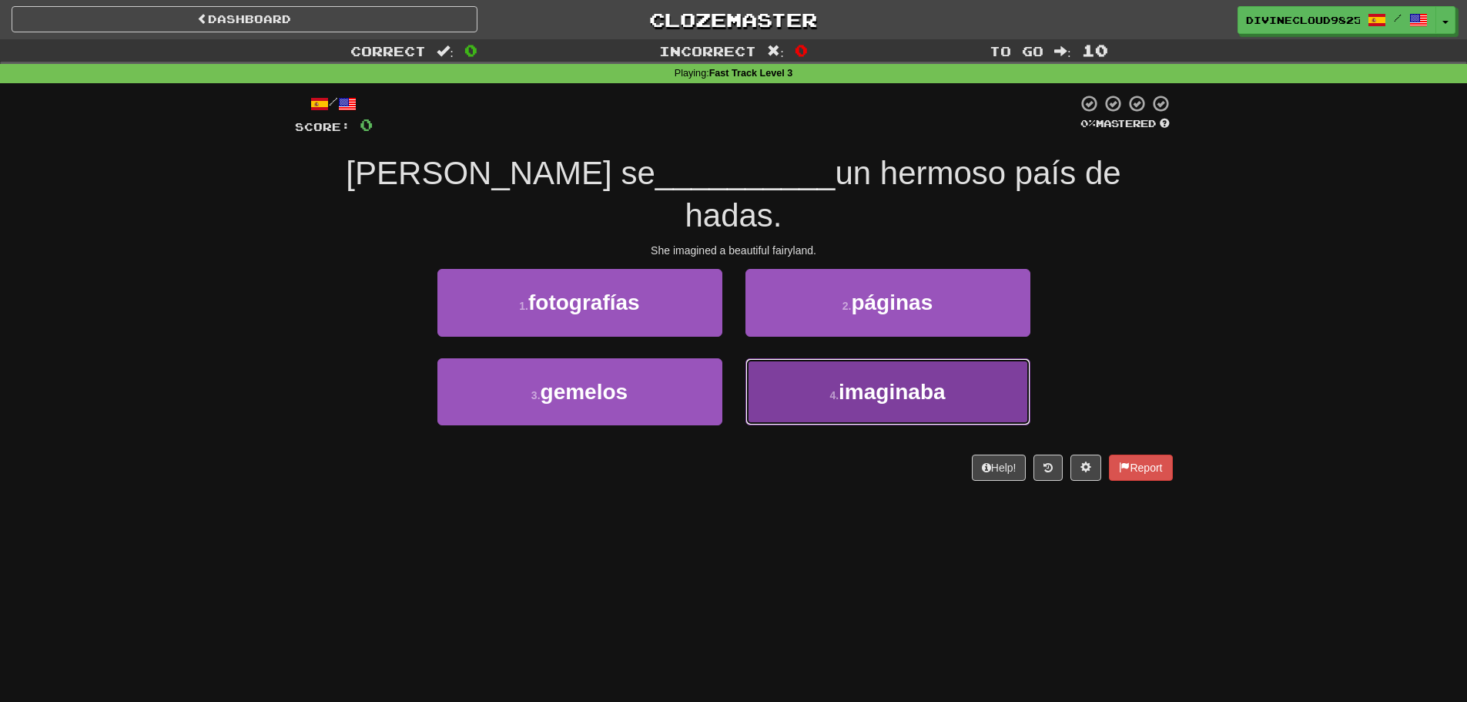
click at [802, 360] on button "4 . imaginaba" at bounding box center [887, 391] width 285 height 67
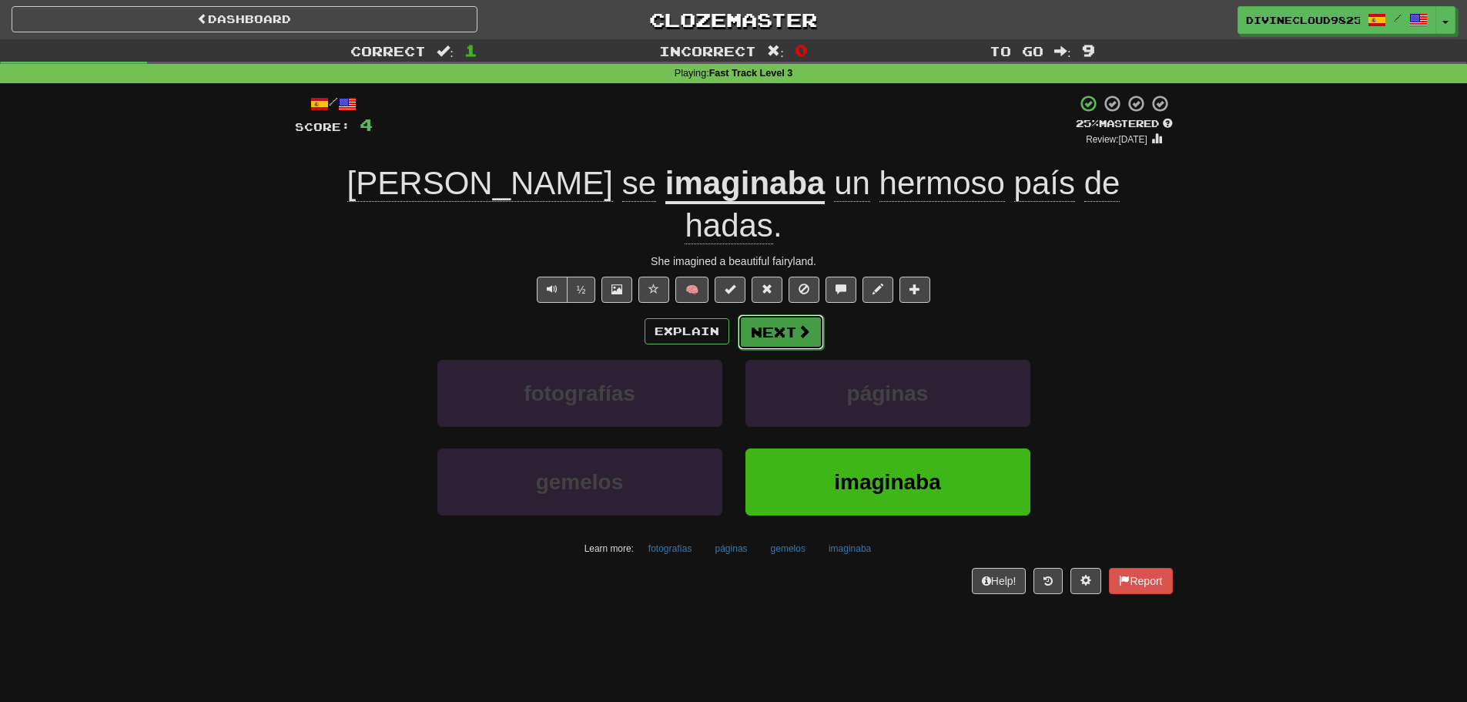
click at [747, 314] on button "Next" at bounding box center [781, 331] width 86 height 35
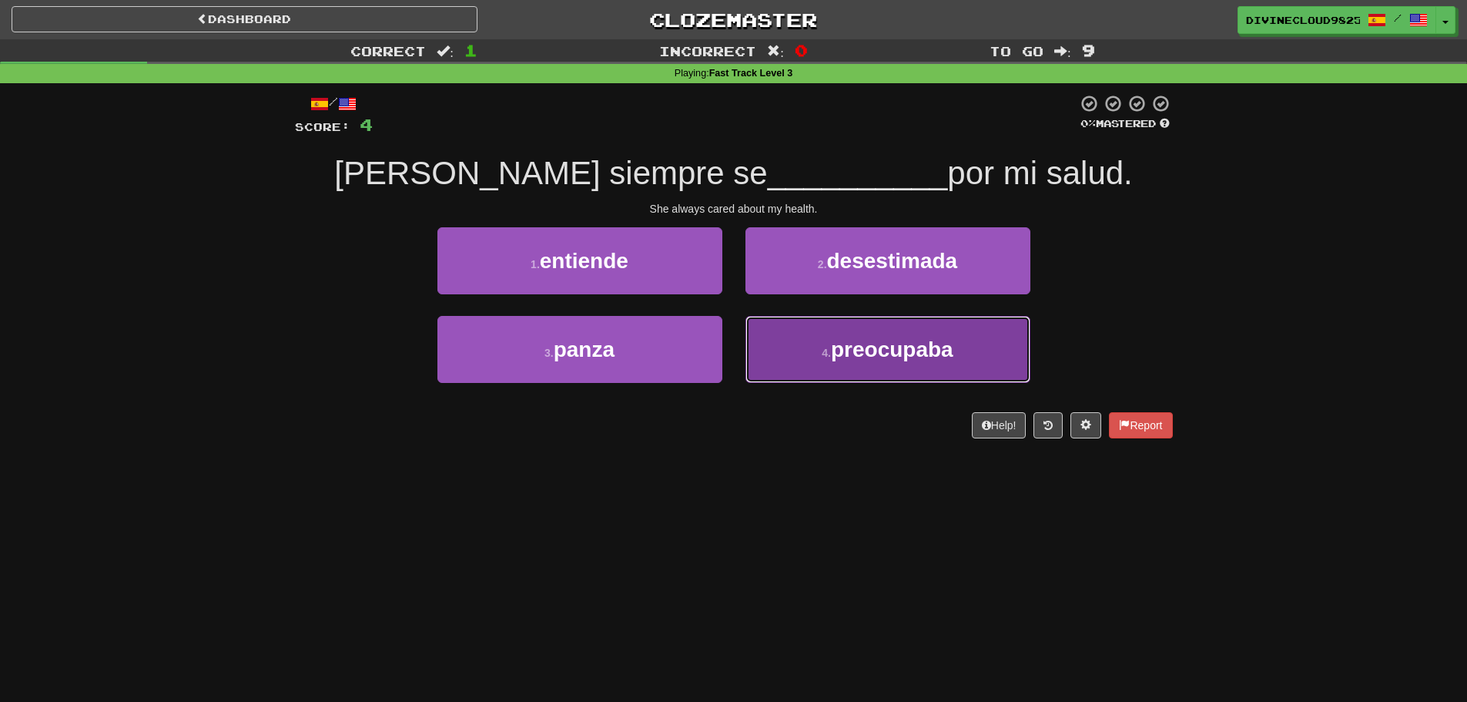
click at [803, 365] on button "4 . preocupaba" at bounding box center [887, 349] width 285 height 67
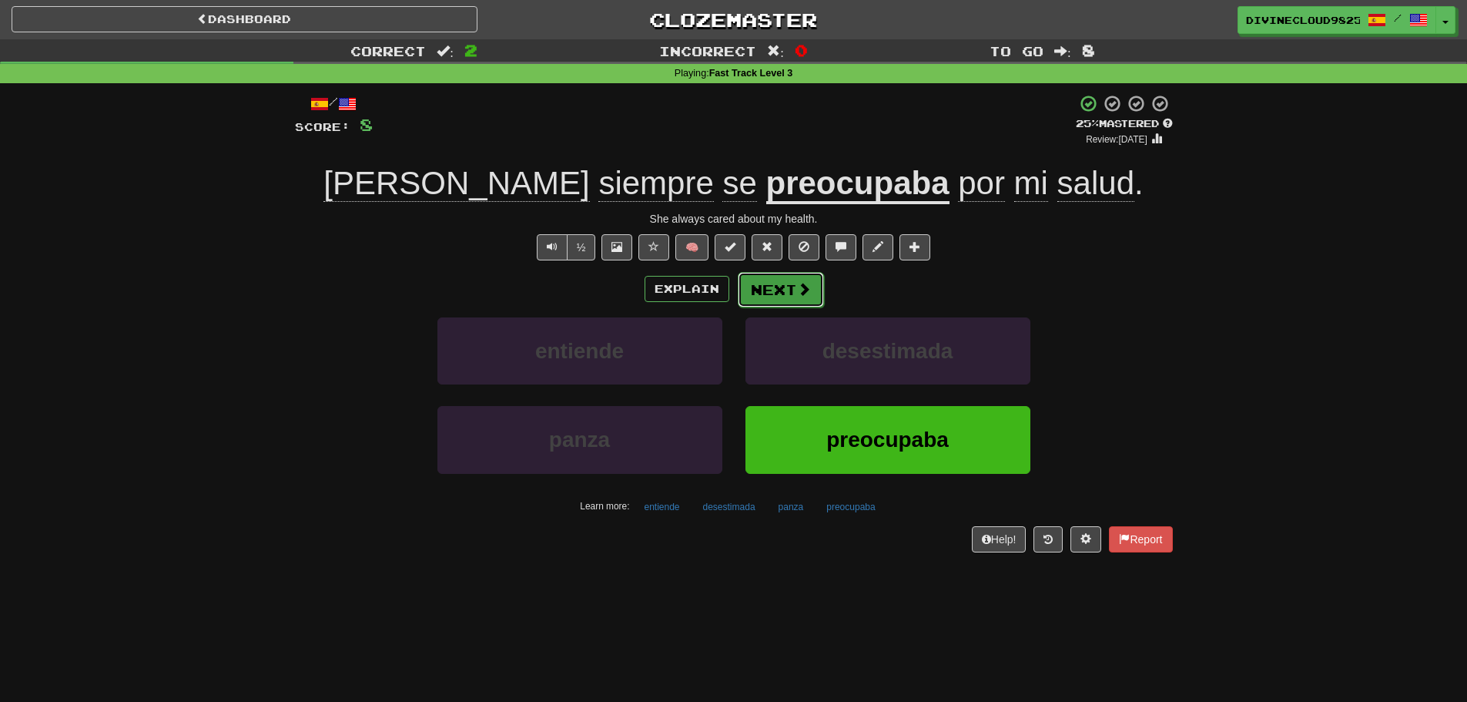
click at [771, 299] on button "Next" at bounding box center [781, 289] width 86 height 35
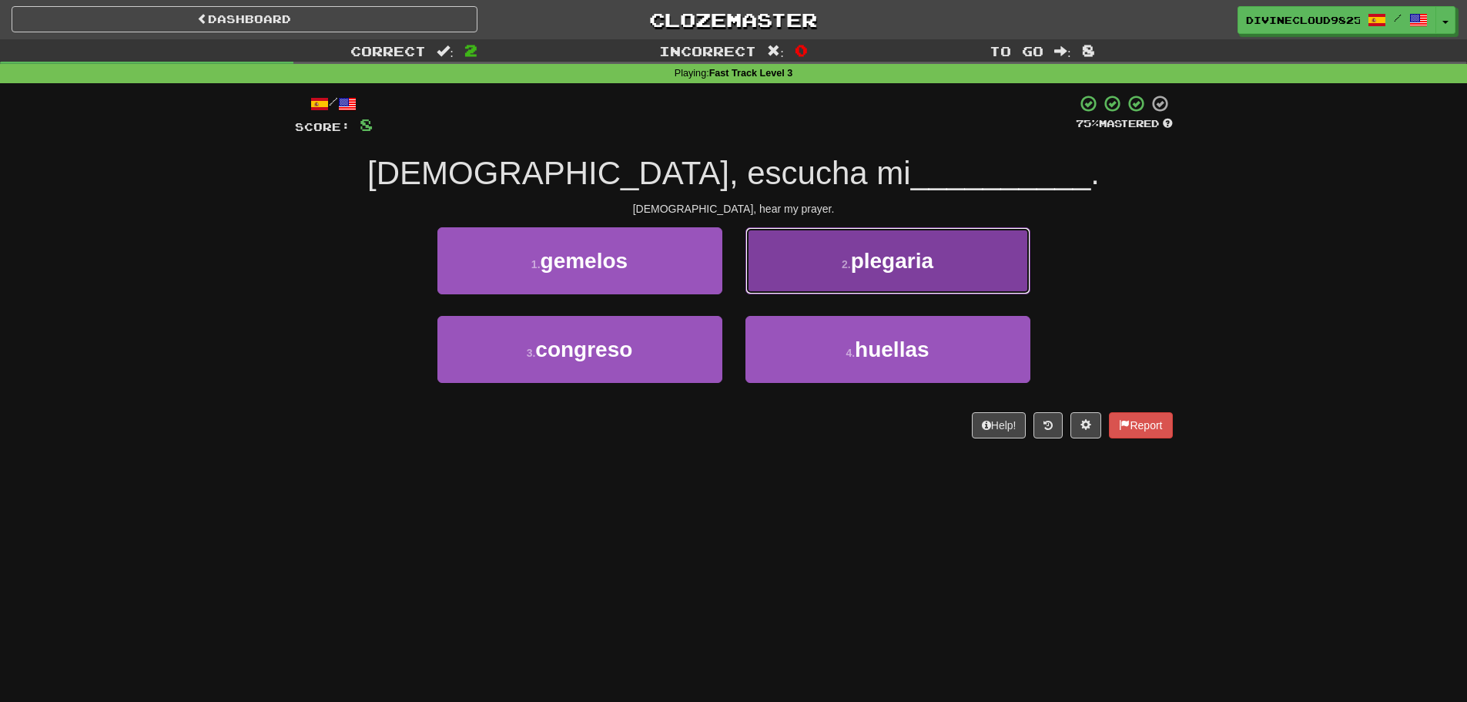
click at [991, 272] on button "2 . plegaria" at bounding box center [887, 260] width 285 height 67
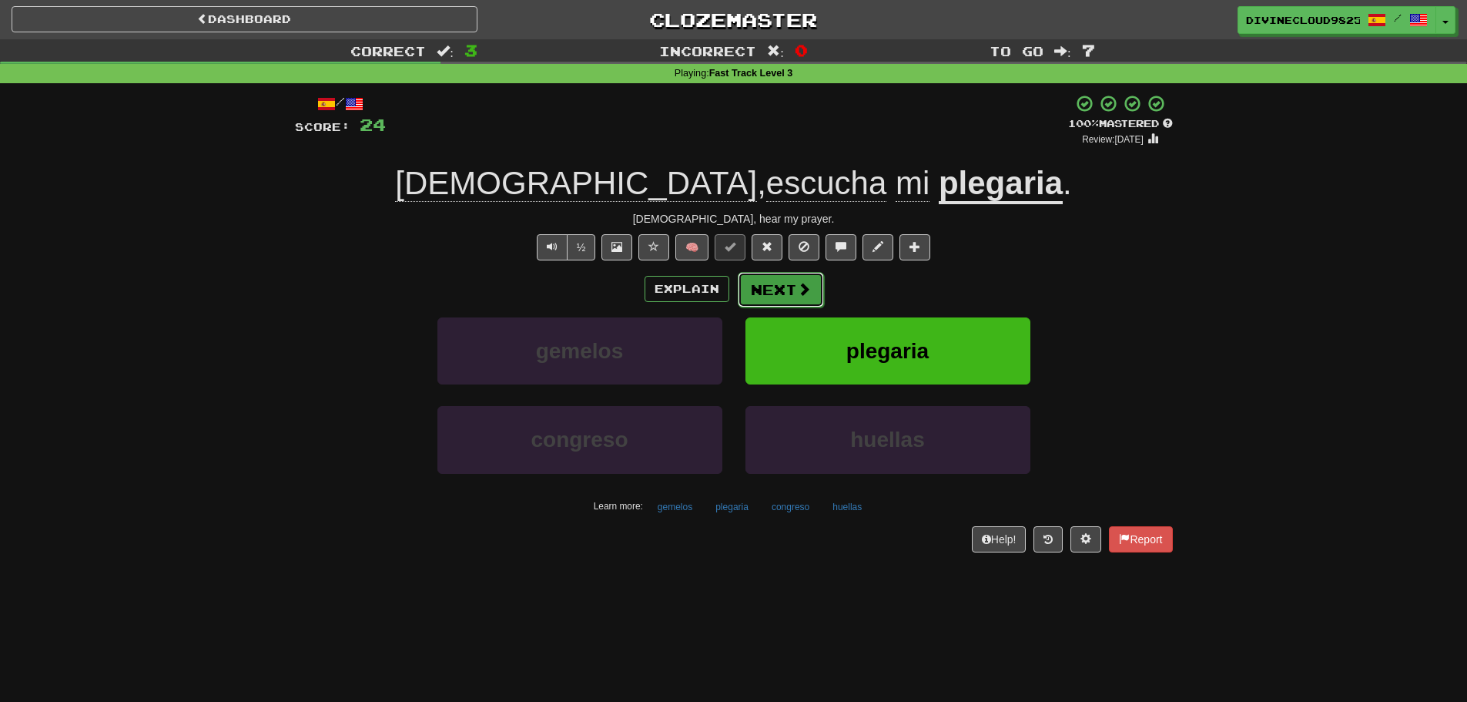
click at [805, 299] on button "Next" at bounding box center [781, 289] width 86 height 35
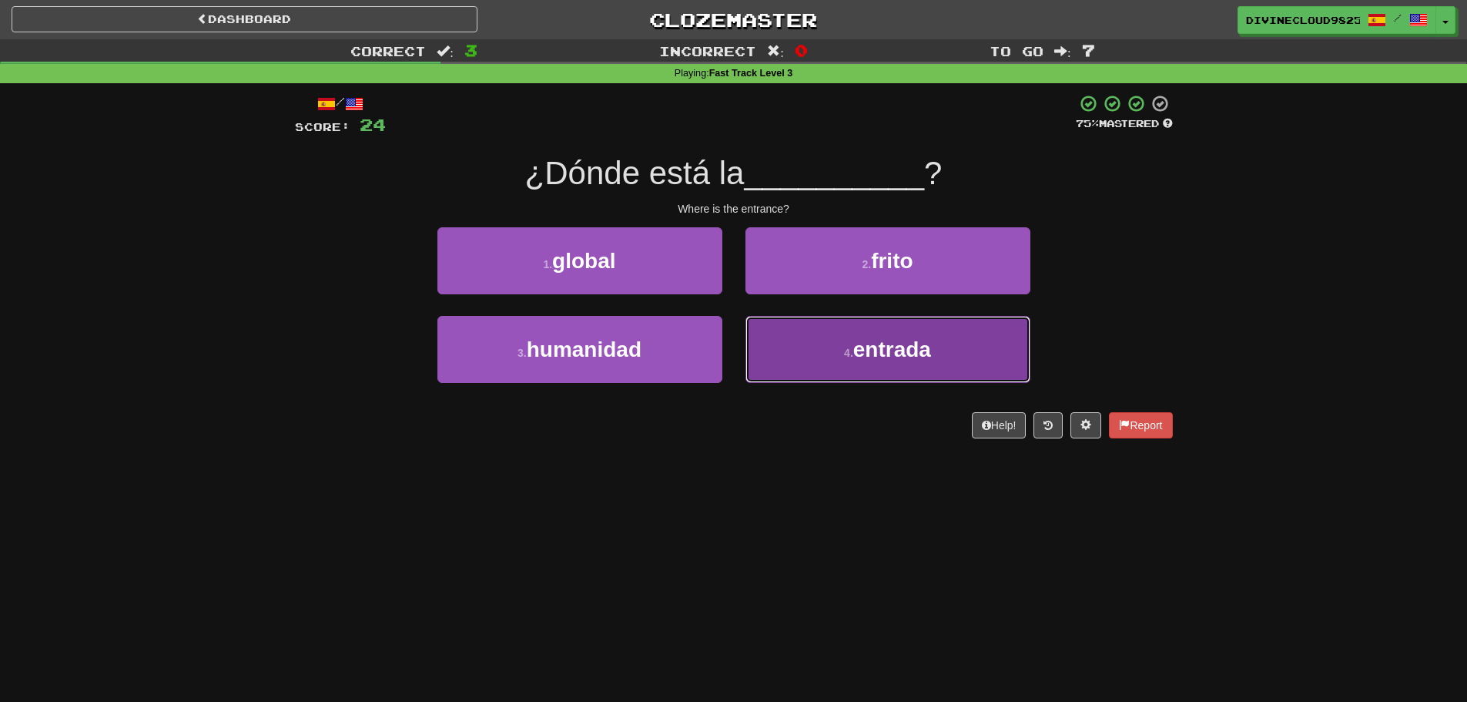
click at [866, 358] on span "entrada" at bounding box center [892, 349] width 78 height 24
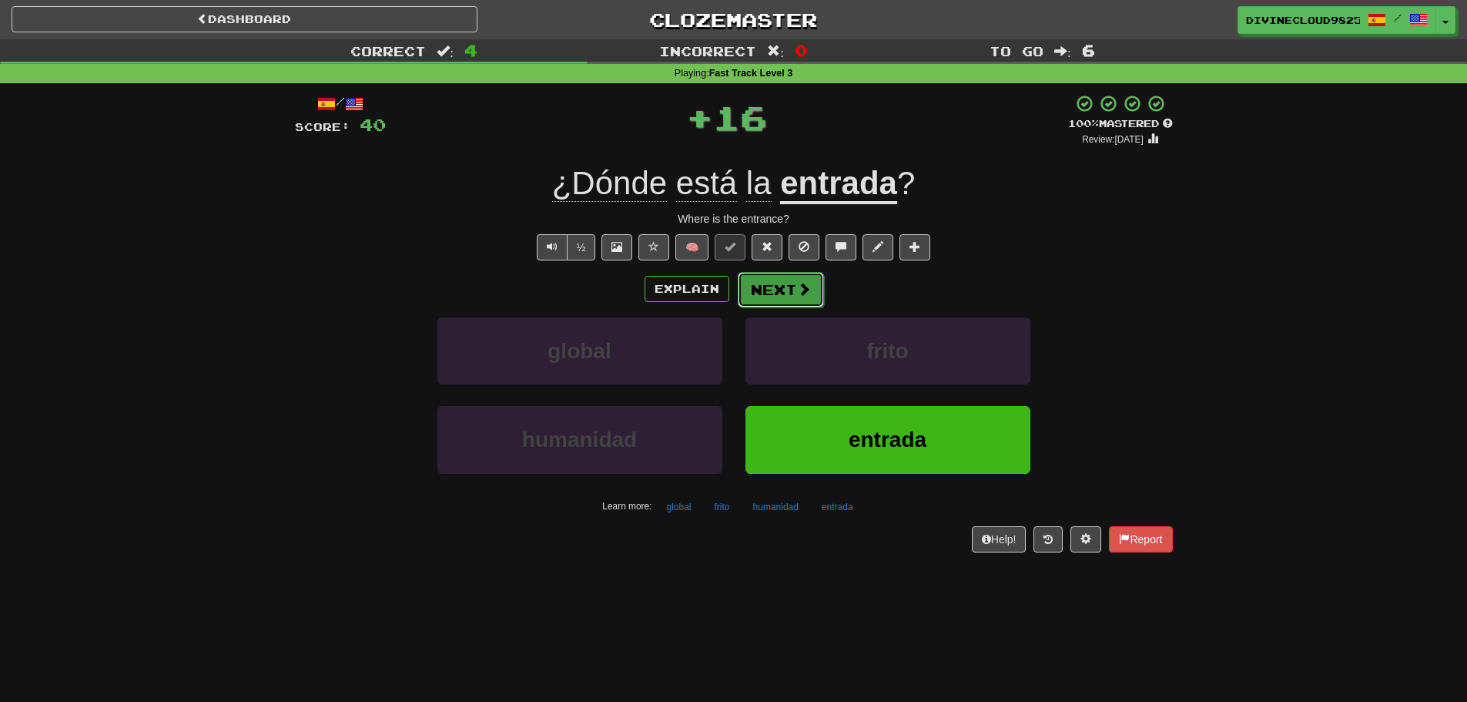
click at [808, 290] on span at bounding box center [804, 289] width 14 height 14
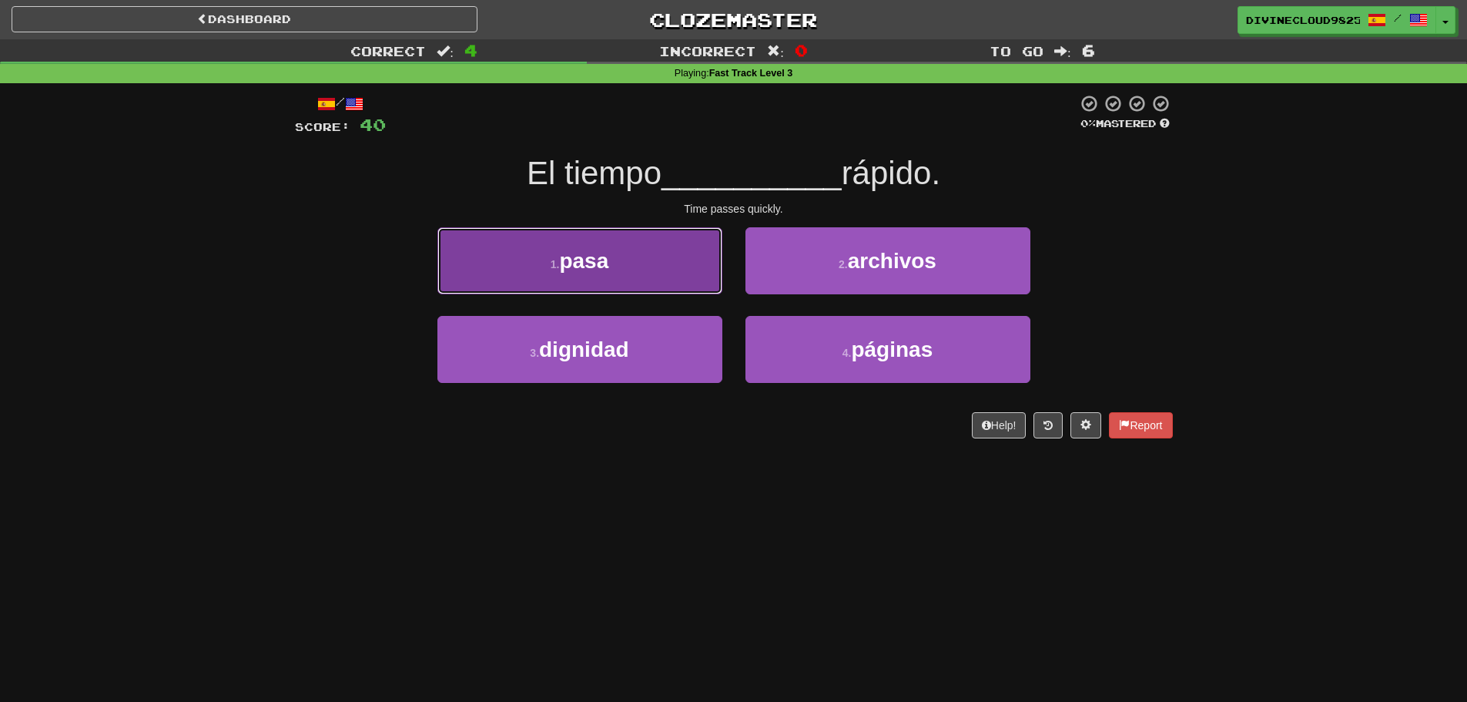
click at [630, 258] on button "1 . pasa" at bounding box center [579, 260] width 285 height 67
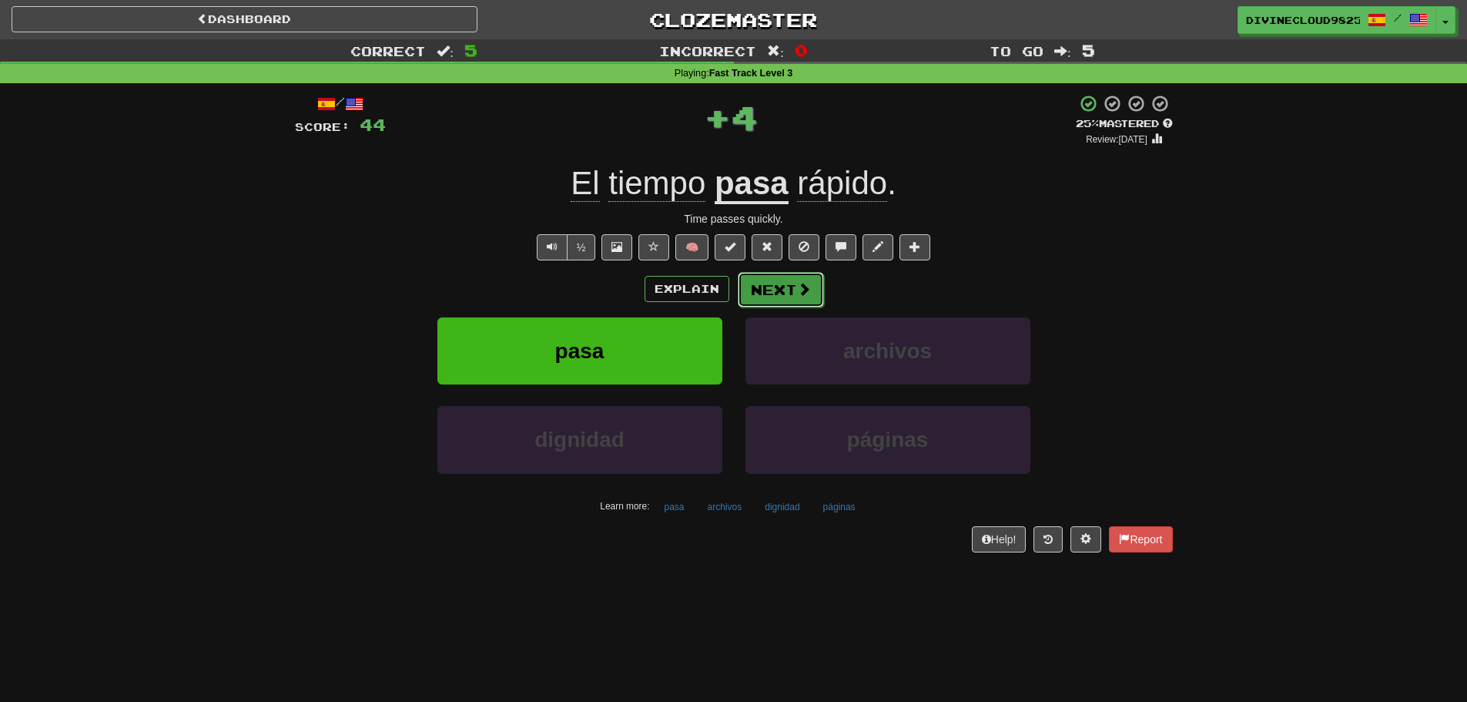
click at [811, 289] on button "Next" at bounding box center [781, 289] width 86 height 35
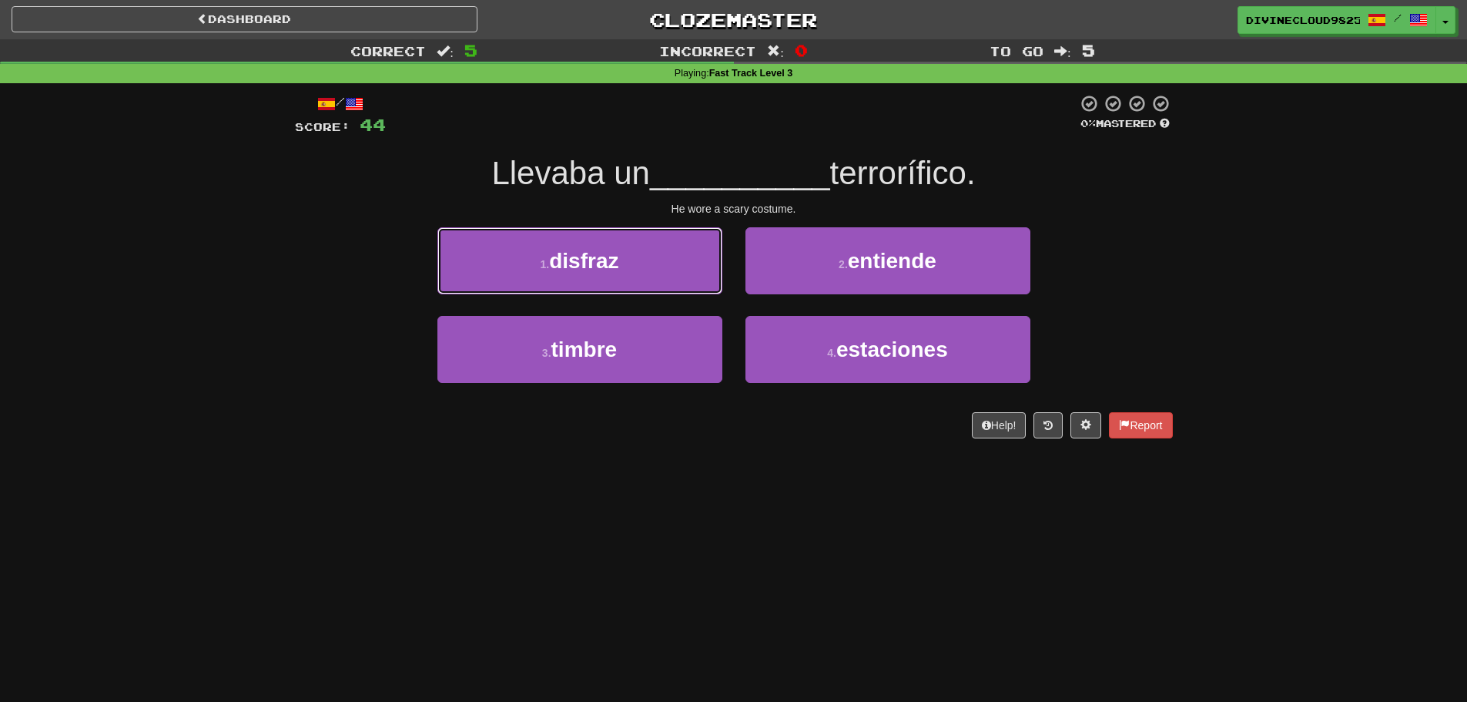
drag, startPoint x: 624, startPoint y: 265, endPoint x: 687, endPoint y: 261, distance: 63.3
click at [625, 265] on button "1 . disfraz" at bounding box center [579, 260] width 285 height 67
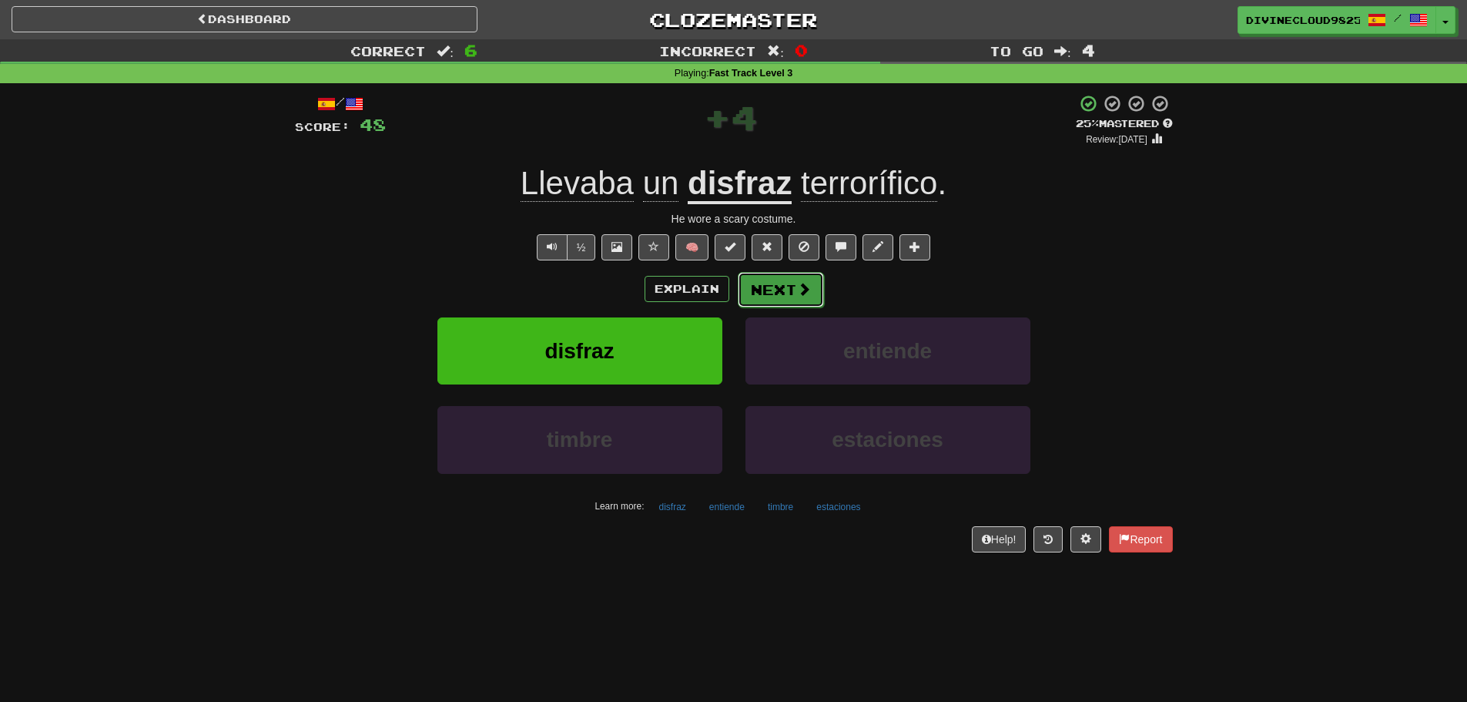
click at [802, 283] on span at bounding box center [804, 289] width 14 height 14
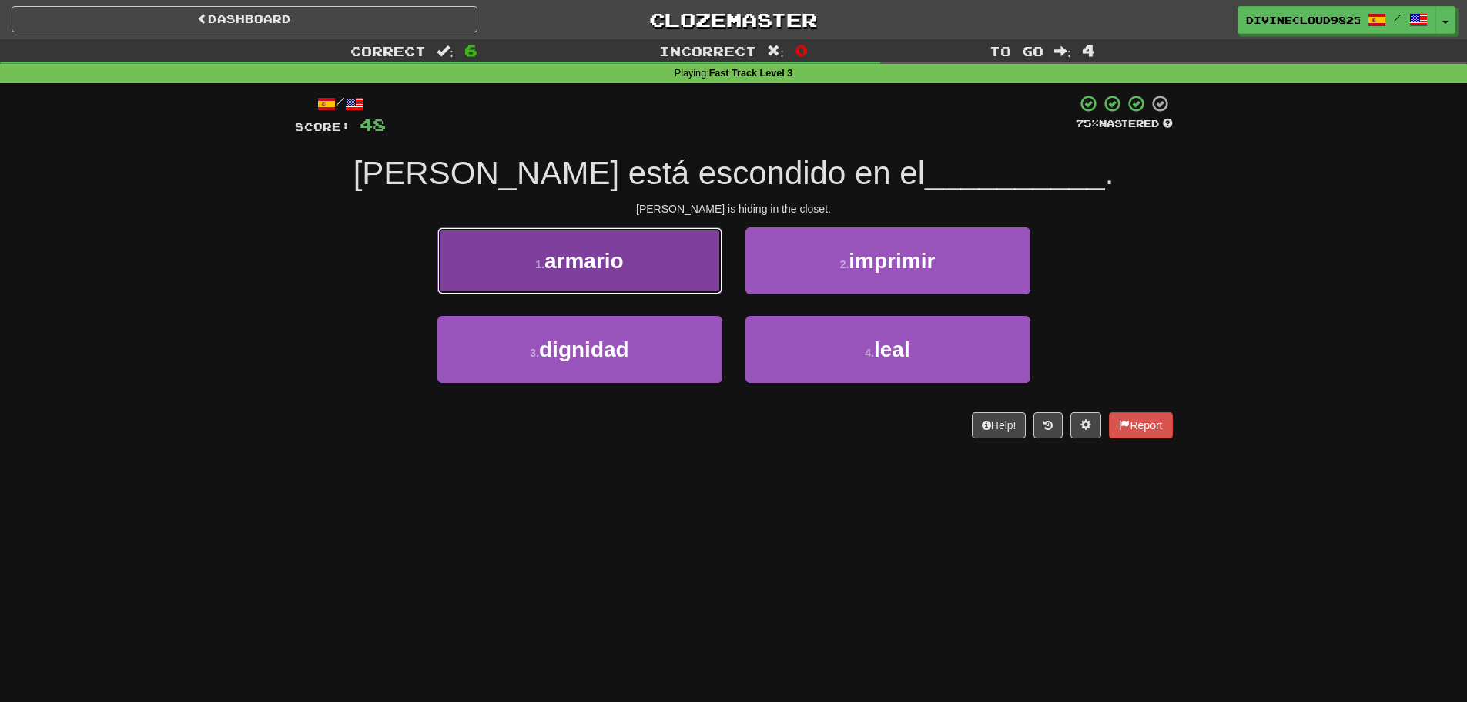
click at [507, 280] on button "1 . armario" at bounding box center [579, 260] width 285 height 67
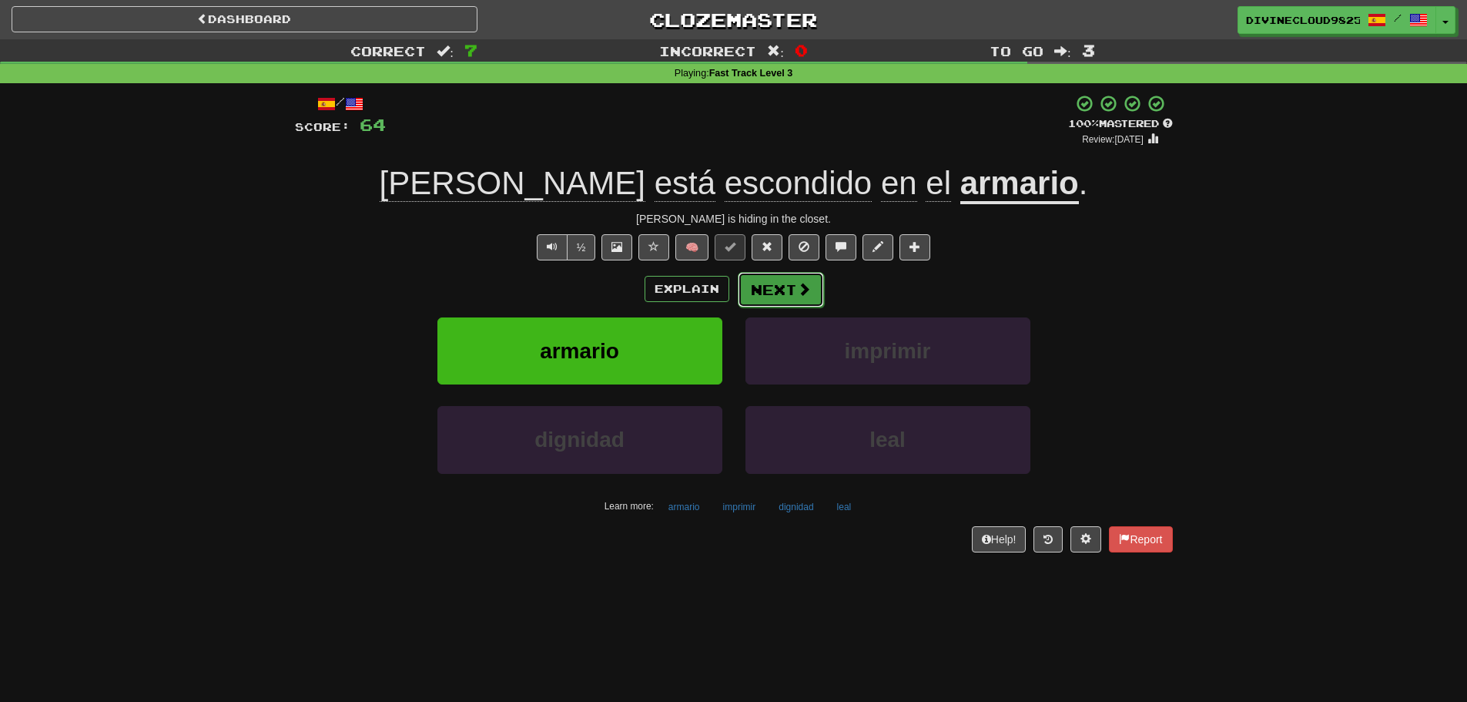
click at [782, 293] on button "Next" at bounding box center [781, 289] width 86 height 35
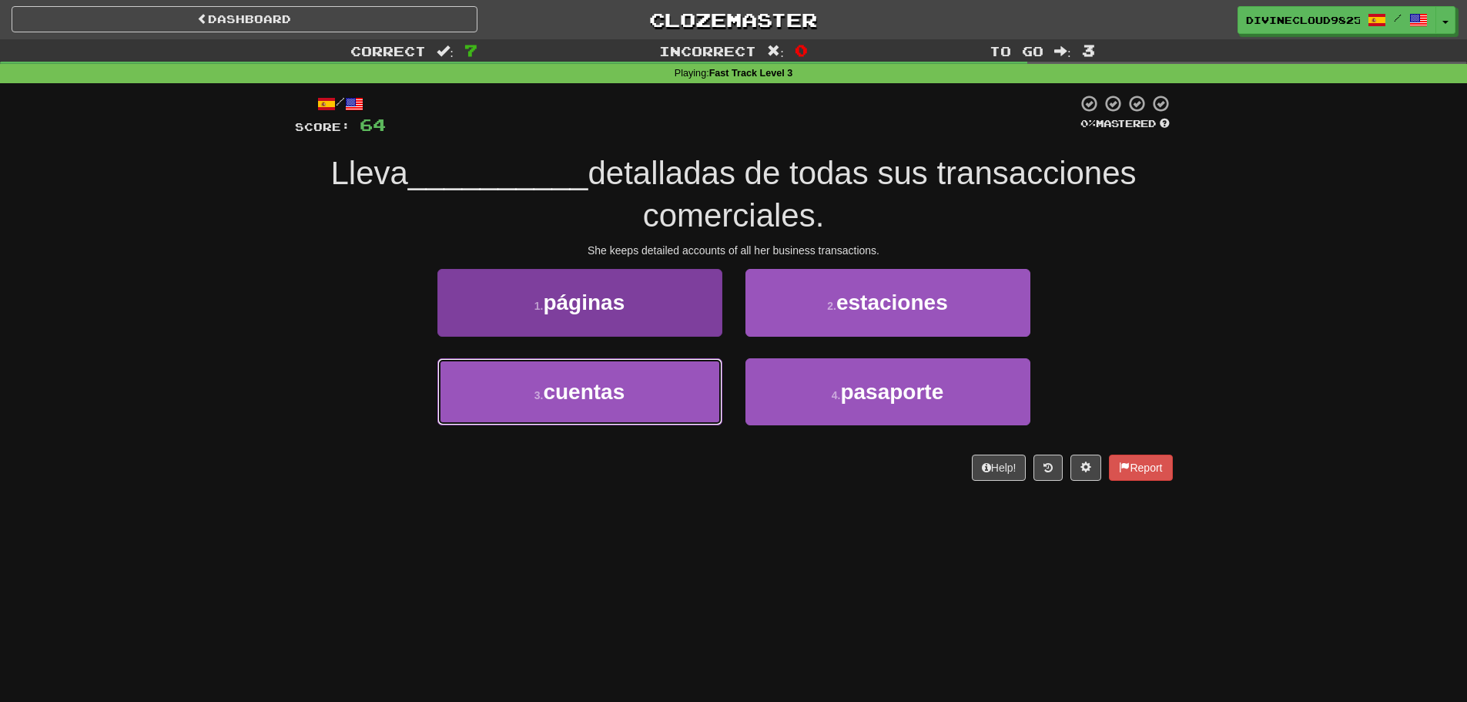
click at [608, 407] on button "3 . cuentas" at bounding box center [579, 391] width 285 height 67
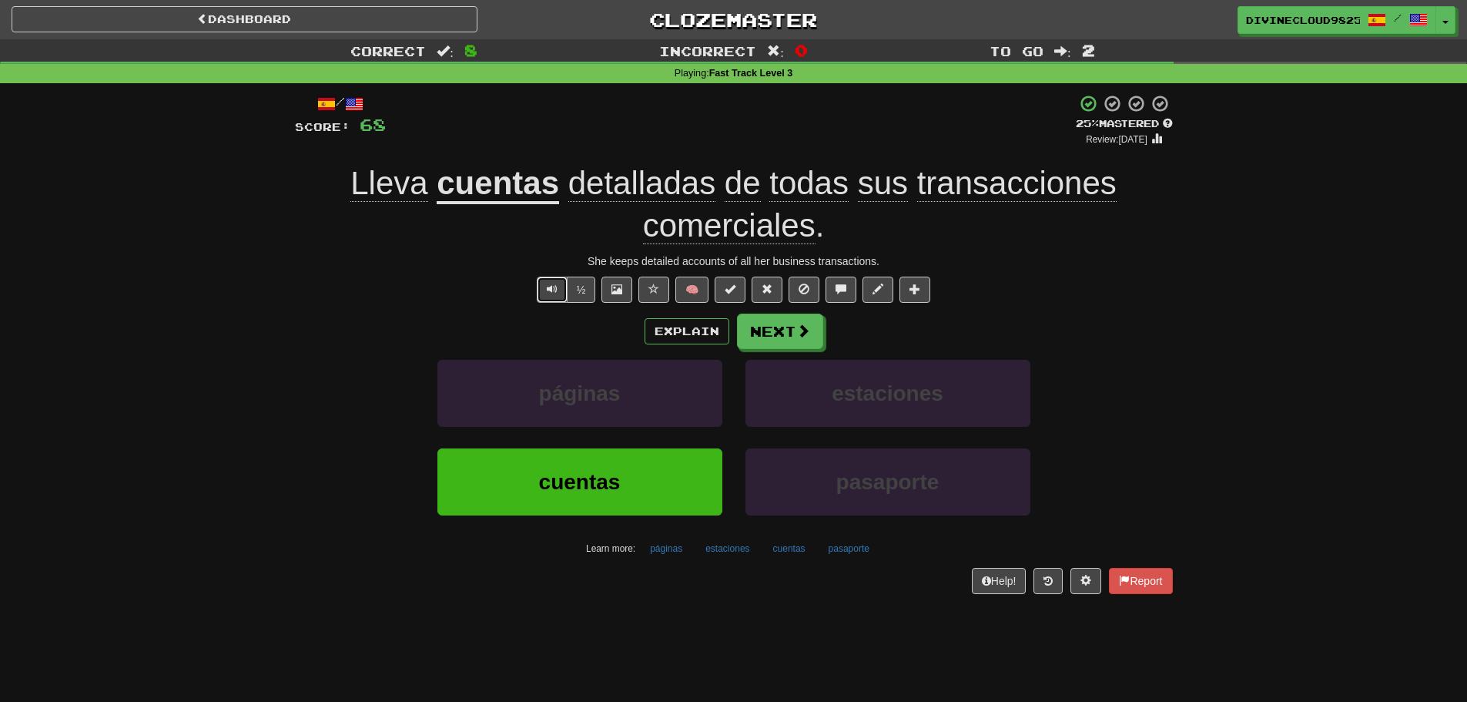
click at [539, 298] on button "Text-to-speech controls" at bounding box center [552, 289] width 31 height 26
click at [783, 337] on button "Next" at bounding box center [781, 331] width 86 height 35
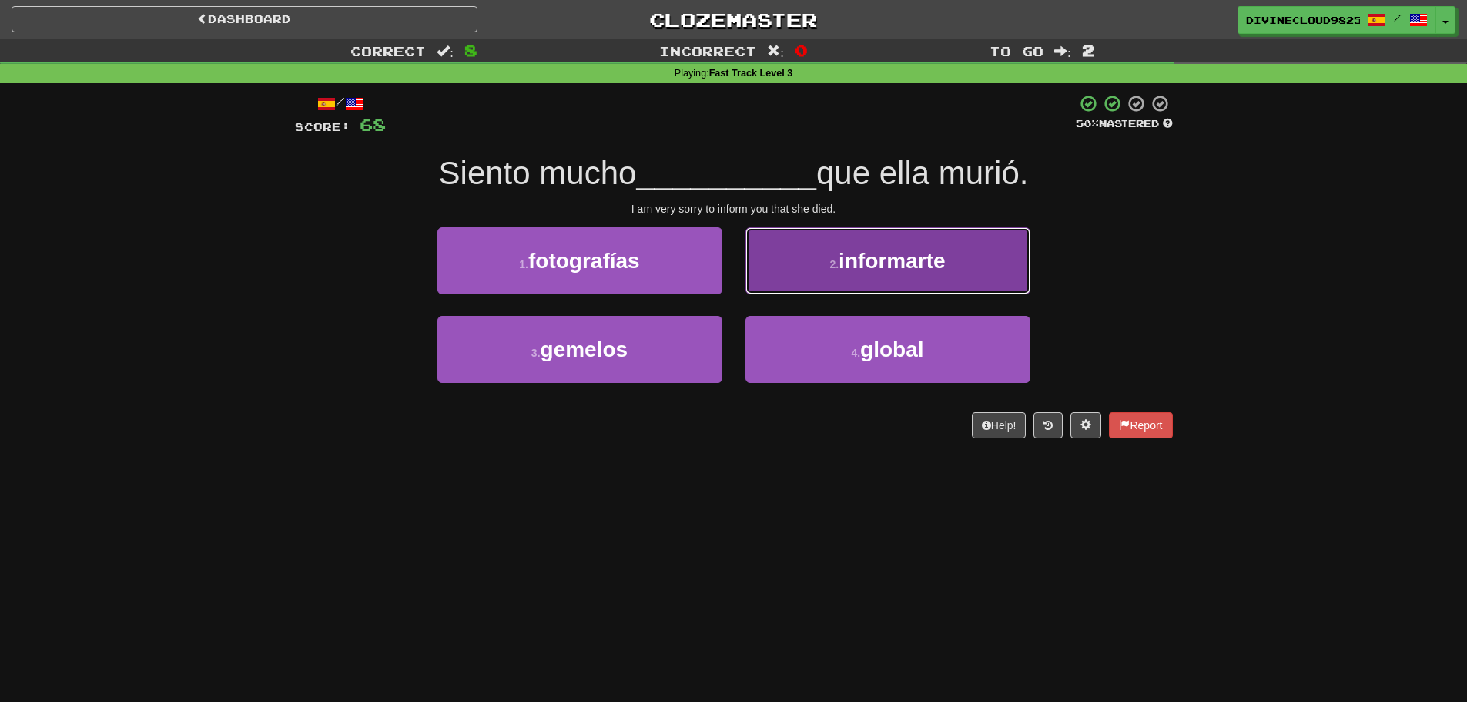
click at [1006, 270] on button "2 . informarte" at bounding box center [887, 260] width 285 height 67
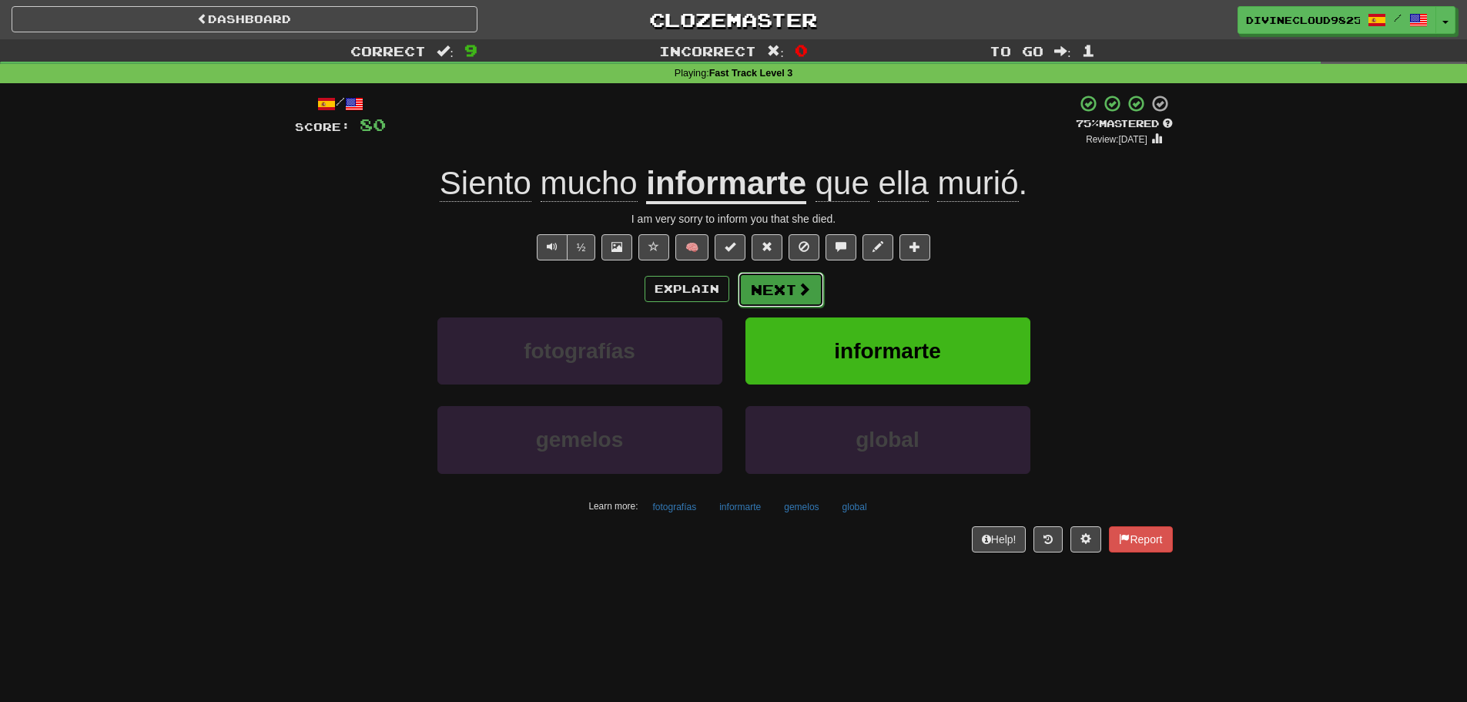
click at [787, 296] on button "Next" at bounding box center [781, 289] width 86 height 35
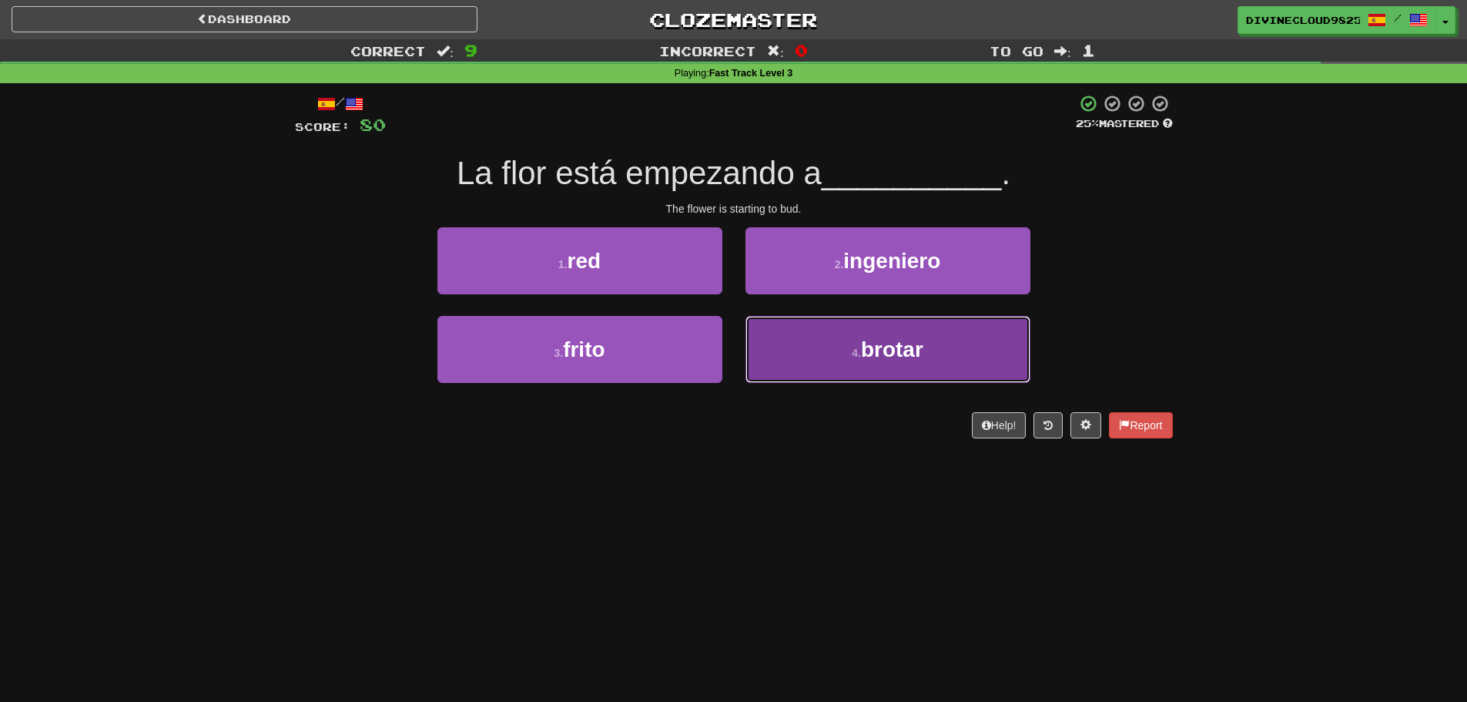
click at [999, 327] on button "4 . brotar" at bounding box center [887, 349] width 285 height 67
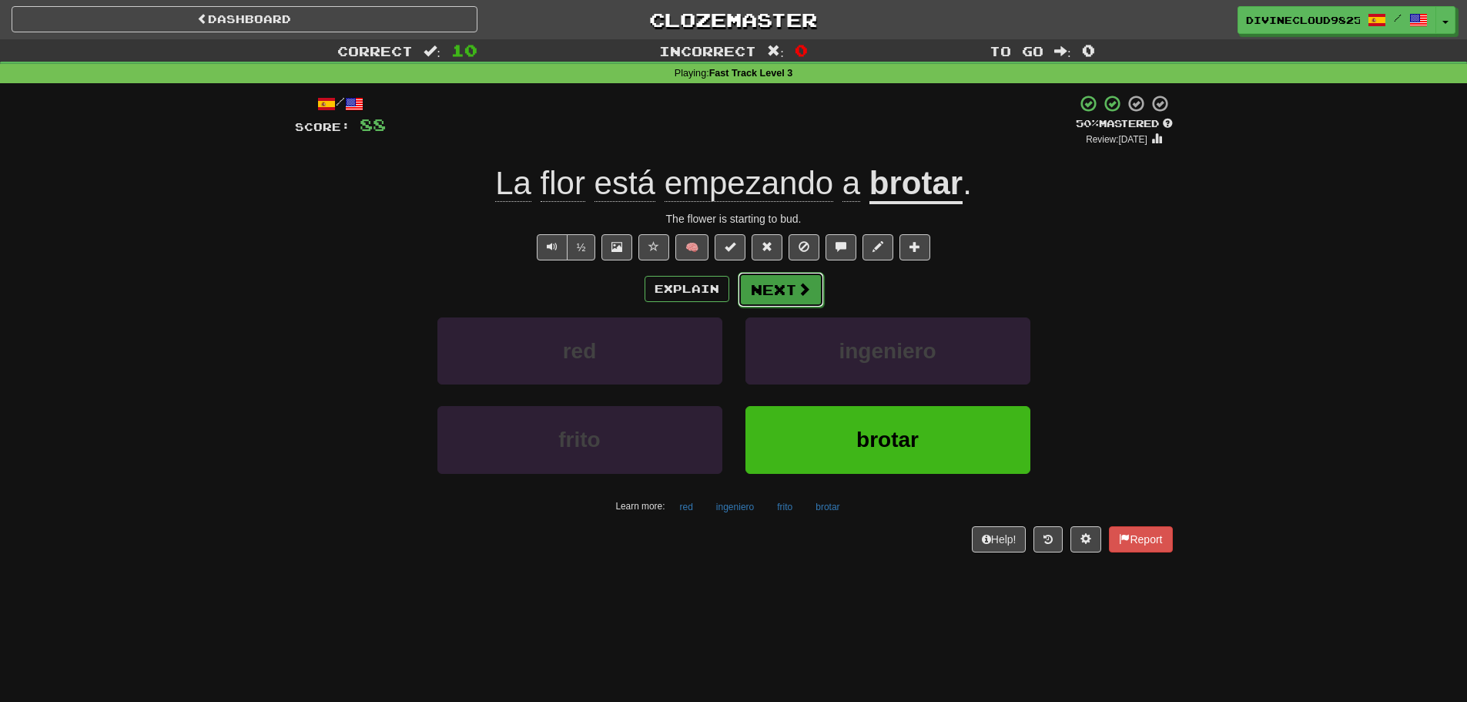
click at [800, 301] on button "Next" at bounding box center [781, 289] width 86 height 35
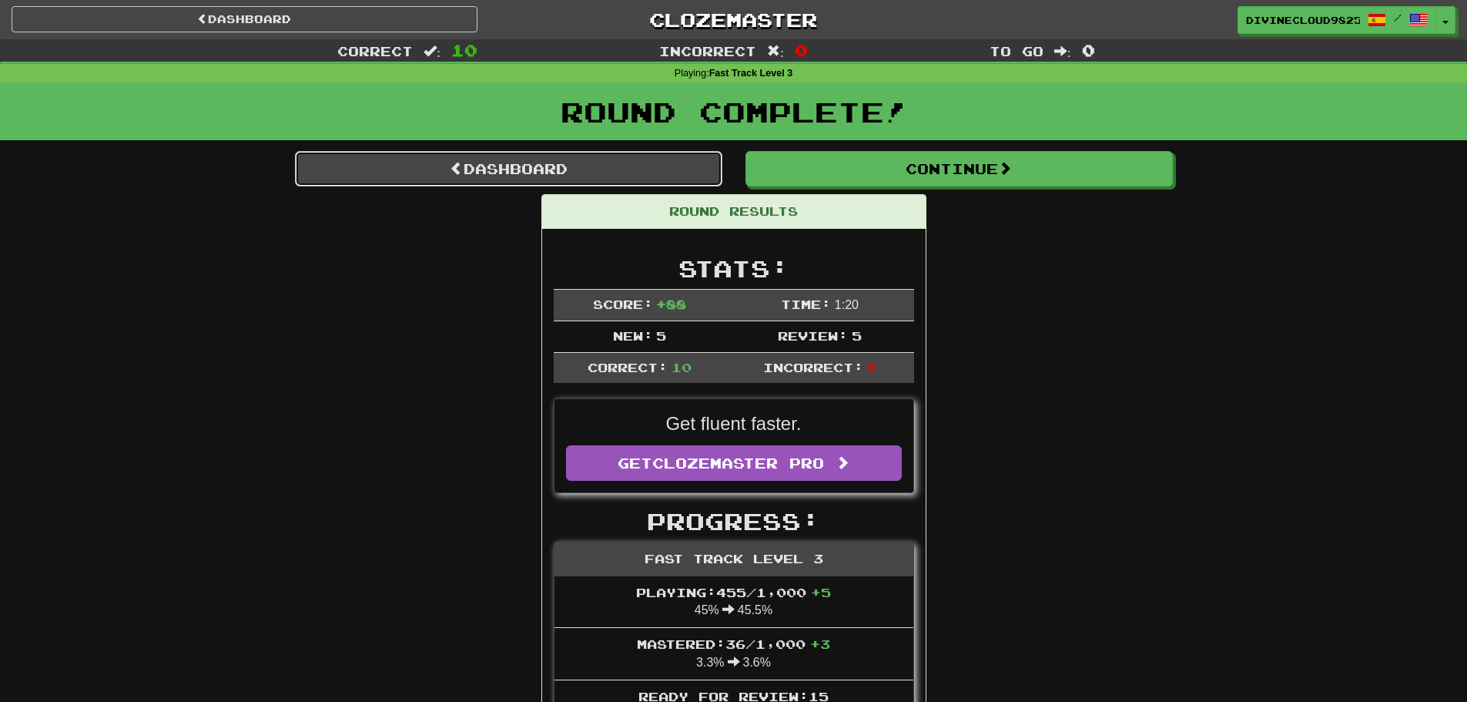
click at [450, 164] on span at bounding box center [457, 168] width 14 height 14
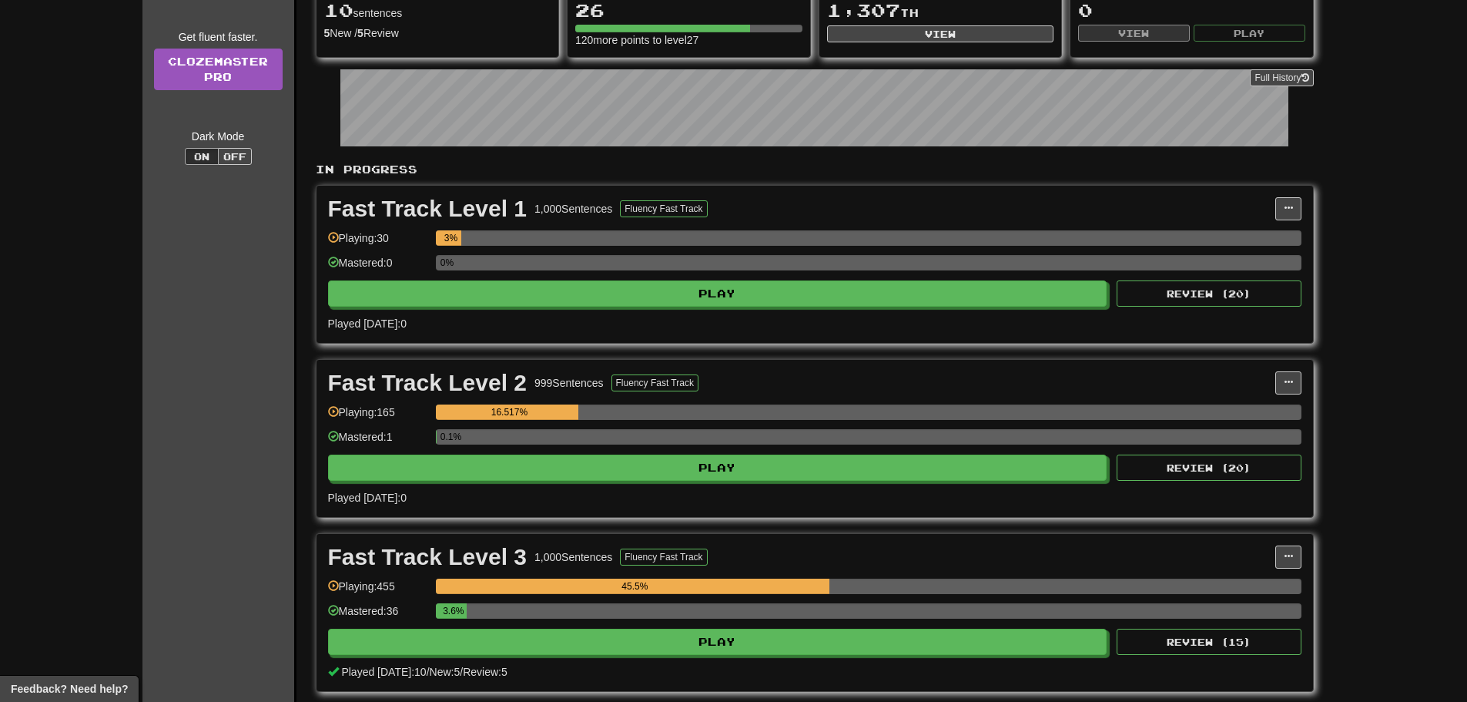
scroll to position [154, 0]
